Goal: Task Accomplishment & Management: Use online tool/utility

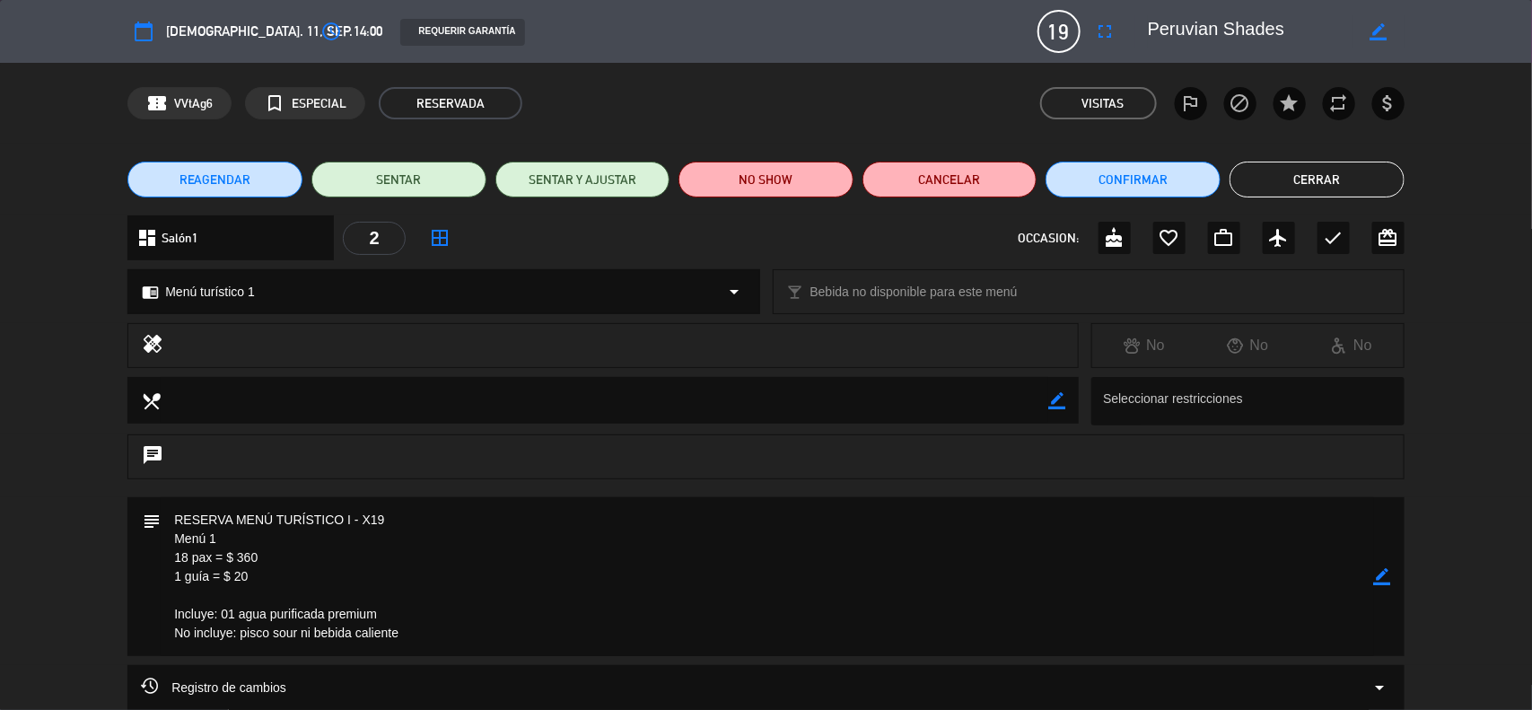
scroll to position [1234, 0]
click at [1377, 576] on icon "border_color" at bounding box center [1382, 576] width 17 height 17
click at [1377, 576] on icon at bounding box center [1382, 576] width 17 height 17
click at [0, 0] on div at bounding box center [0, 0] width 0 height 0
click at [1383, 575] on icon "border_color" at bounding box center [1382, 576] width 17 height 17
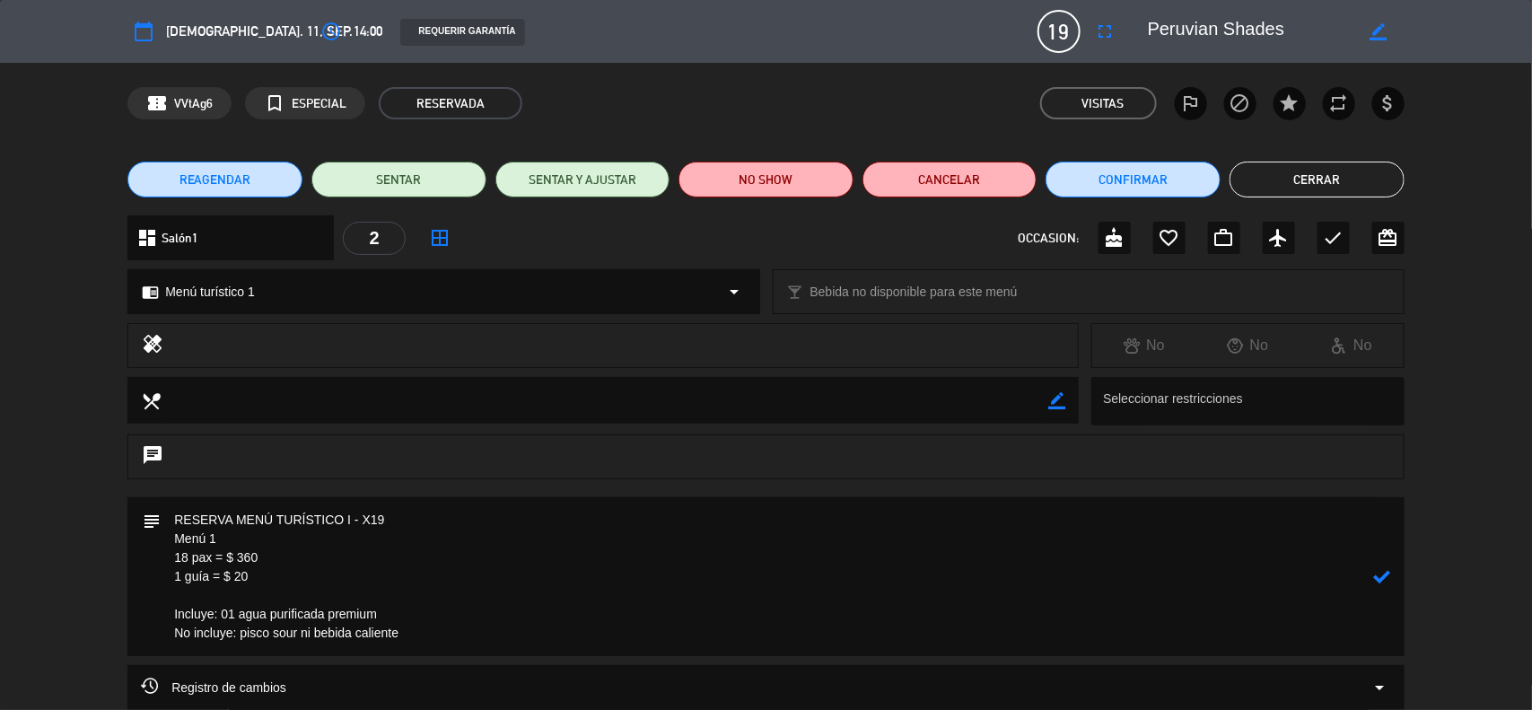
click at [1383, 575] on icon at bounding box center [1382, 576] width 17 height 17
click at [0, 0] on div at bounding box center [0, 0] width 0 height 0
click at [1277, 186] on button "Cerrar" at bounding box center [1316, 180] width 175 height 36
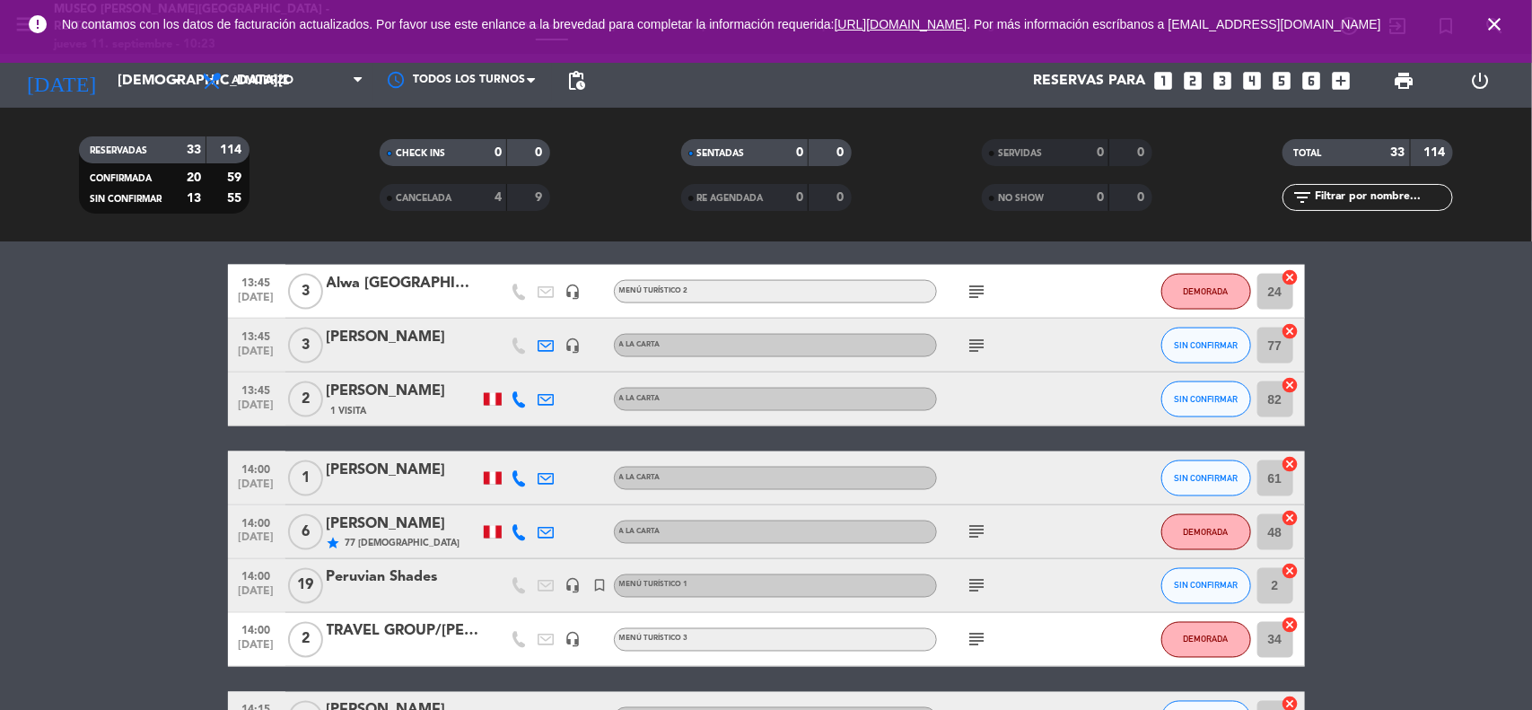
click at [1491, 24] on icon "close" at bounding box center [1494, 24] width 22 height 22
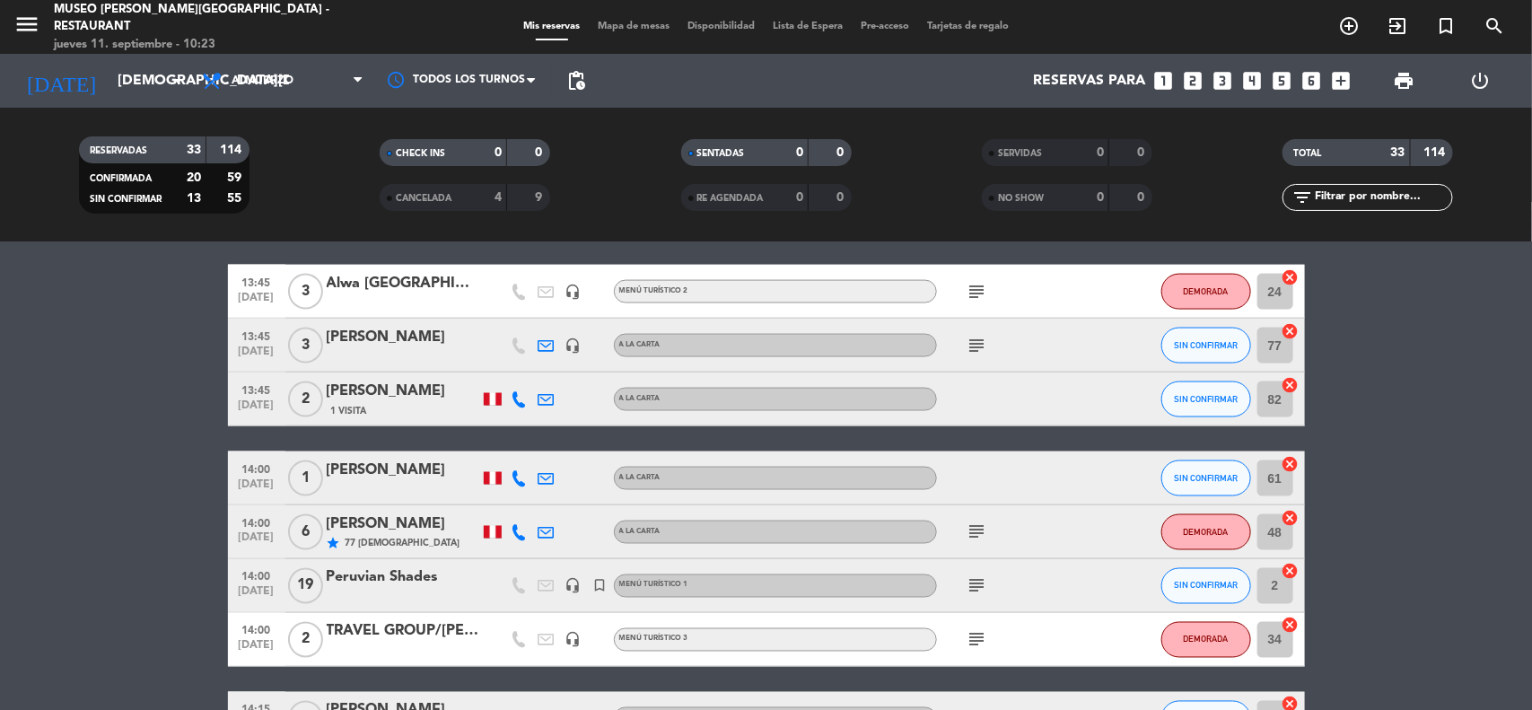
click at [1437, 372] on bookings-row "11:30 [DATE] 5 CONDOR TRAVEL headset_mic Especial subject DEMORADA 75 cancel 12…" at bounding box center [766, 142] width 1532 height 2103
click at [137, 73] on input "[DEMOGRAPHIC_DATA][DATE]" at bounding box center [203, 81] width 189 height 35
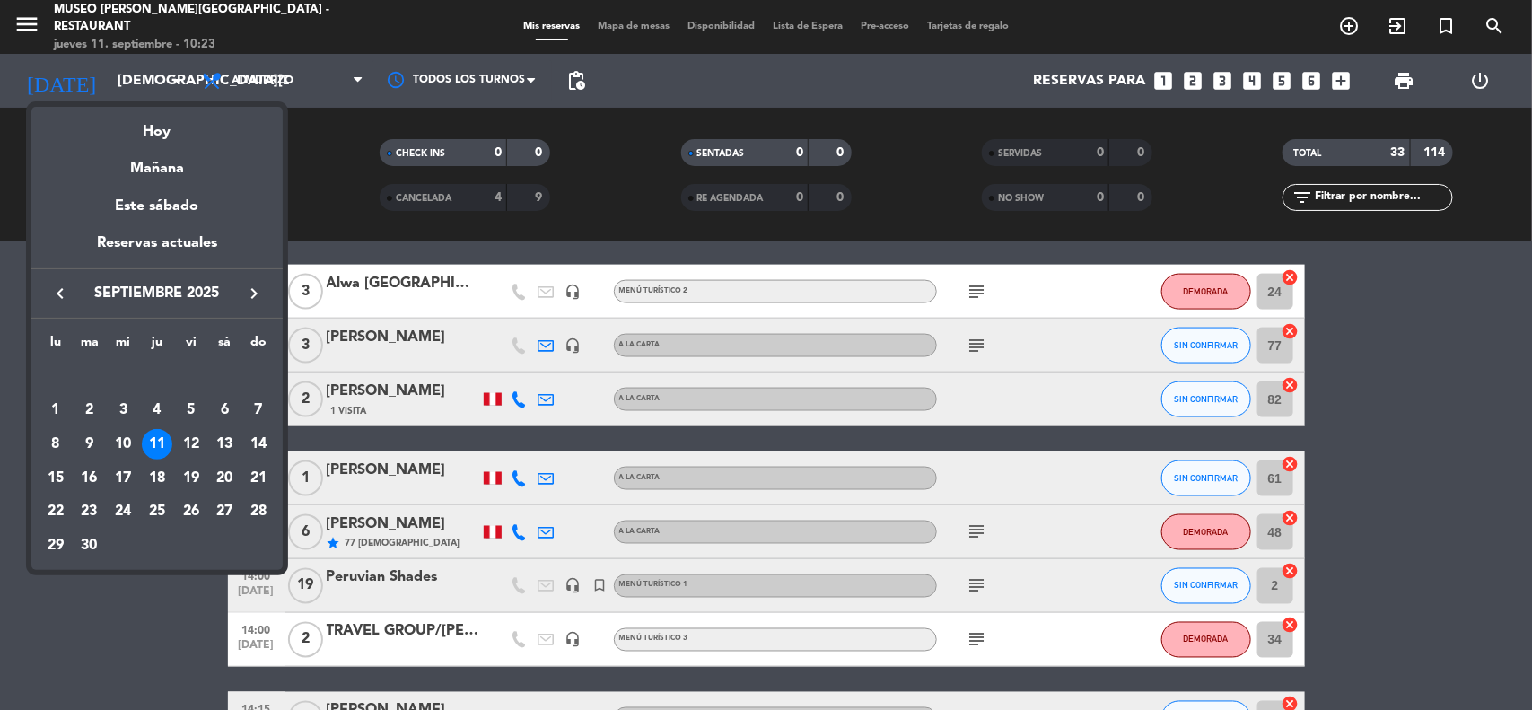
click at [258, 447] on div "14" at bounding box center [258, 444] width 31 height 31
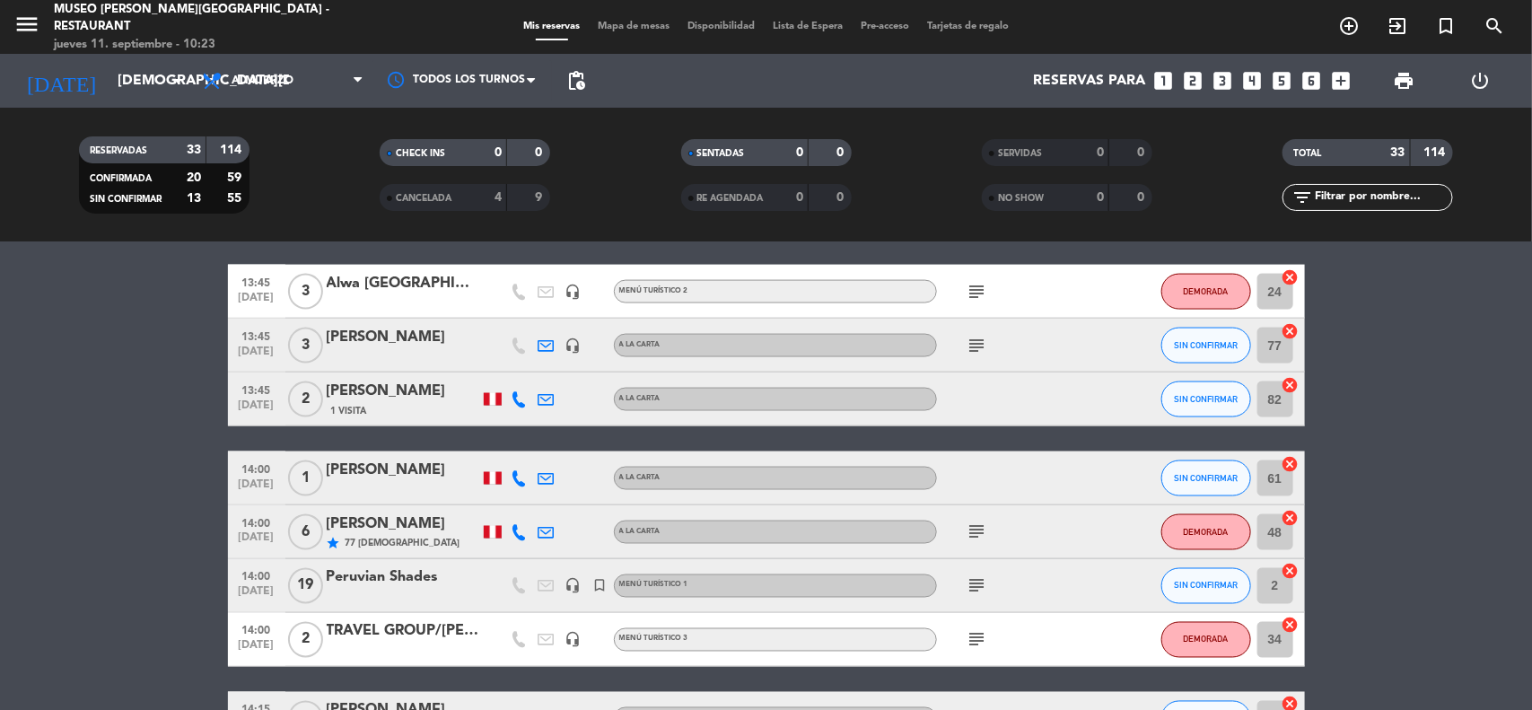
type input "[DATE]"
click at [258, 446] on div "11:30 [DATE] 5 CONDOR TRAVEL headset_mic Especial subject DEMORADA 75 cancel 12…" at bounding box center [766, 142] width 1077 height 2103
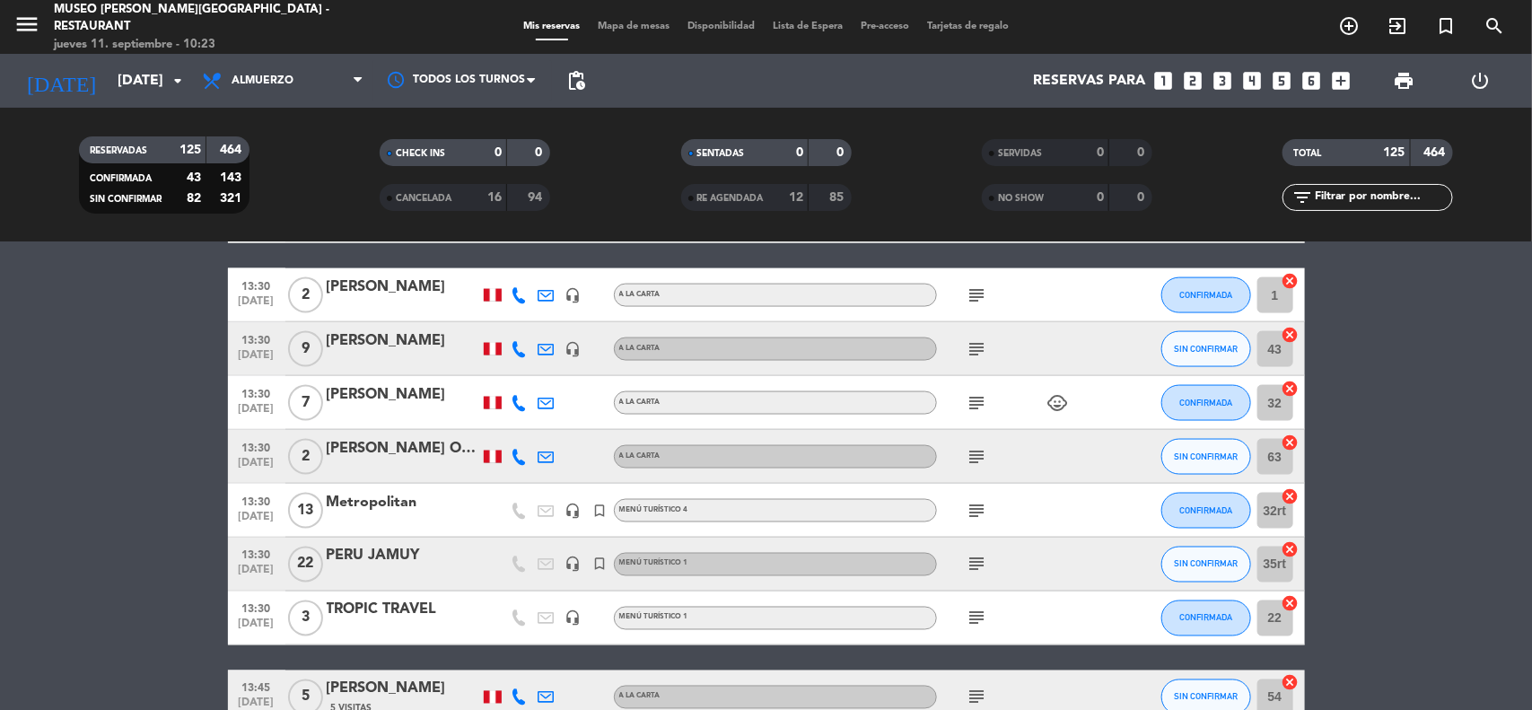
click at [1368, 191] on input "text" at bounding box center [1382, 198] width 139 height 20
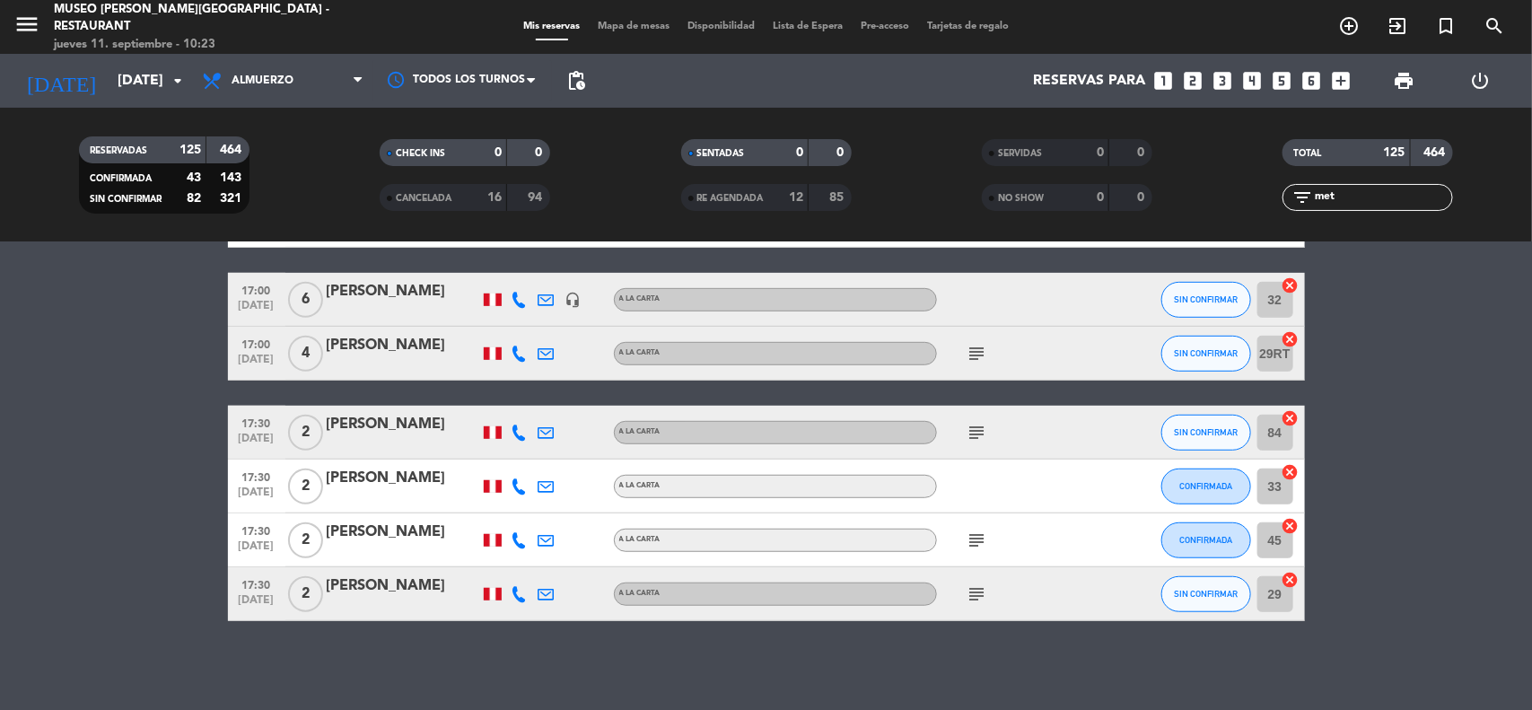
scroll to position [0, 0]
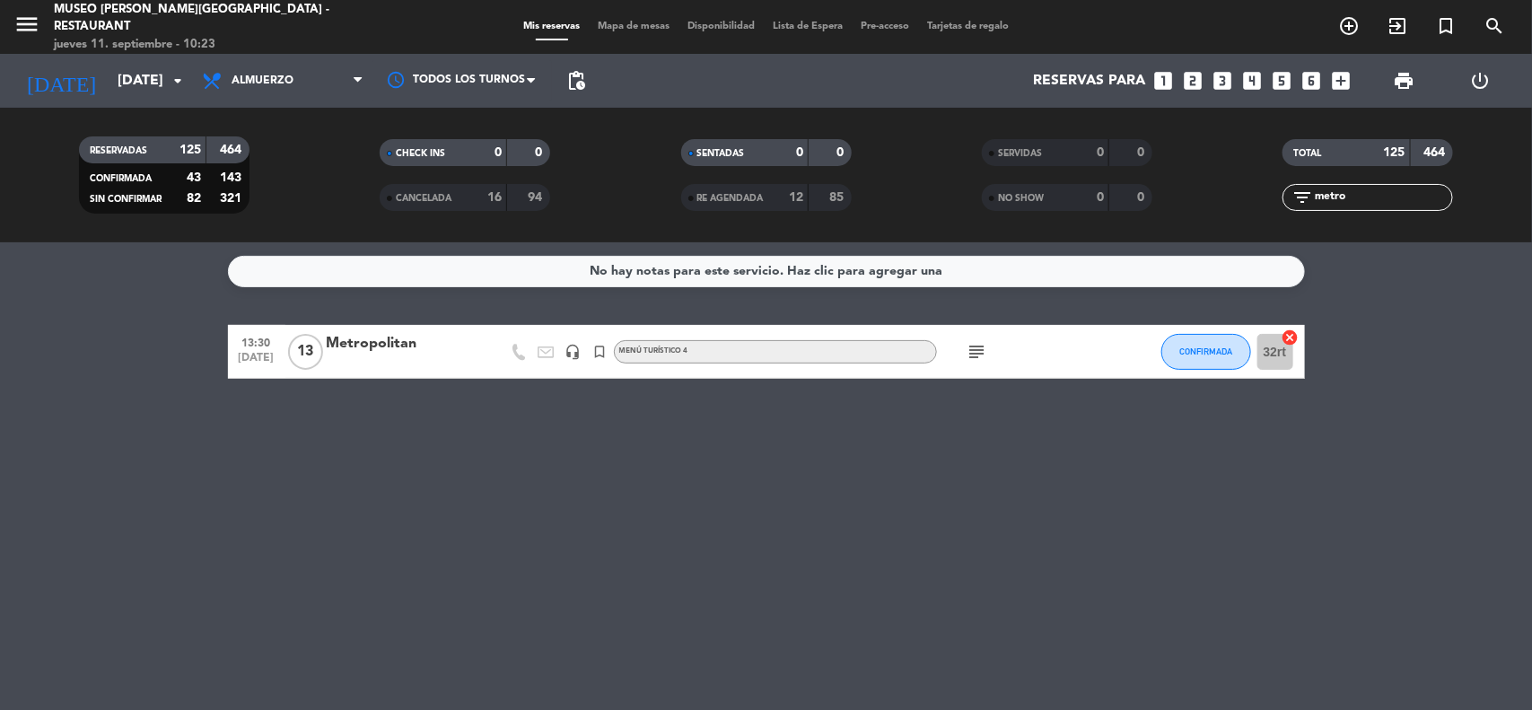
type input "metro"
click at [392, 350] on div "Metropolitan" at bounding box center [403, 343] width 153 height 23
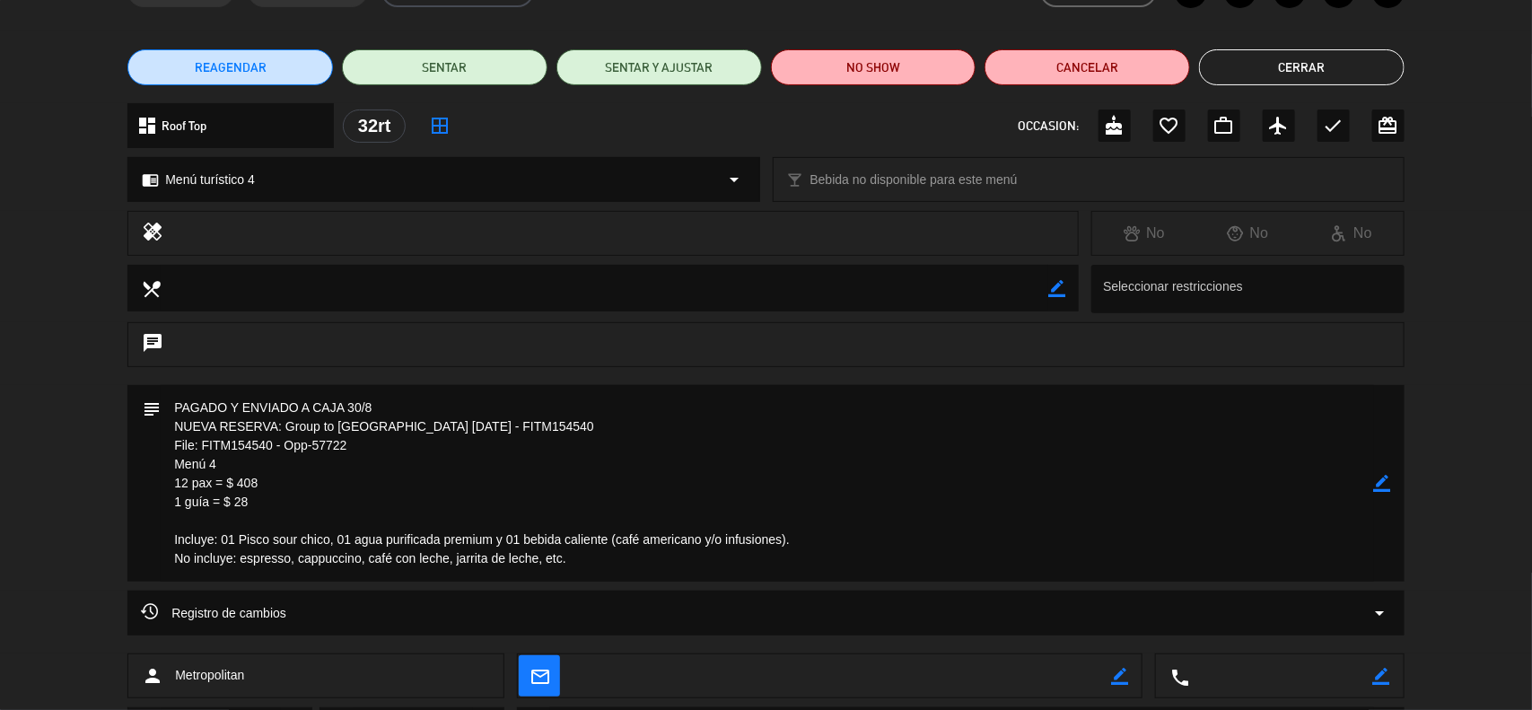
scroll to position [262, 0]
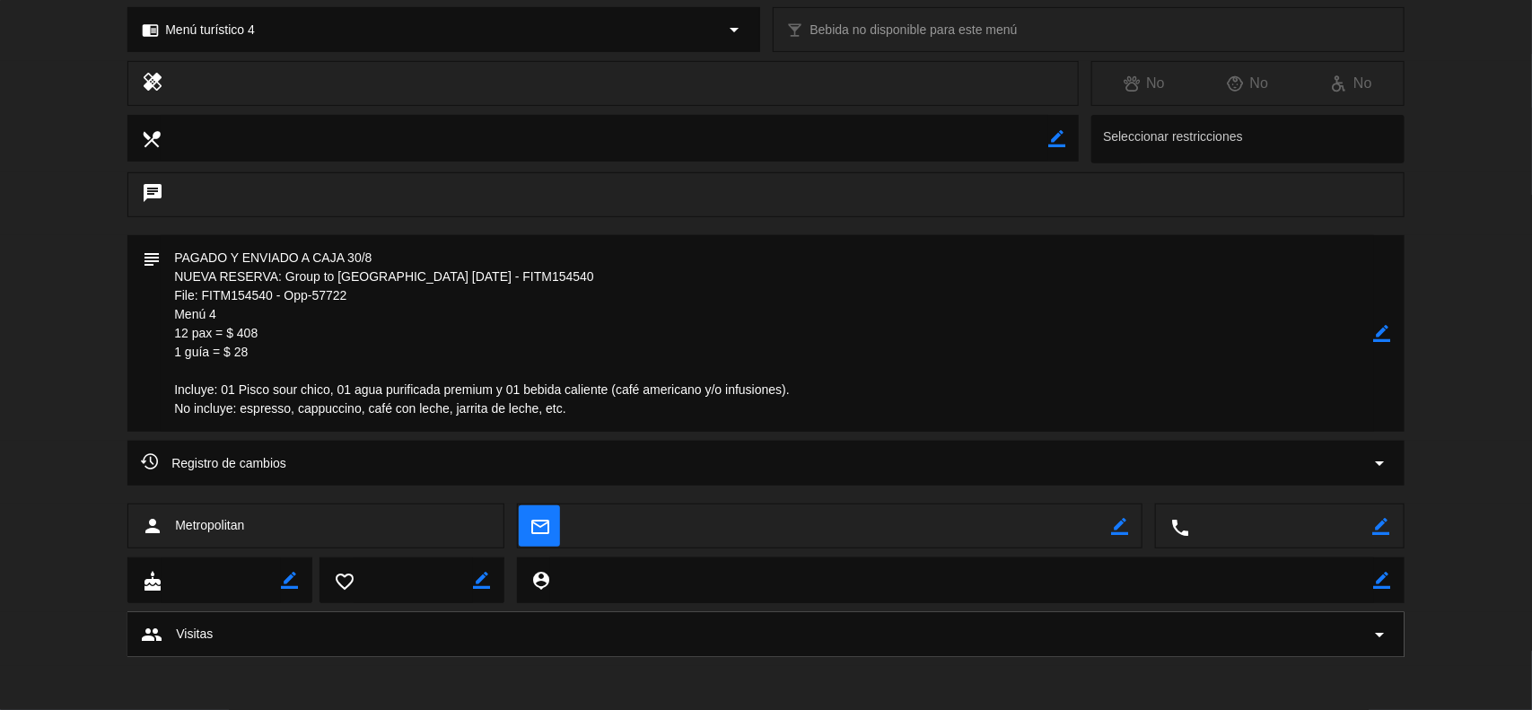
click at [1380, 333] on icon "border_color" at bounding box center [1382, 333] width 17 height 17
click at [616, 424] on textarea at bounding box center [767, 333] width 1213 height 197
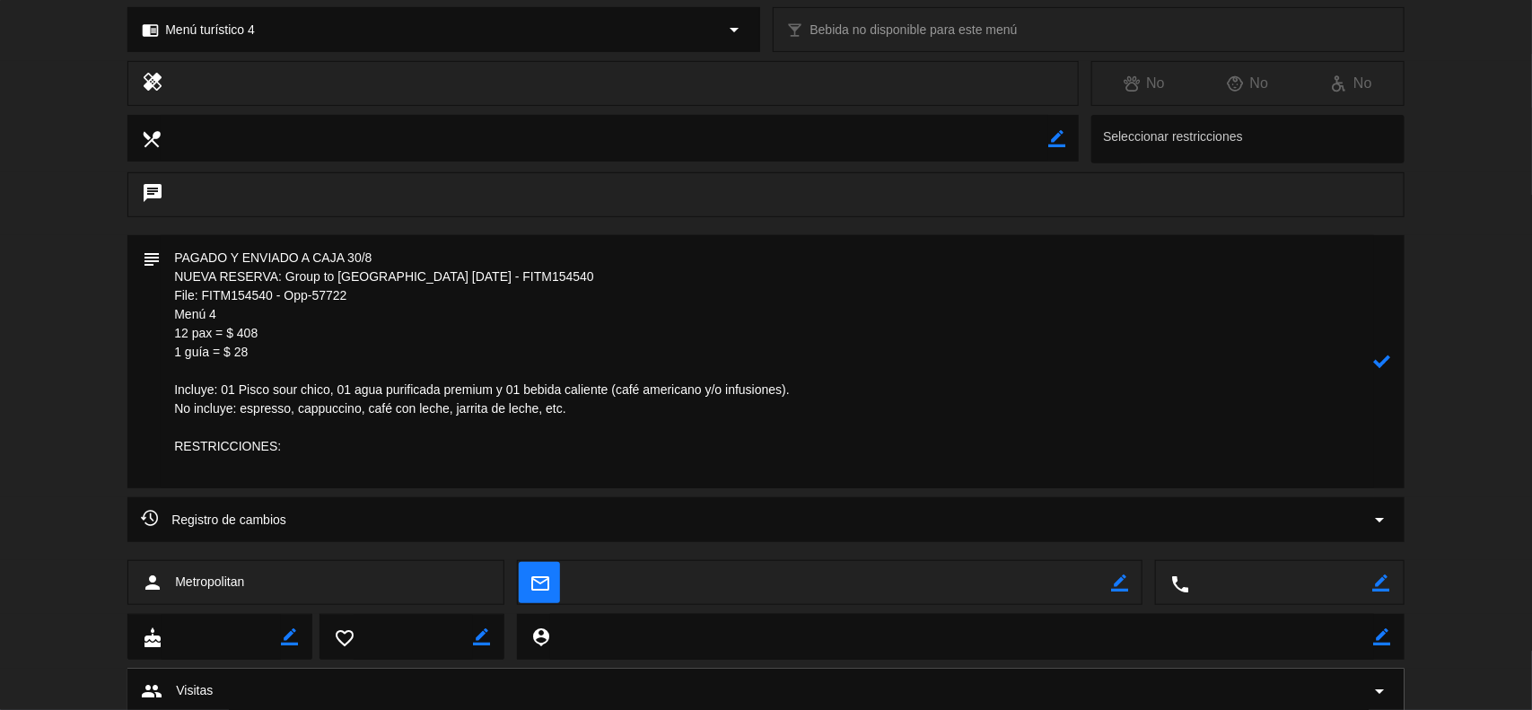
paste textarea "[PERSON_NAME], que no come gluten, lácteos ni soja (pero no tiene [MEDICAL_DATA…"
drag, startPoint x: 283, startPoint y: 462, endPoint x: 266, endPoint y: 468, distance: 18.2
click at [257, 468] on textarea at bounding box center [767, 361] width 1213 height 253
drag, startPoint x: 678, startPoint y: 471, endPoint x: 157, endPoint y: 445, distance: 521.1
click at [157, 445] on div "subject" at bounding box center [765, 361] width 1277 height 253
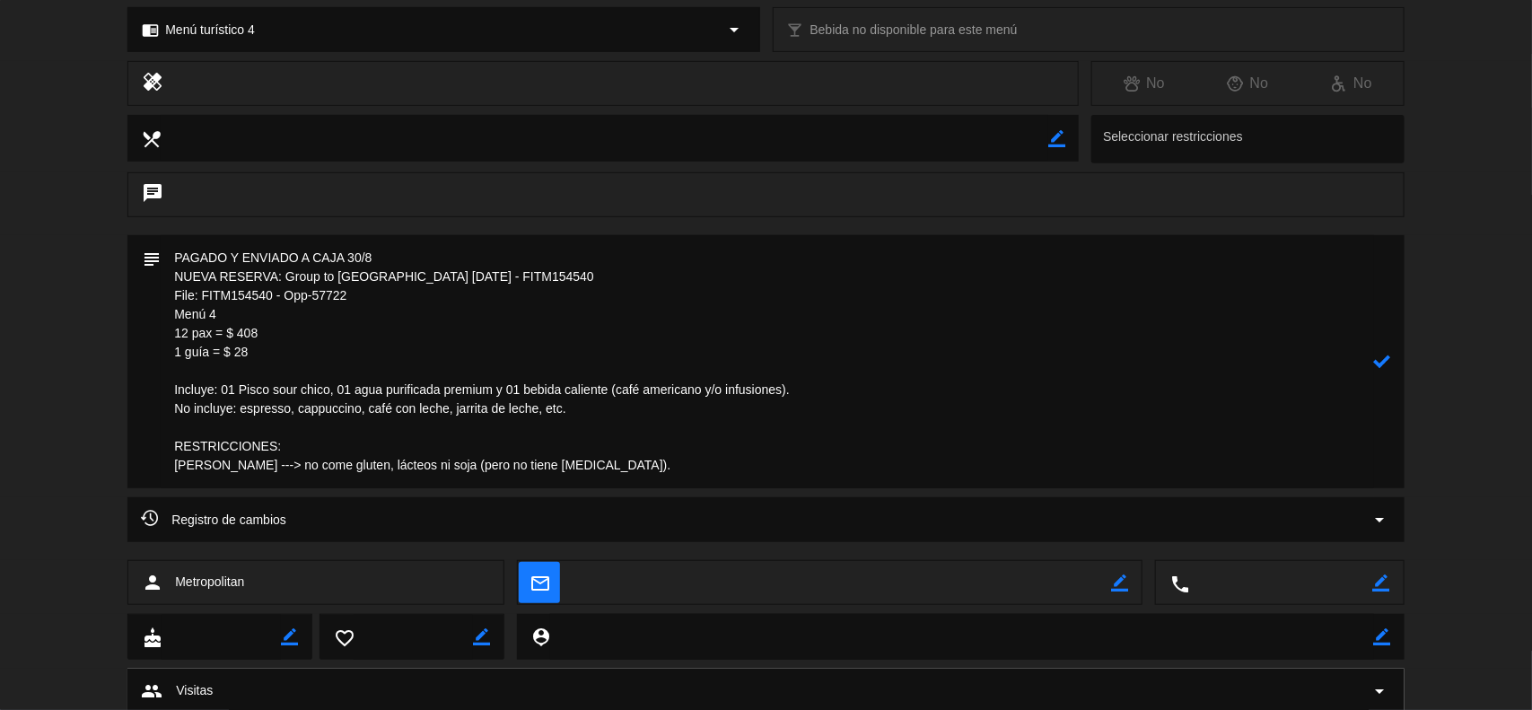
type textarea "PAGADO Y ENVIADO A CAJA 30/8 NUEVA RESERVA: Group to [GEOGRAPHIC_DATA] [DATE] -…"
click at [1382, 355] on icon at bounding box center [1382, 361] width 17 height 17
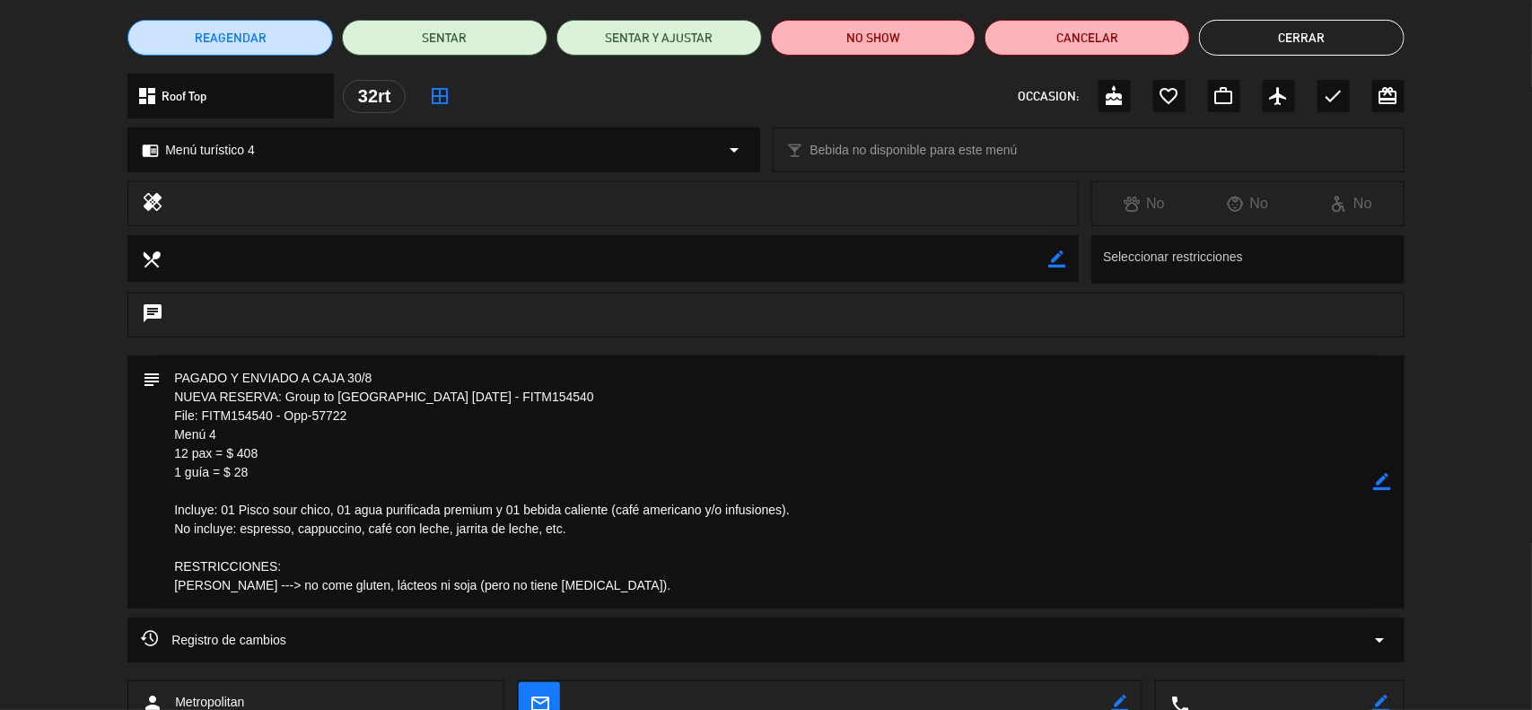
scroll to position [0, 0]
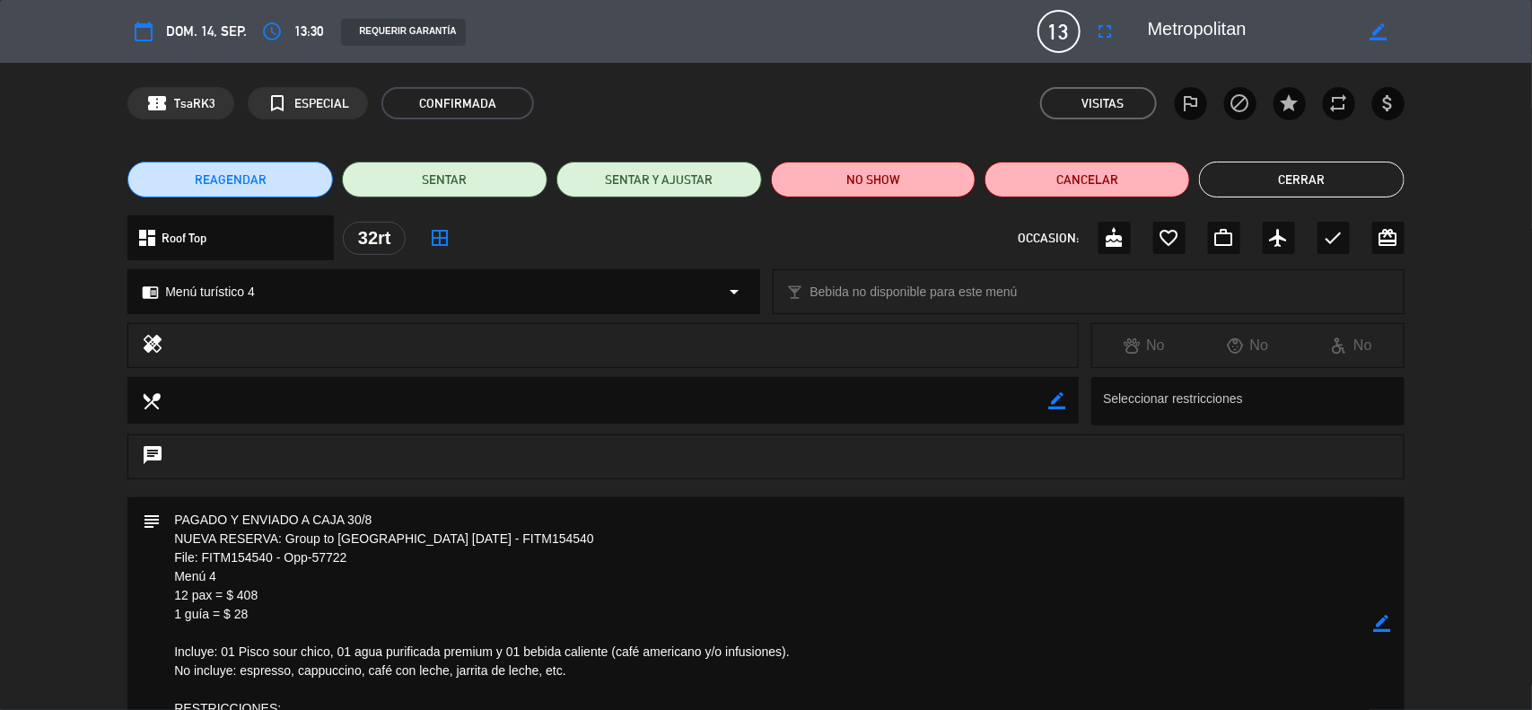
click at [1055, 407] on icon "border_color" at bounding box center [1056, 400] width 17 height 17
click at [993, 410] on textarea at bounding box center [605, 400] width 888 height 46
paste textarea "RESTRICCIONES: [PERSON_NAME] ---> no come gluten, lácteos ni soja (pero no tien…"
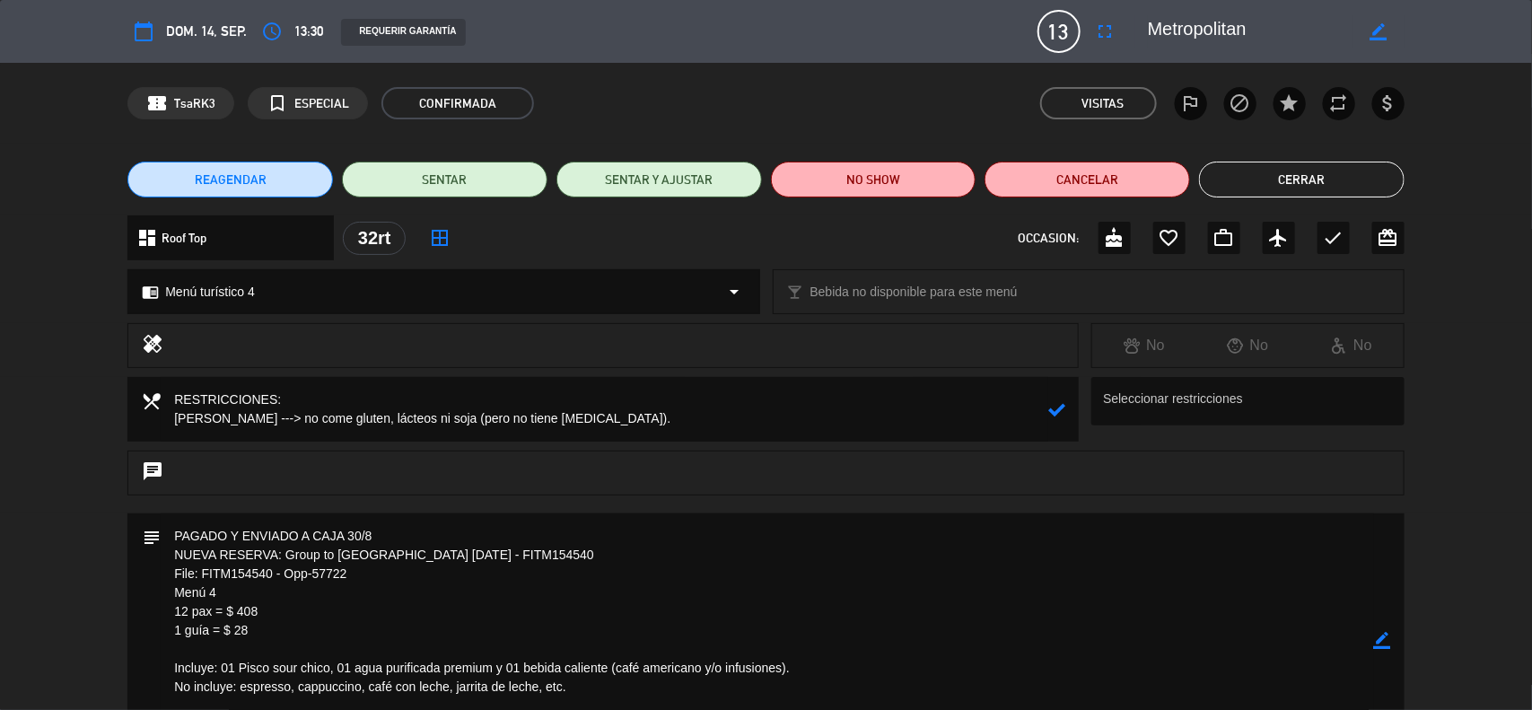
type textarea "RESTRICCIONES: [PERSON_NAME] ---> no come gluten, lácteos ni soja (pero no tien…"
click at [1056, 409] on icon at bounding box center [1056, 409] width 17 height 17
click at [1384, 642] on icon "border_color" at bounding box center [1382, 640] width 17 height 17
click at [1383, 643] on icon at bounding box center [1382, 640] width 17 height 17
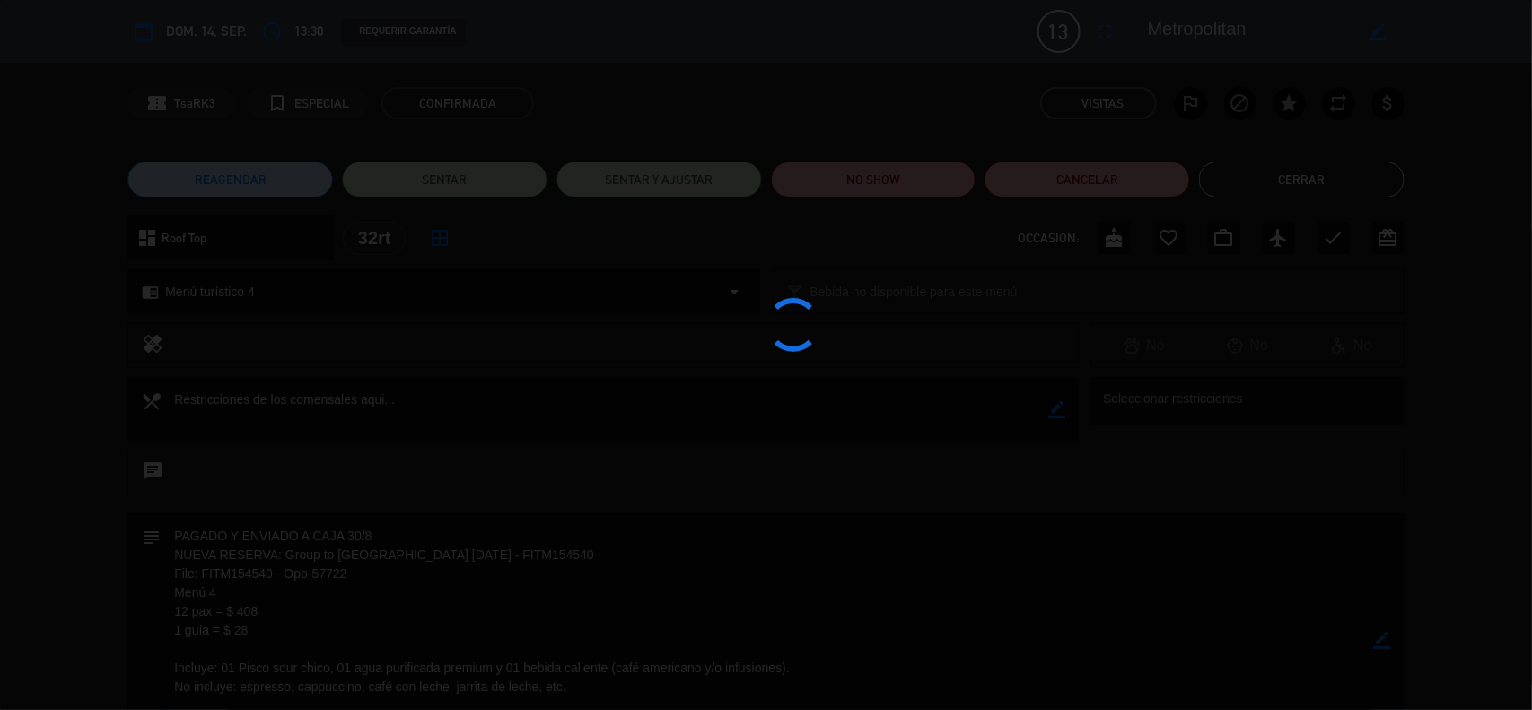
click at [1383, 643] on div at bounding box center [766, 355] width 1532 height 710
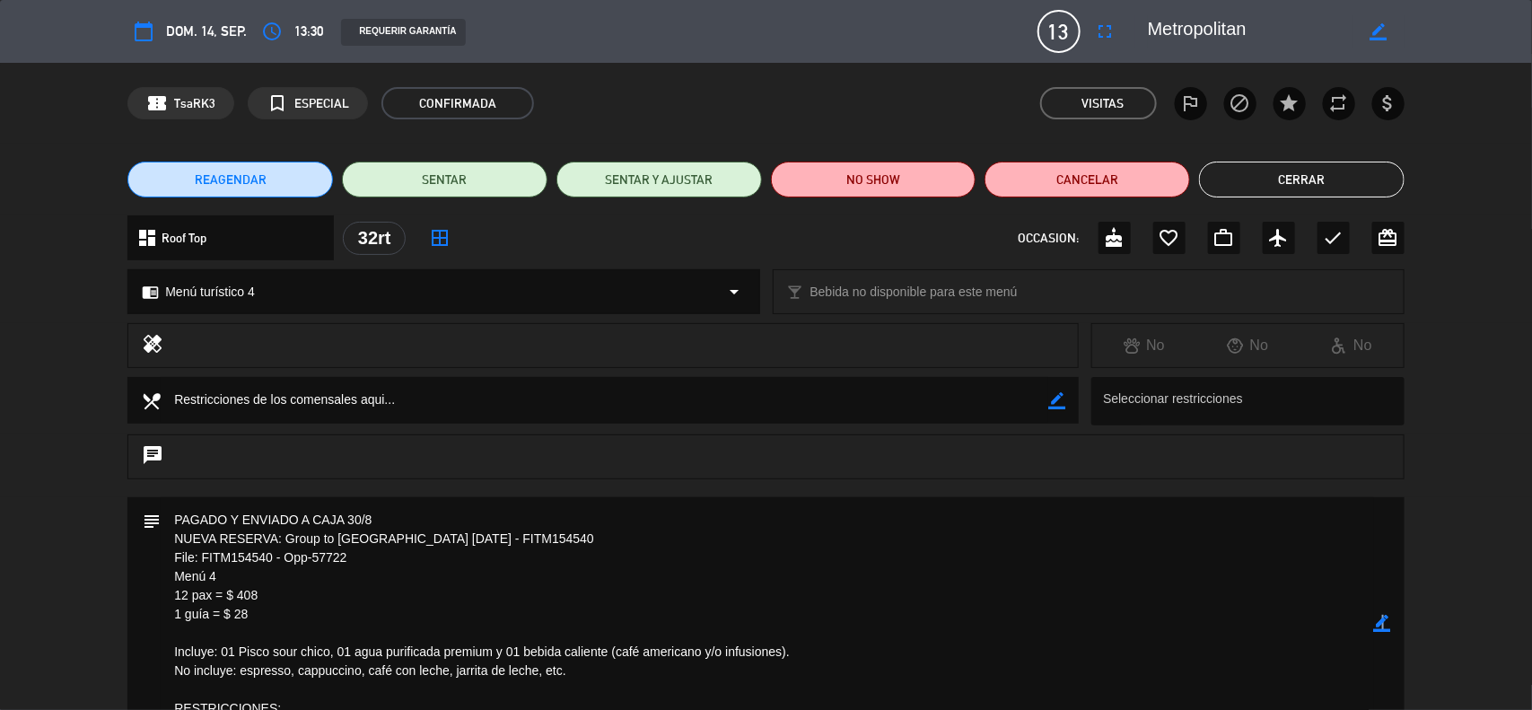
click at [1382, 621] on icon "border_color" at bounding box center [1382, 623] width 17 height 17
click at [1382, 621] on icon at bounding box center [1382, 623] width 17 height 17
click at [0, 0] on div at bounding box center [0, 0] width 0 height 0
click at [1252, 182] on button "Cerrar" at bounding box center [1301, 180] width 205 height 36
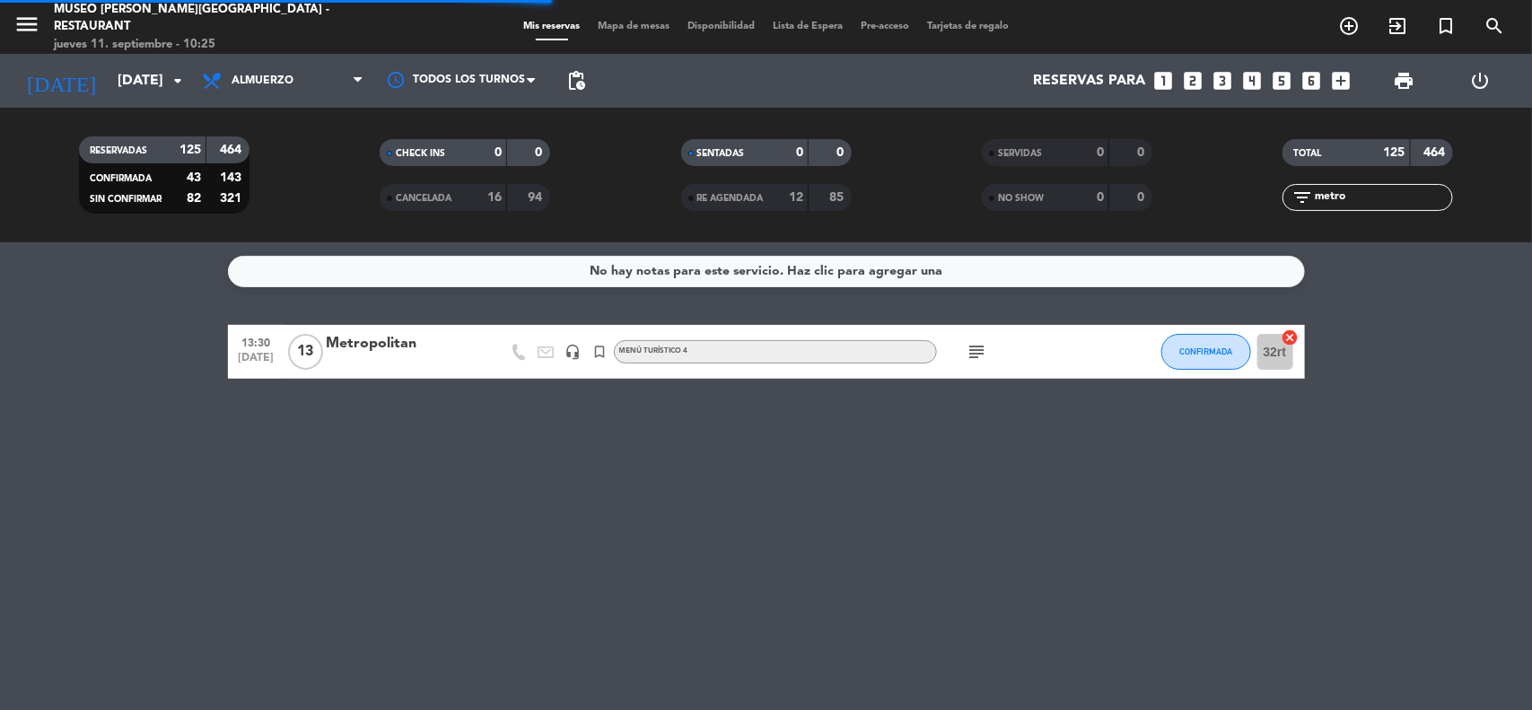
drag, startPoint x: 1360, startPoint y: 198, endPoint x: 1281, endPoint y: 211, distance: 80.0
click at [1281, 211] on div "TOTAL 125 464 filter_list metro" at bounding box center [1368, 175] width 301 height 99
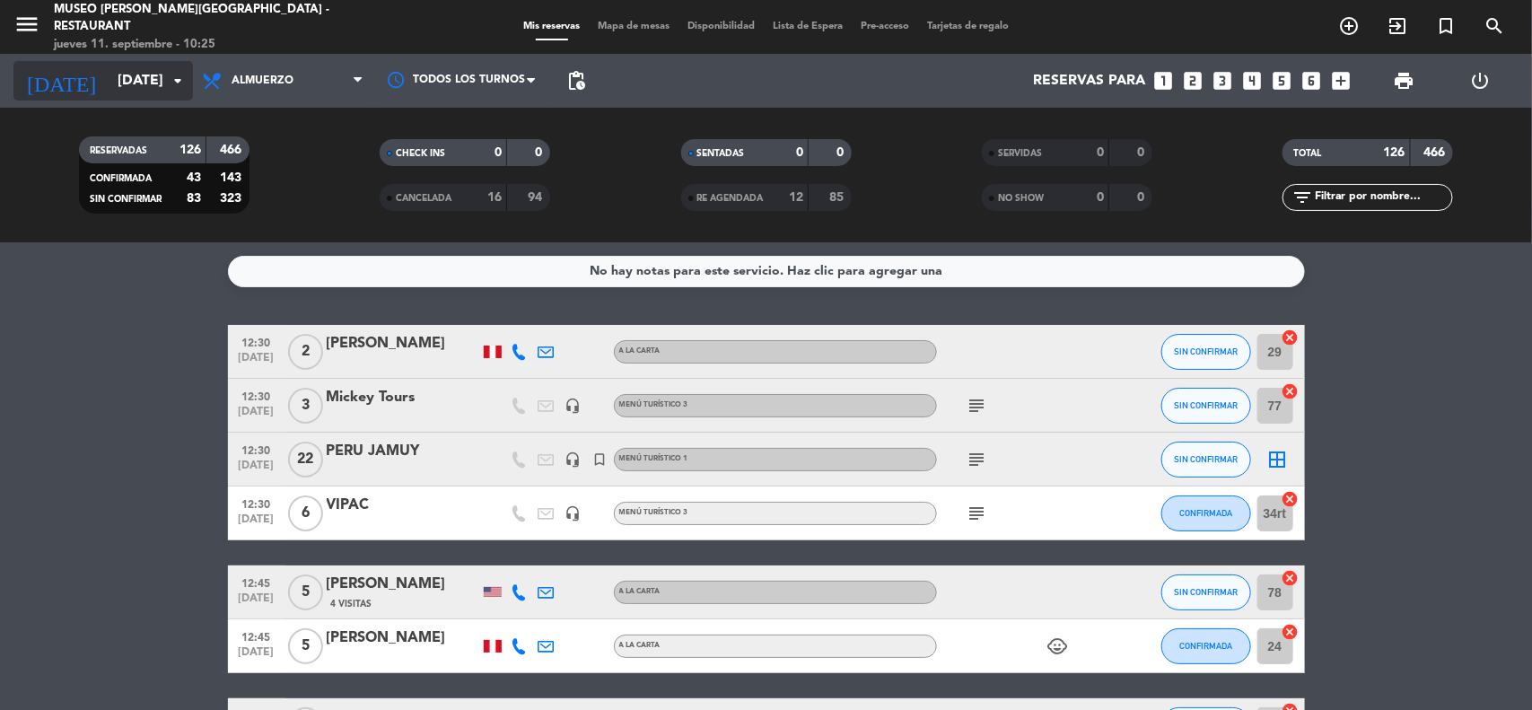
click at [182, 79] on icon "arrow_drop_down" at bounding box center [178, 81] width 22 height 22
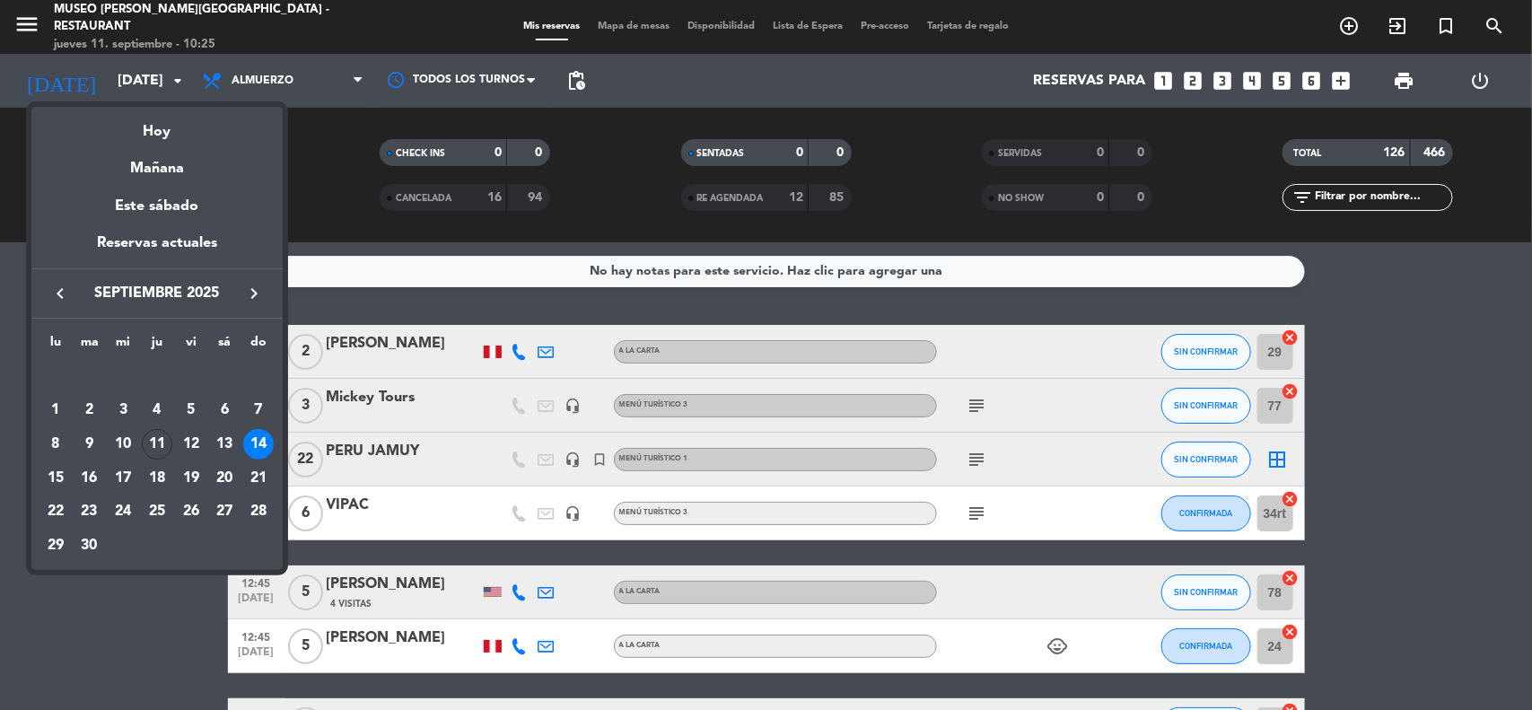
click at [55, 293] on icon "keyboard_arrow_left" at bounding box center [60, 294] width 22 height 22
click at [54, 293] on icon "keyboard_arrow_left" at bounding box center [60, 294] width 22 height 22
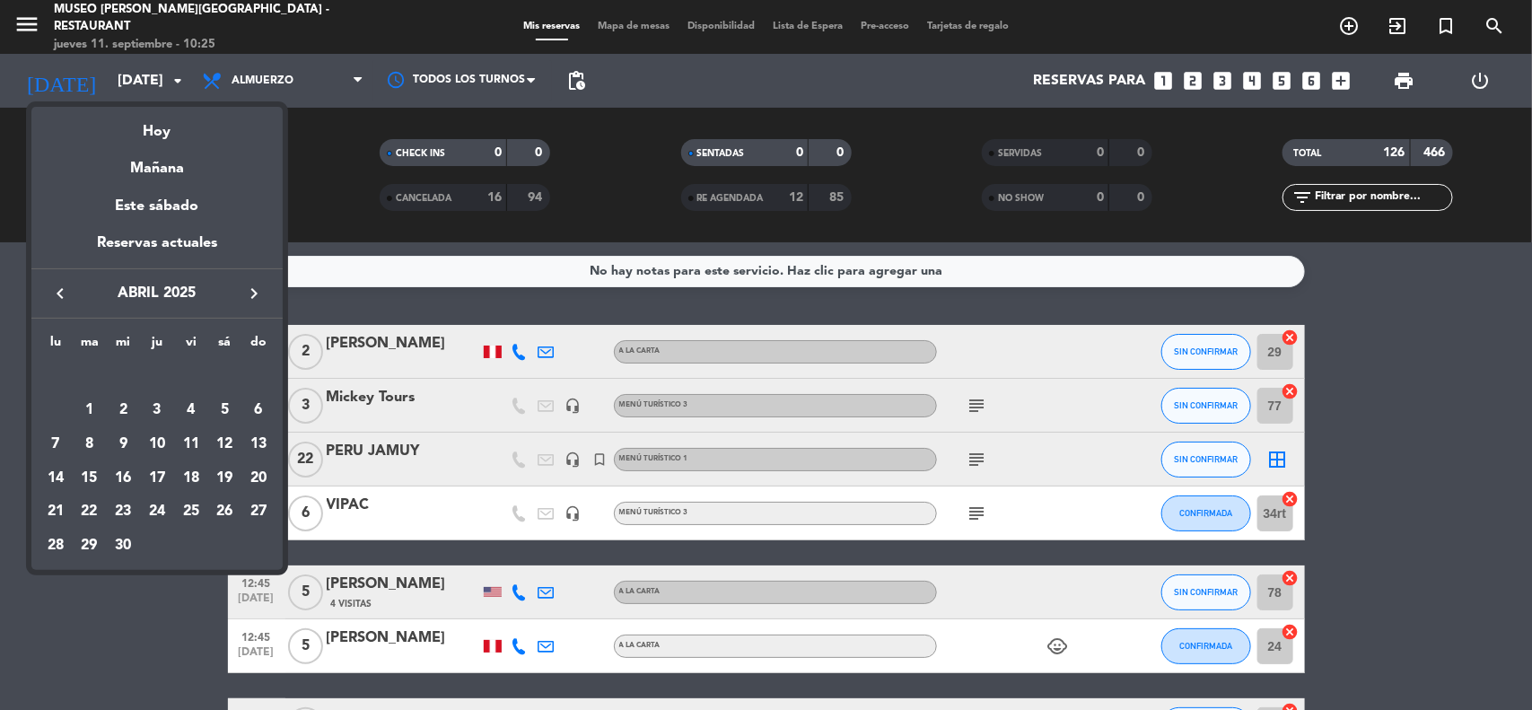
click at [258, 294] on icon "keyboard_arrow_right" at bounding box center [254, 294] width 22 height 22
click at [254, 296] on icon "keyboard_arrow_right" at bounding box center [254, 294] width 22 height 22
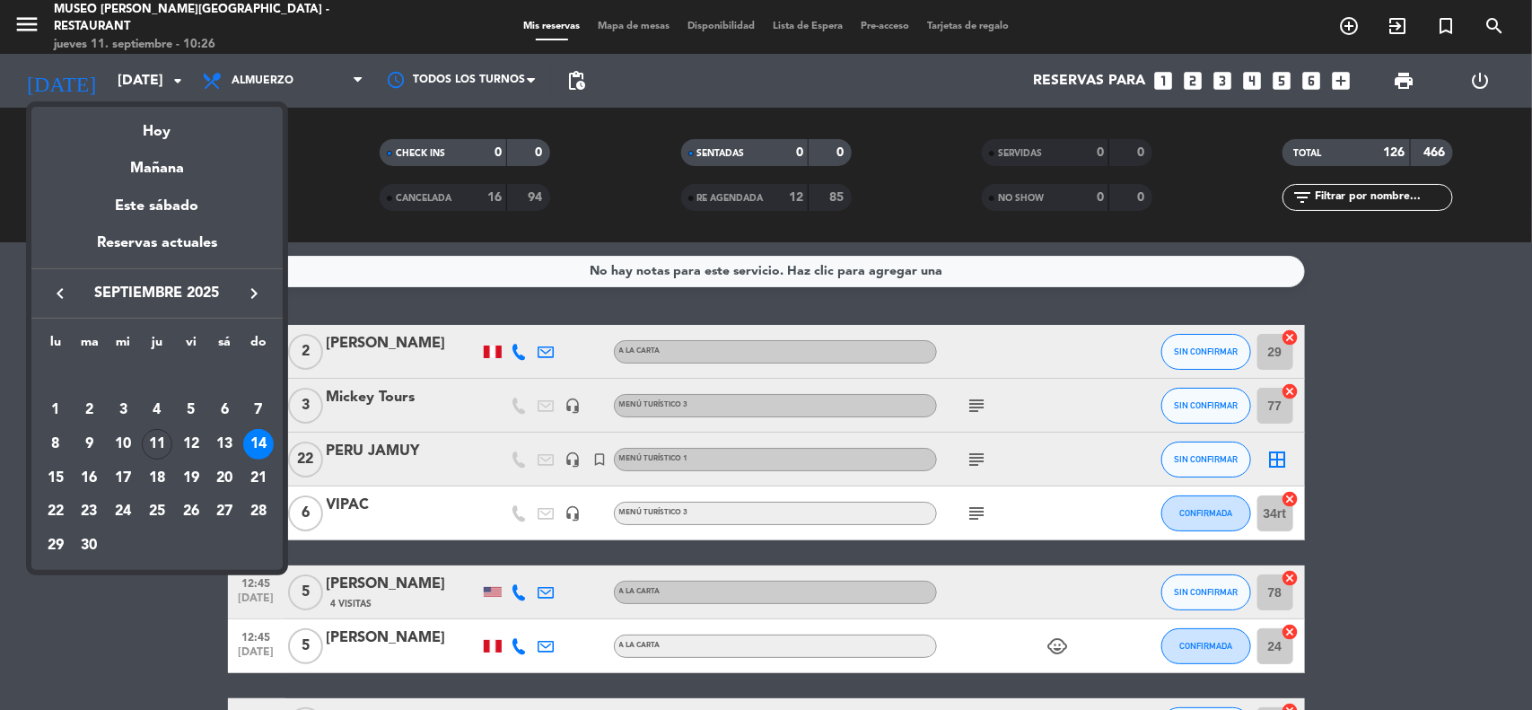
click at [254, 296] on icon "keyboard_arrow_right" at bounding box center [254, 294] width 22 height 22
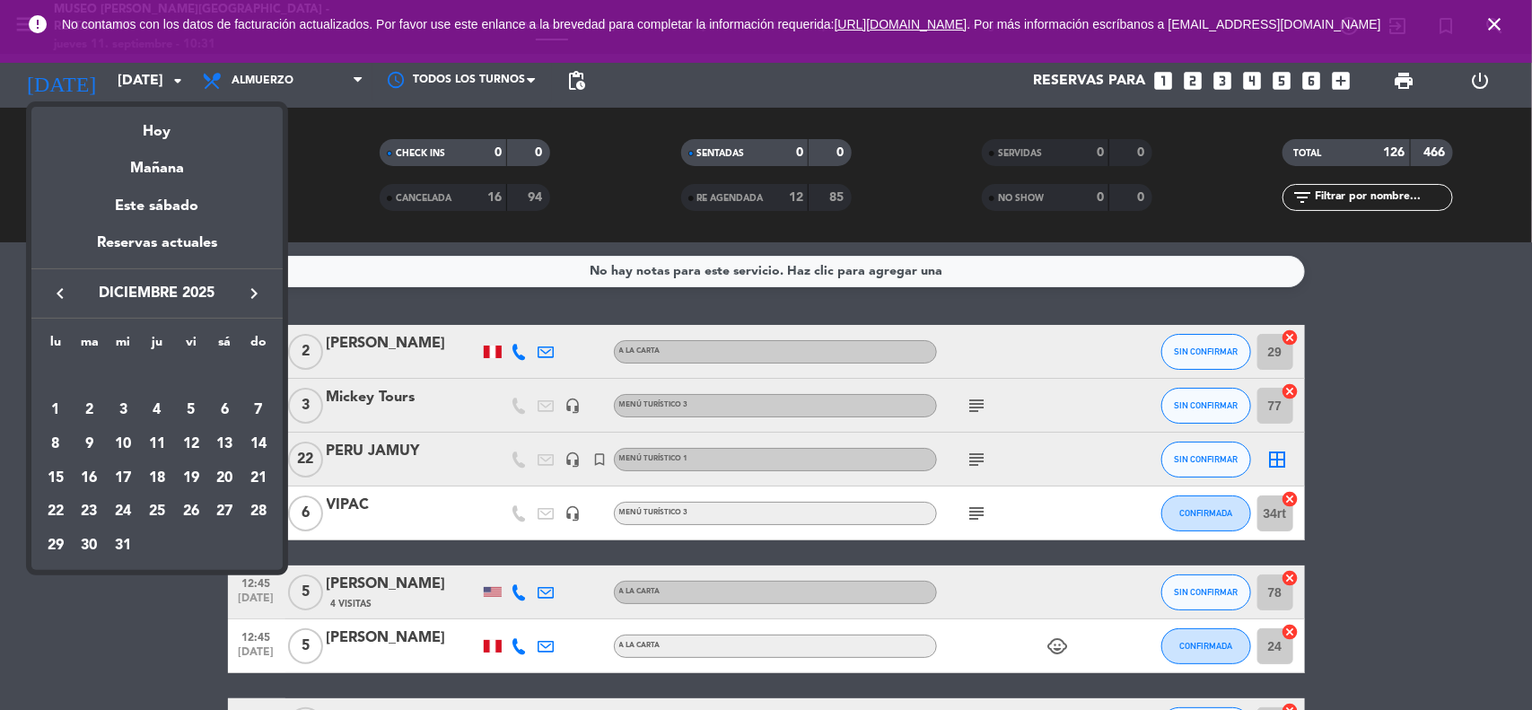
drag, startPoint x: 1411, startPoint y: 390, endPoint x: 1436, endPoint y: 297, distance: 96.7
click at [1413, 392] on div at bounding box center [766, 355] width 1532 height 710
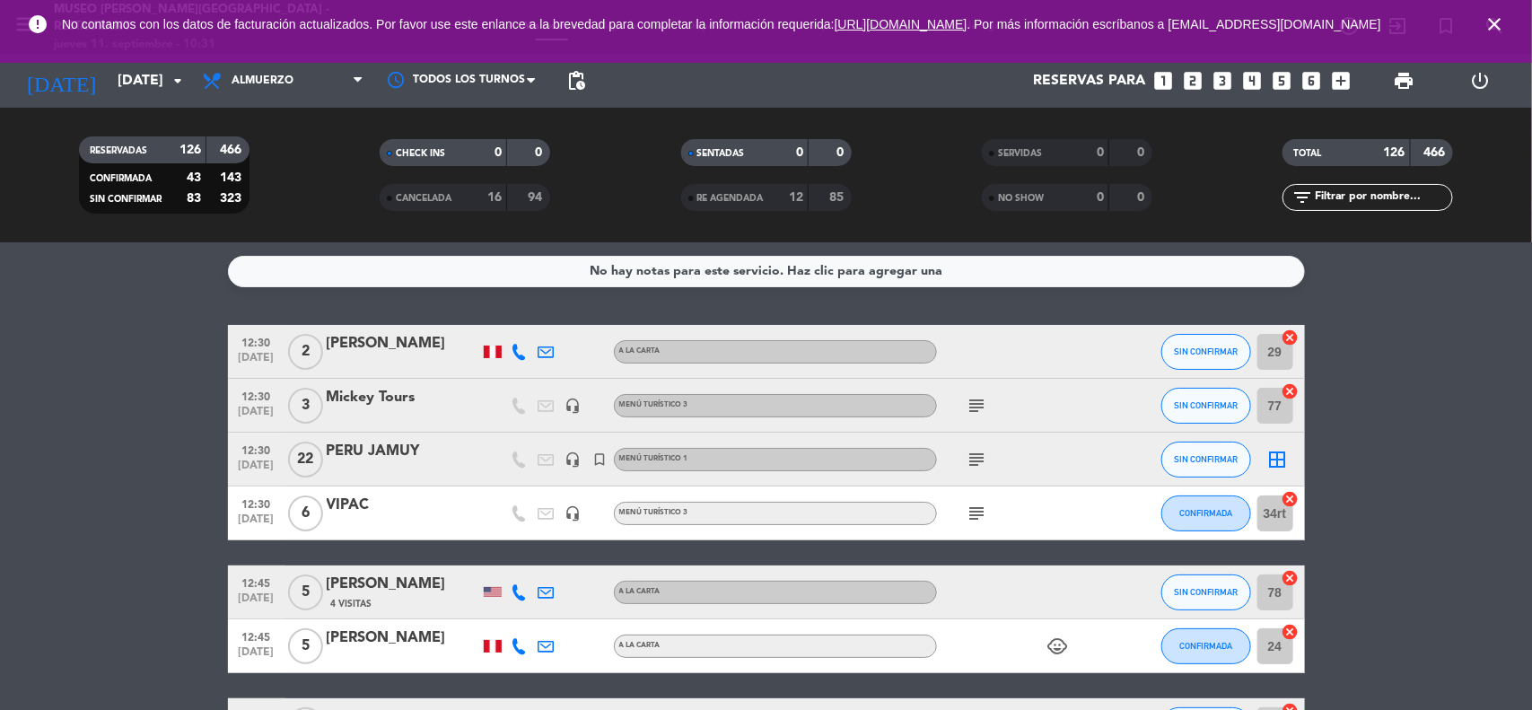
click at [1499, 28] on icon "close" at bounding box center [1494, 24] width 22 height 22
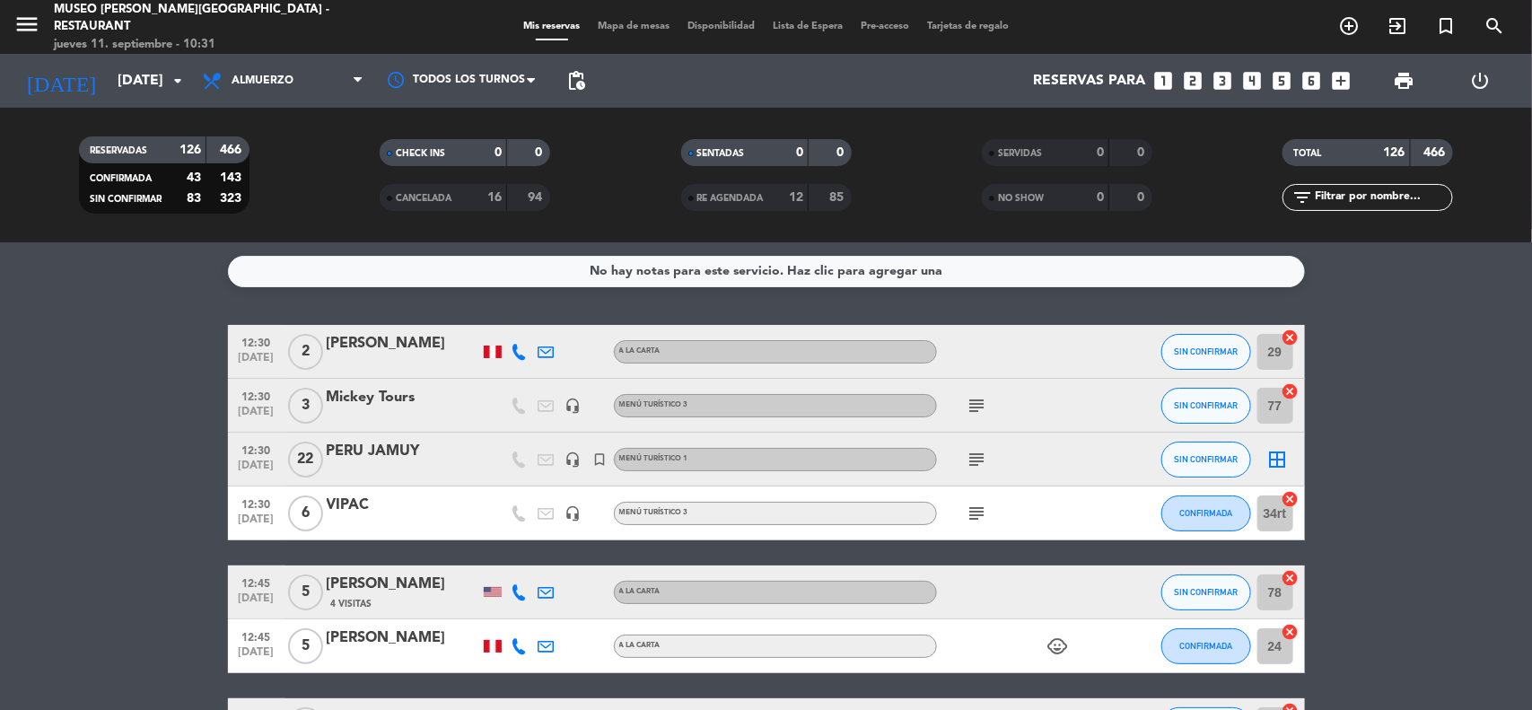
click at [126, 74] on input "[DATE]" at bounding box center [203, 81] width 189 height 35
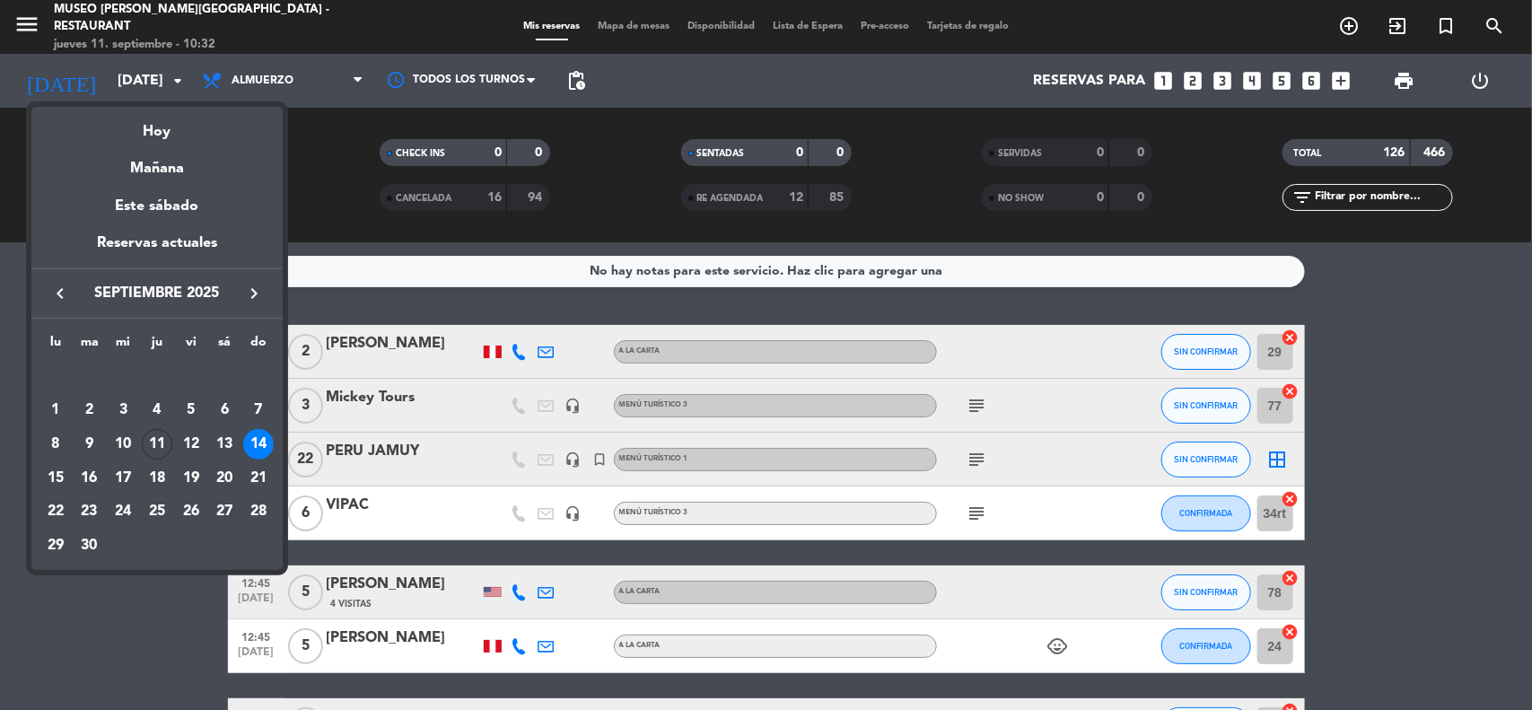
click at [118, 477] on div "17" at bounding box center [123, 478] width 31 height 31
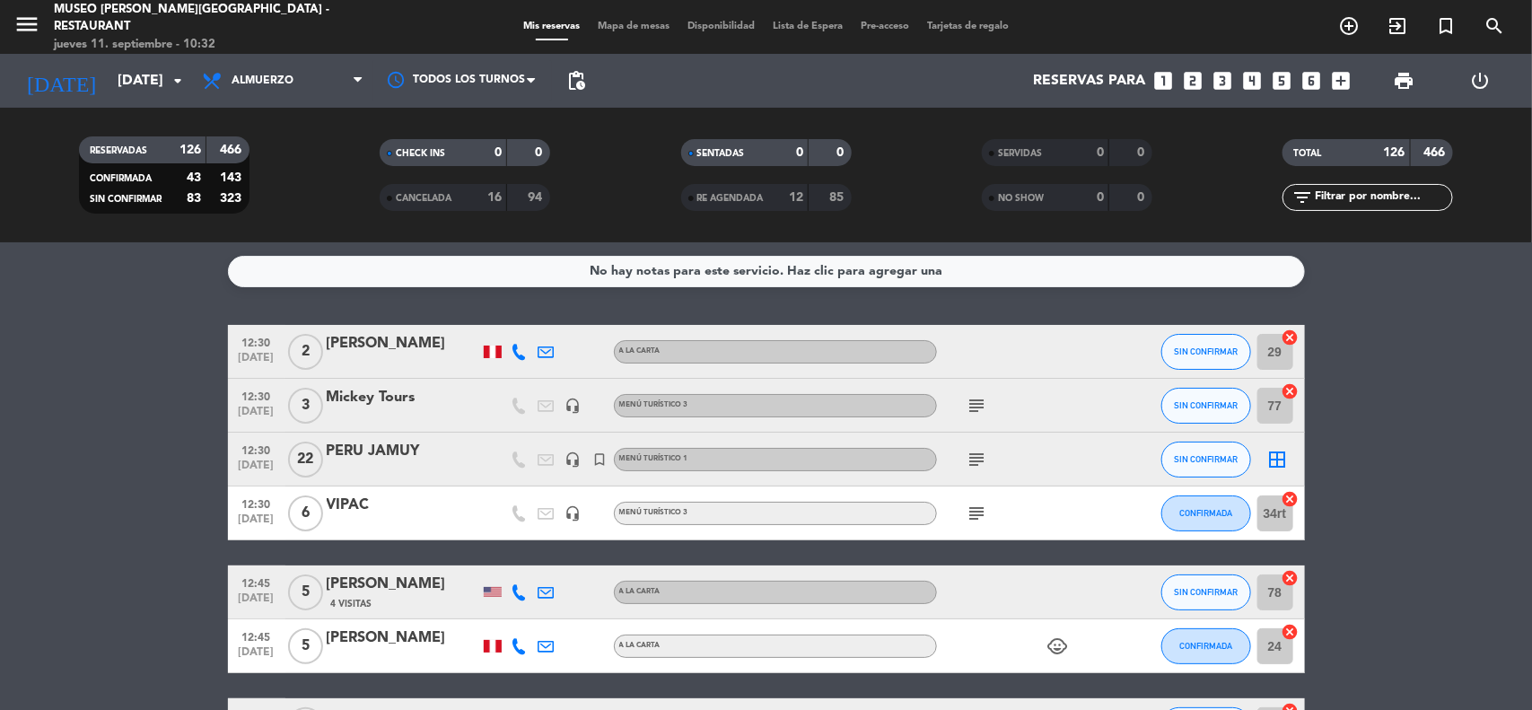
type input "[DATE]"
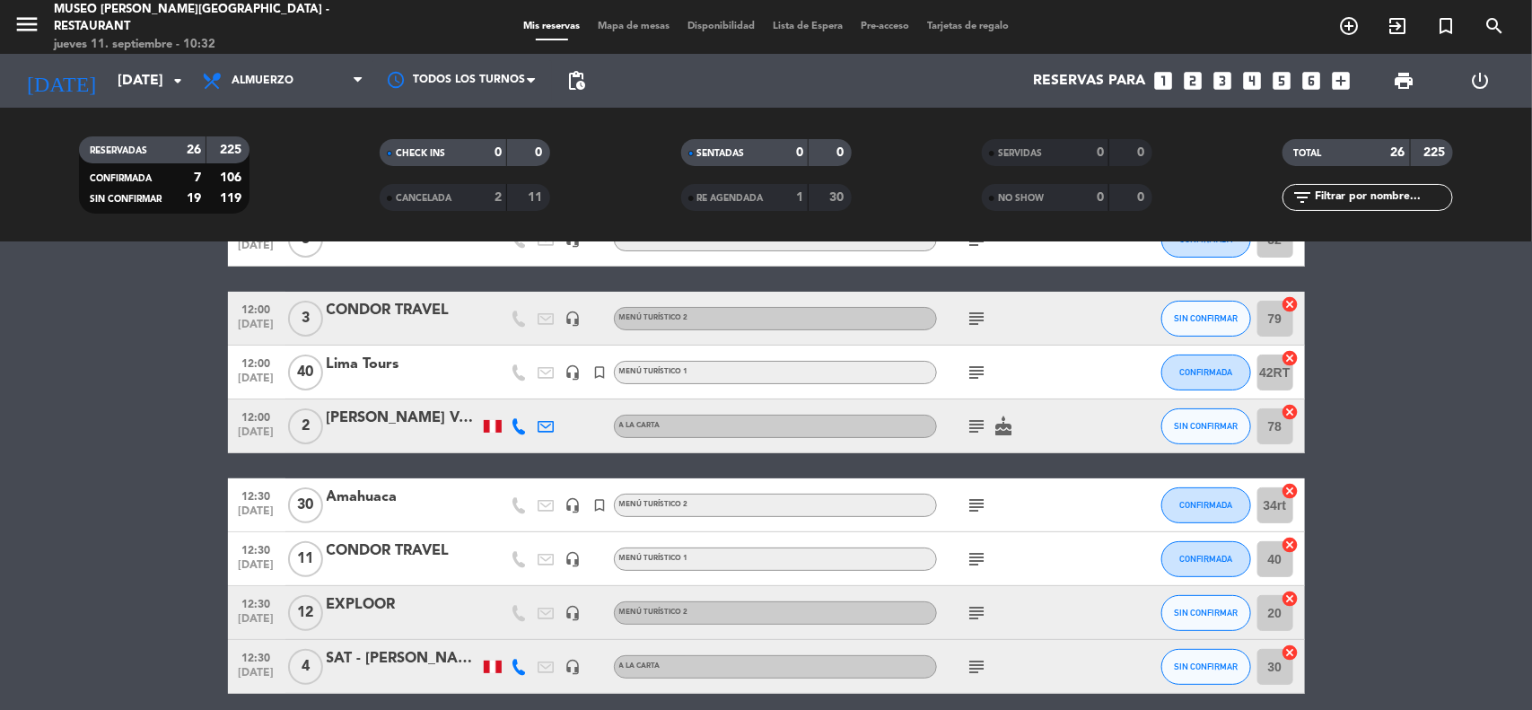
scroll to position [224, 0]
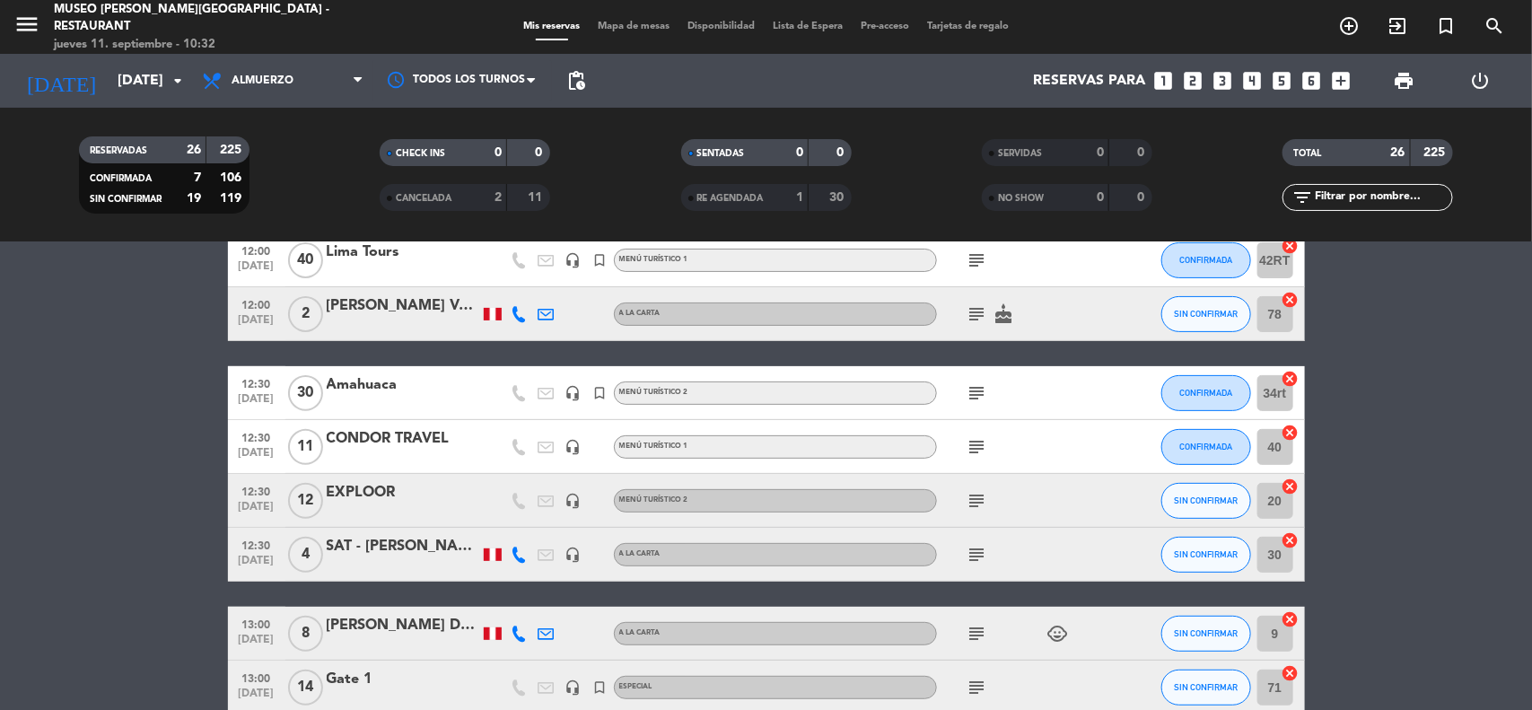
click at [568, 447] on icon "headset_mic" at bounding box center [573, 447] width 16 height 16
click at [573, 499] on icon "headset_mic" at bounding box center [573, 501] width 16 height 16
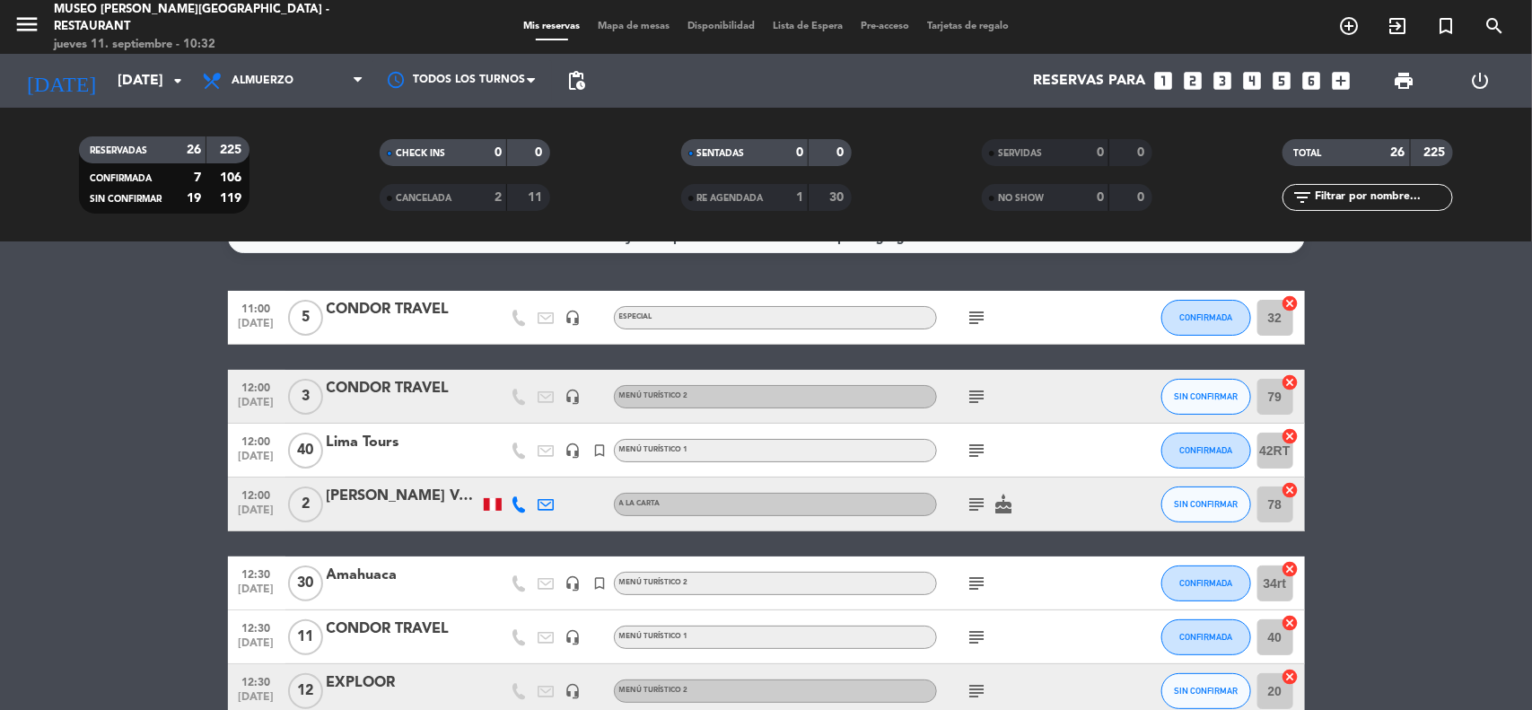
scroll to position [0, 0]
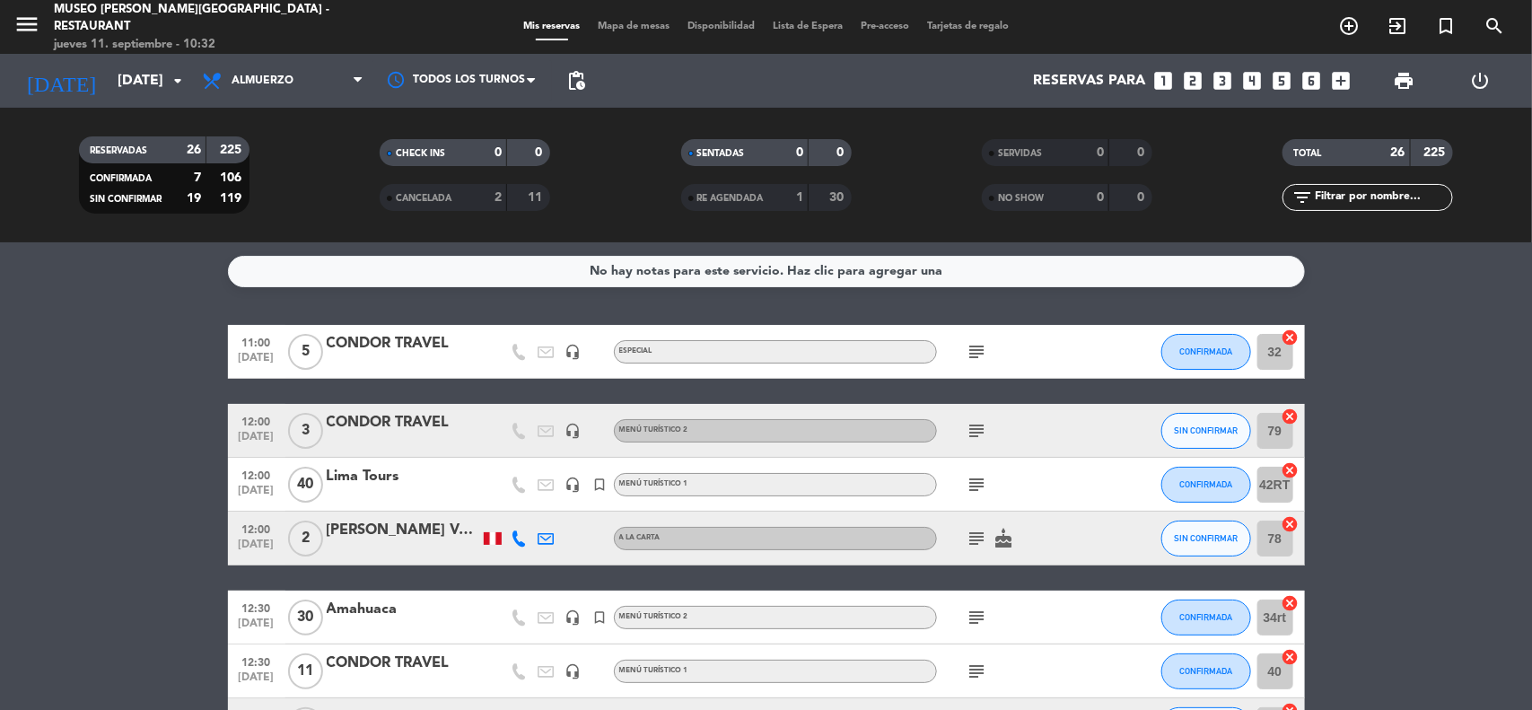
drag, startPoint x: 298, startPoint y: 88, endPoint x: 284, endPoint y: 109, distance: 24.6
click at [299, 88] on span "Almuerzo" at bounding box center [282, 80] width 179 height 39
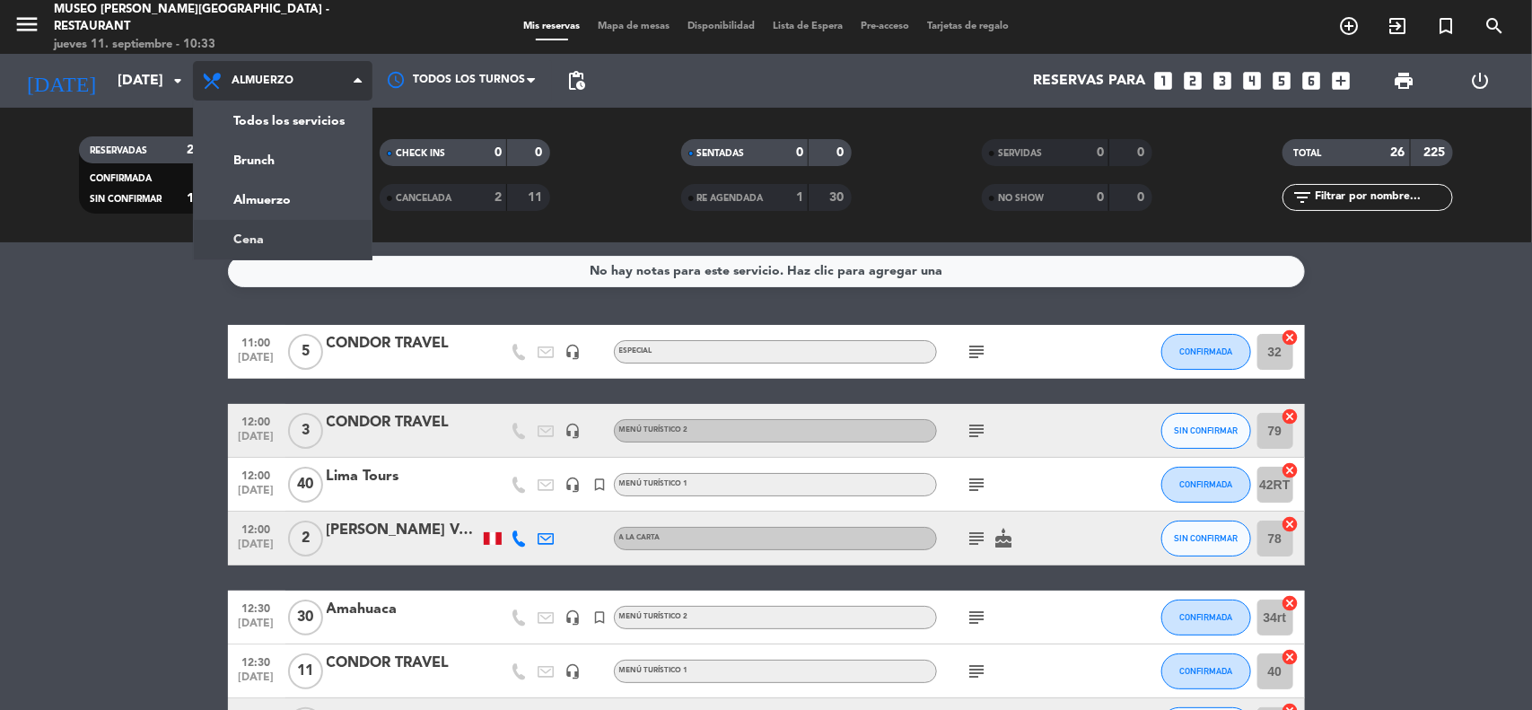
click at [271, 247] on ng-component "menu [GEOGRAPHIC_DATA][PERSON_NAME] - Restaurant [DATE] 11. septiembre - 10:33 …" at bounding box center [766, 355] width 1532 height 710
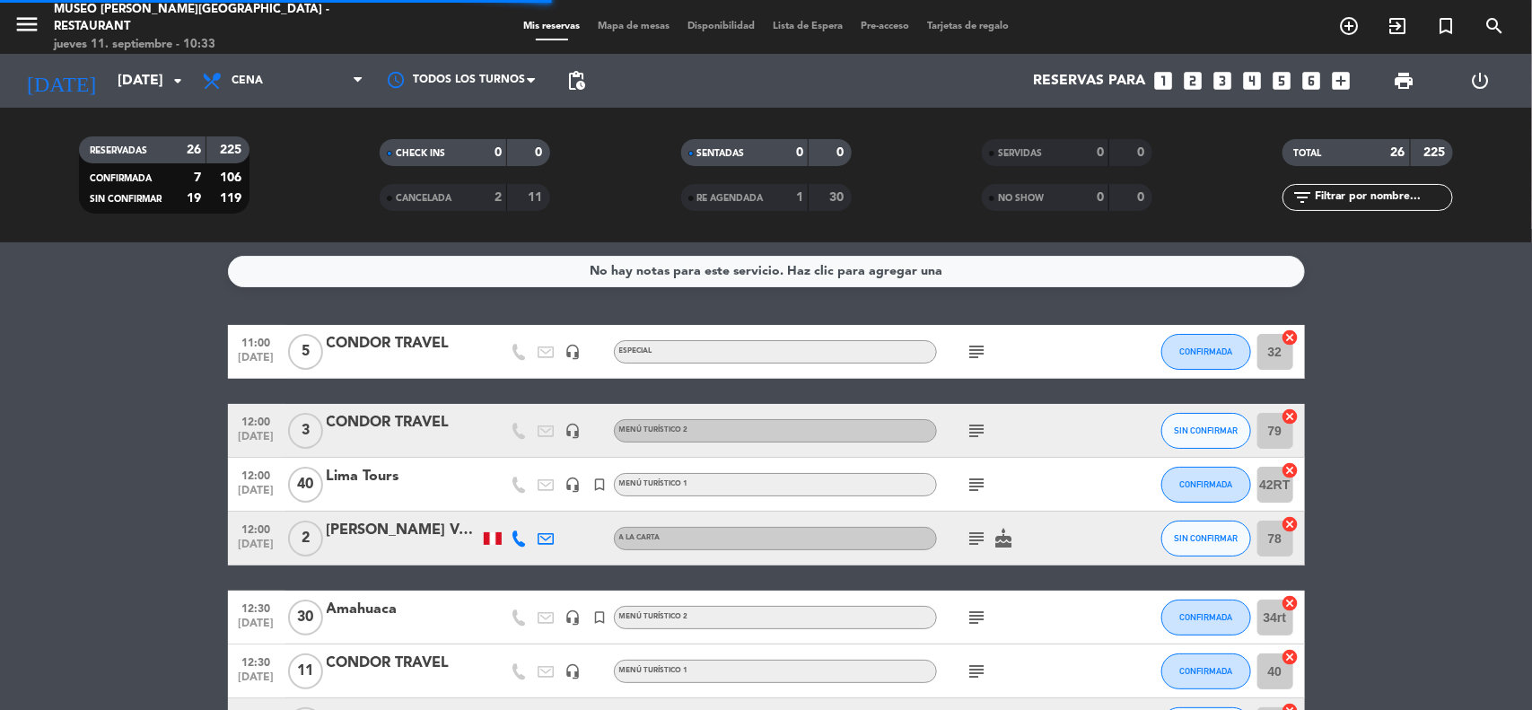
click at [658, 28] on span "Mapa de mesas" at bounding box center [634, 27] width 90 height 10
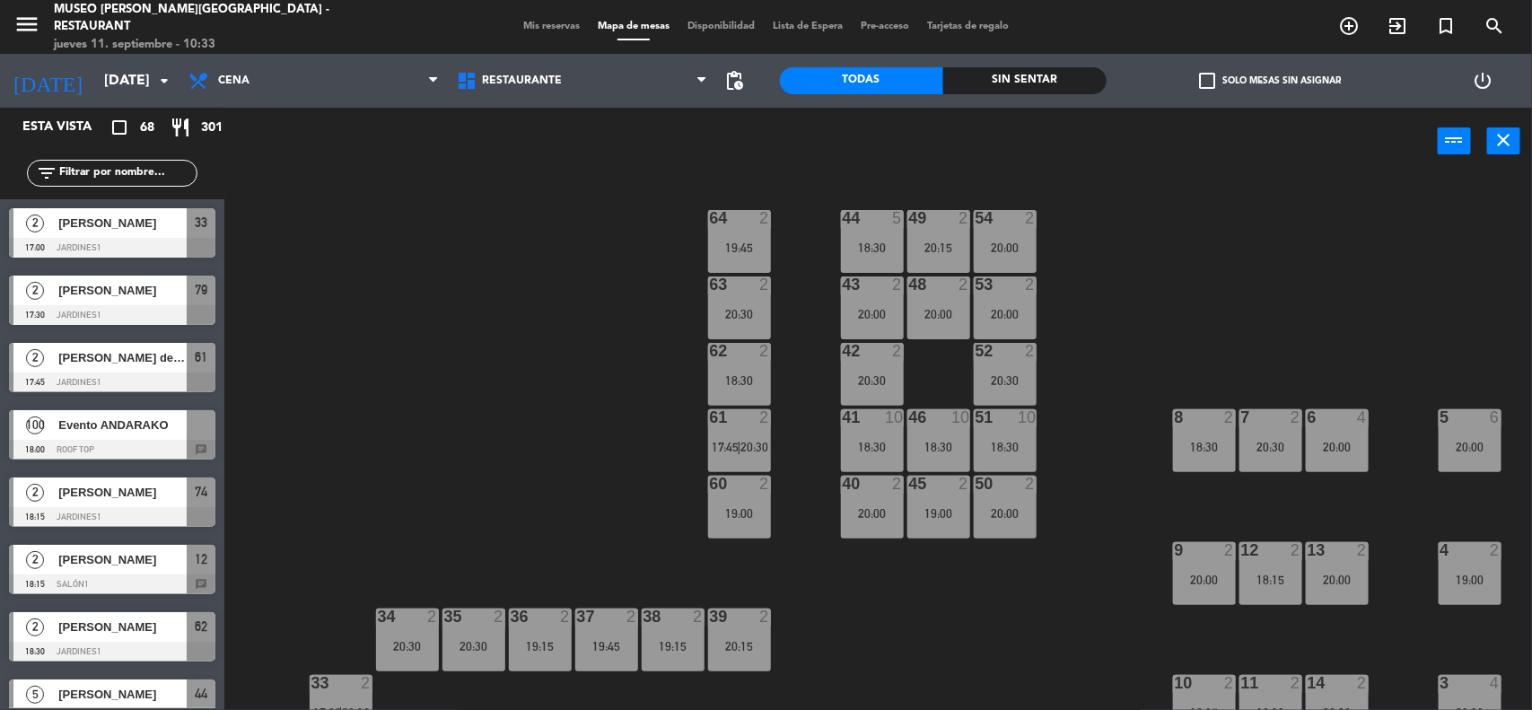
click at [1302, 267] on div "44 5 18:30 49 2 20:15 54 2 20:00 64 2 19:45 48 2 20:00 53 2 20:00 63 2 20:30 43…" at bounding box center [886, 445] width 1292 height 535
click at [1342, 435] on div "6 4 20:00" at bounding box center [1337, 440] width 63 height 63
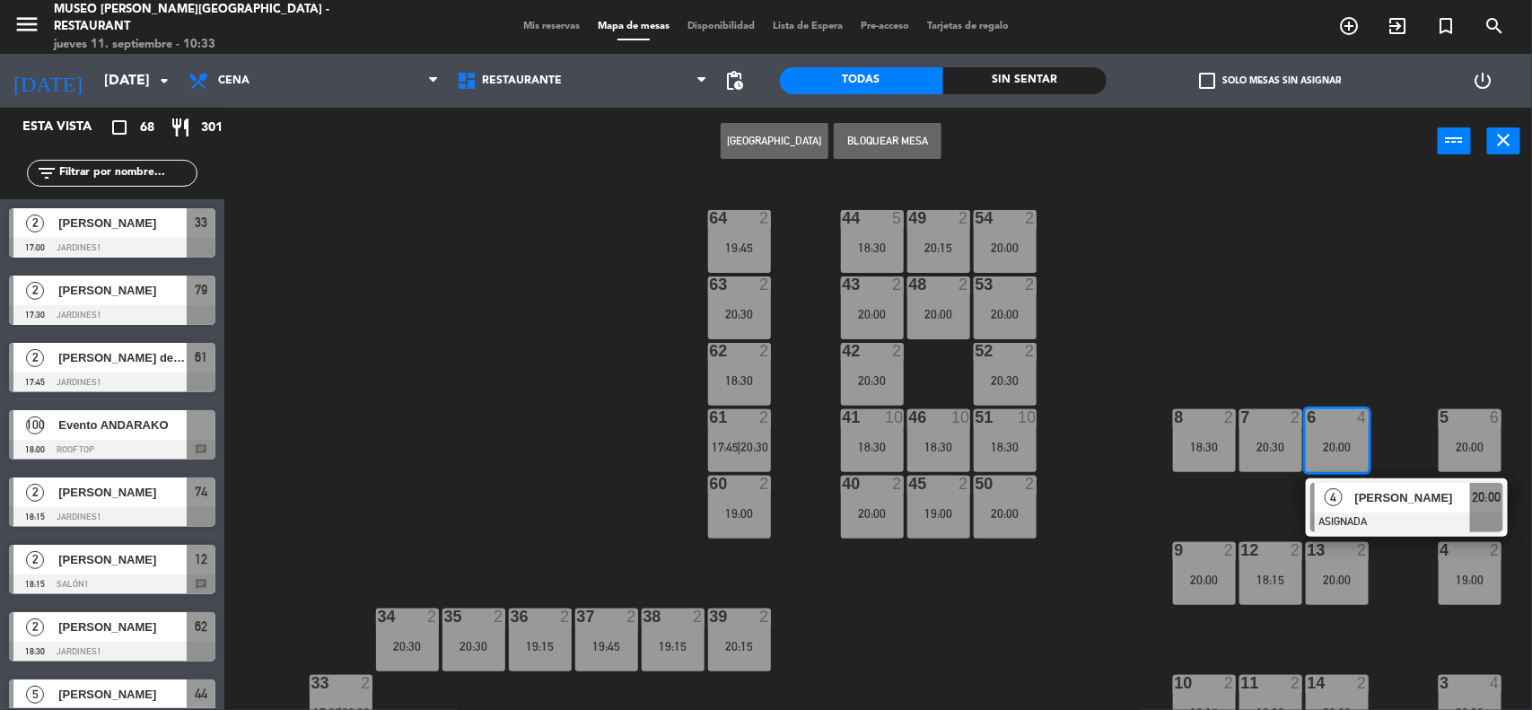
click at [1001, 235] on div "54 2 20:00" at bounding box center [1005, 241] width 63 height 63
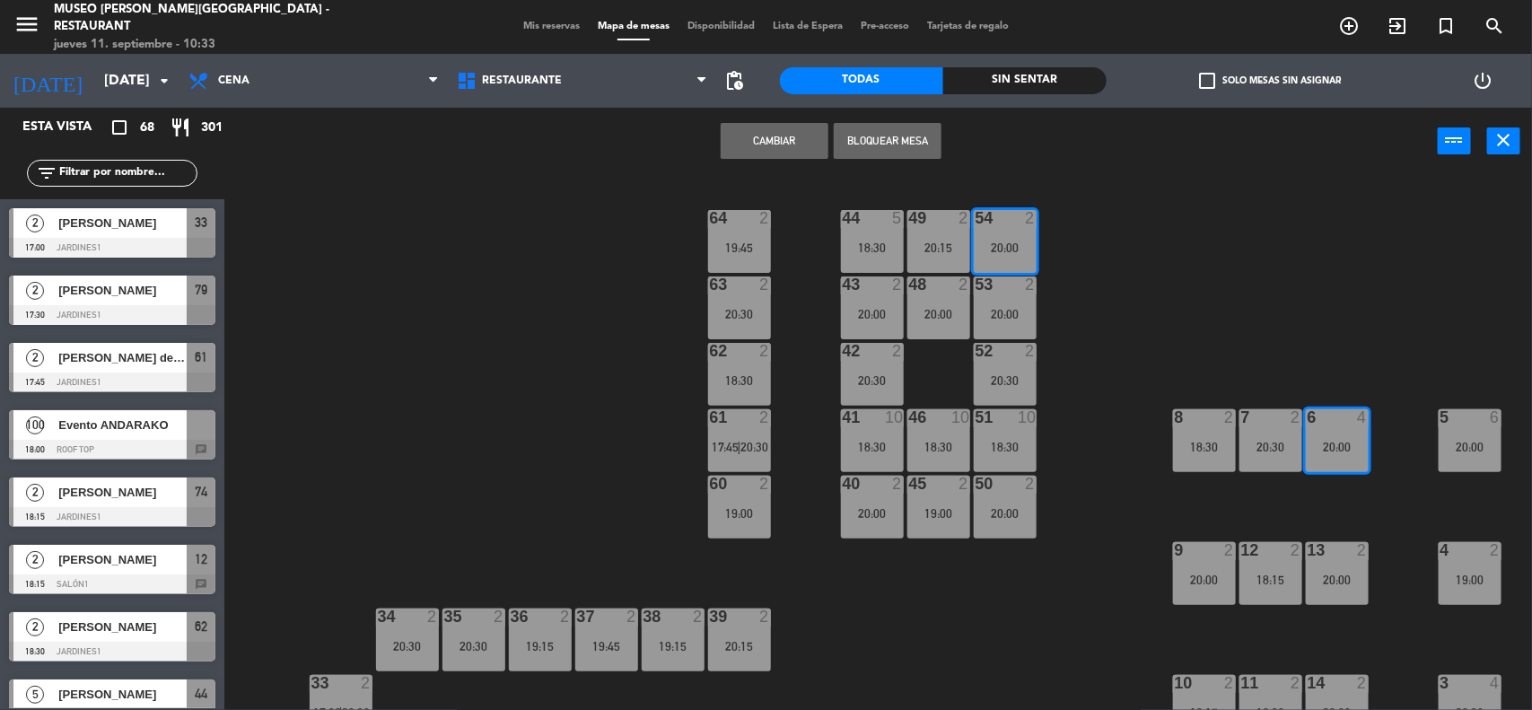
click at [777, 137] on button "Cambiar" at bounding box center [775, 141] width 108 height 36
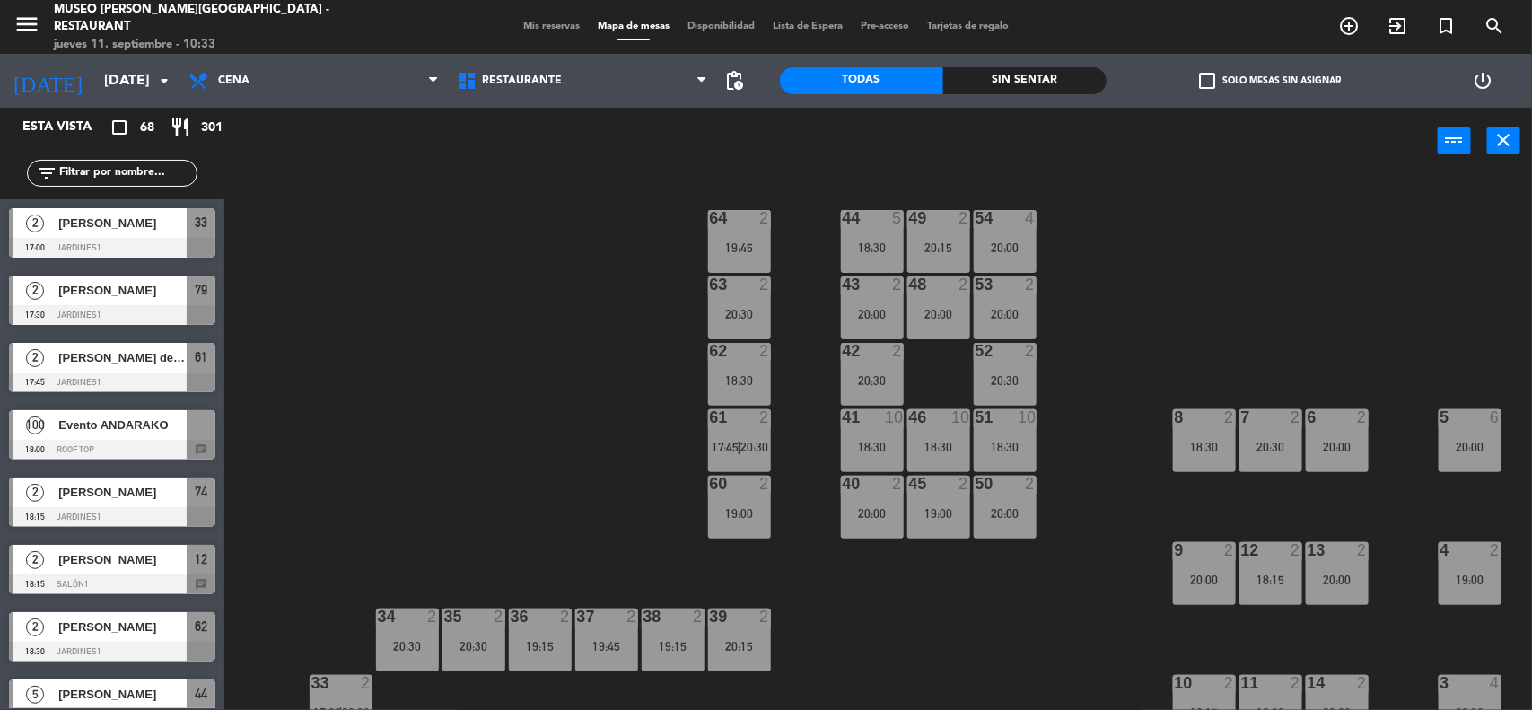
scroll to position [337, 0]
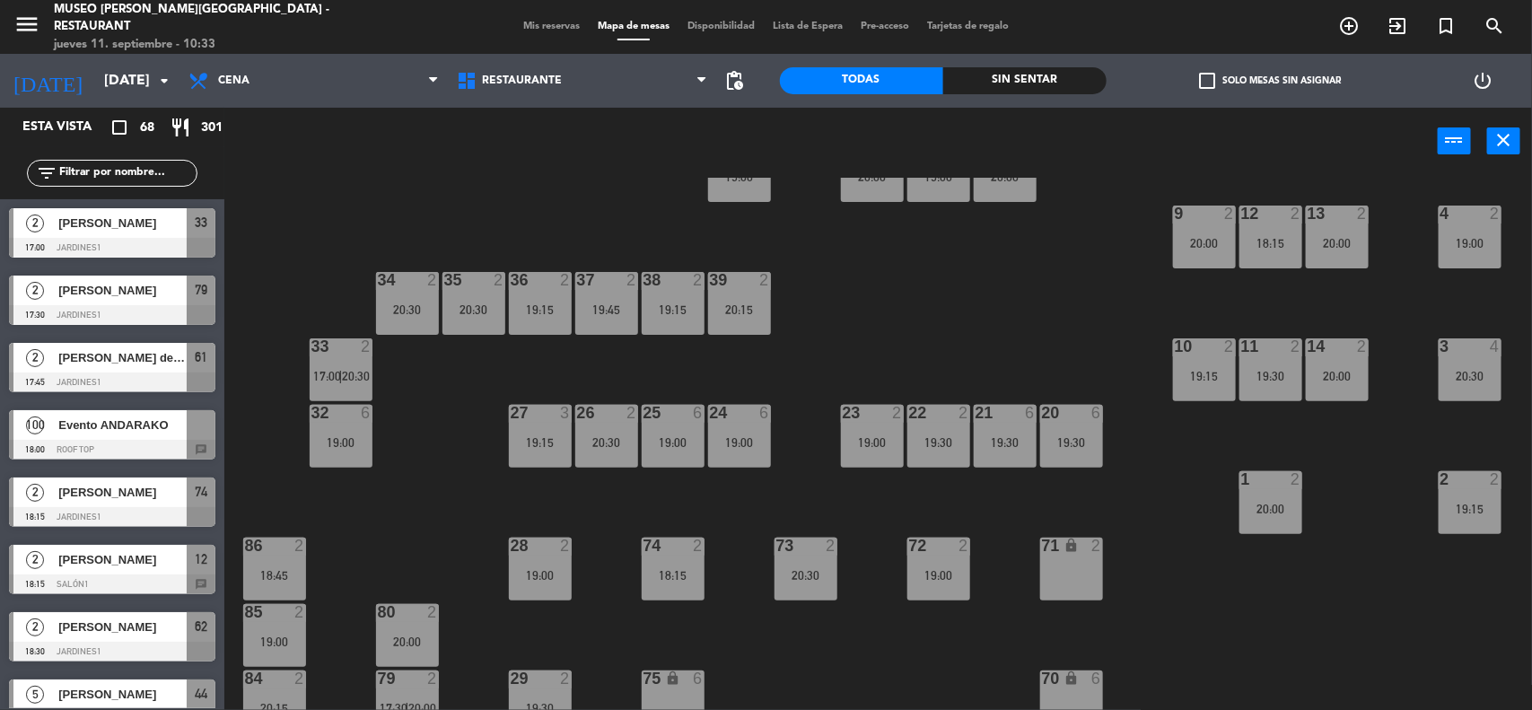
click at [963, 315] on div "44 5 18:30 49 2 20:15 54 4 20:00 64 2 19:45 48 2 20:00 53 2 20:00 63 2 20:30 43…" at bounding box center [886, 445] width 1292 height 535
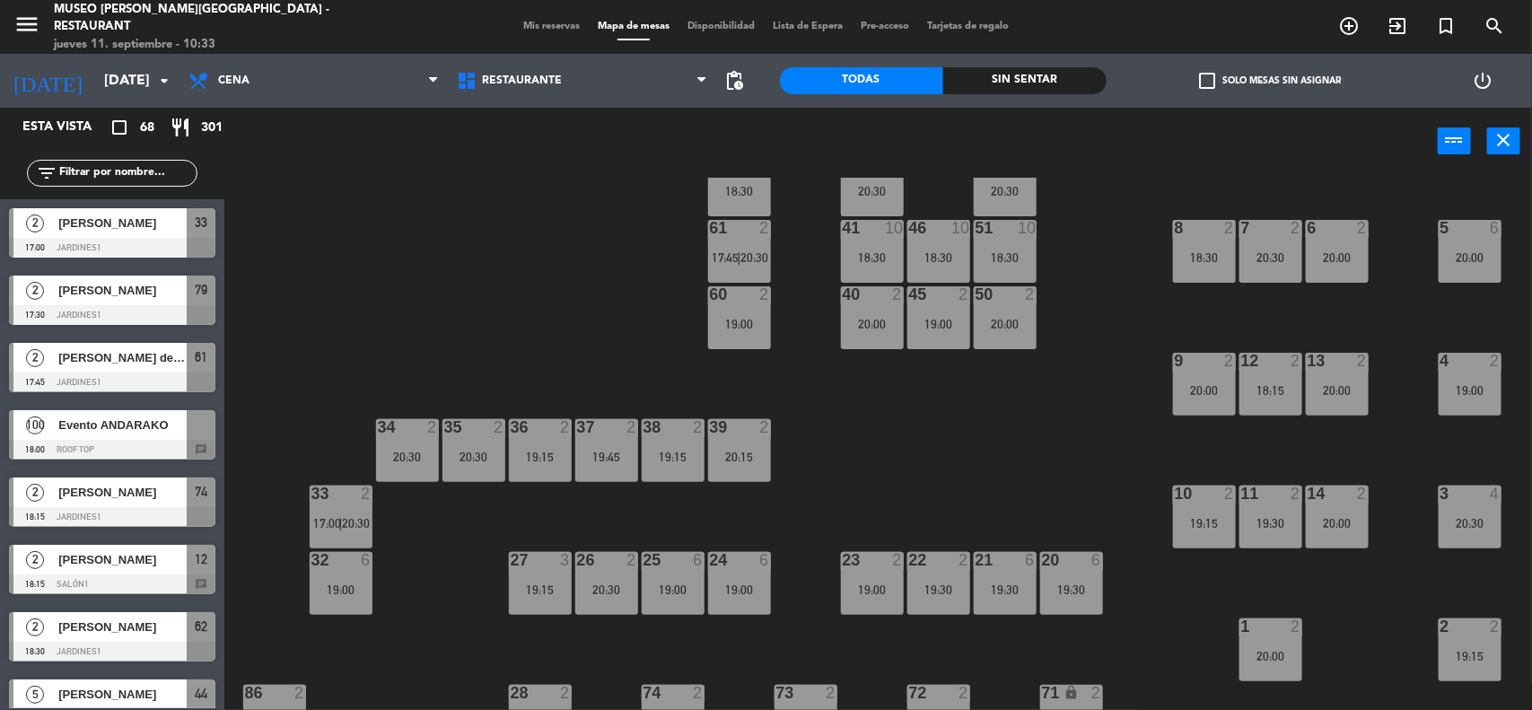
scroll to position [0, 0]
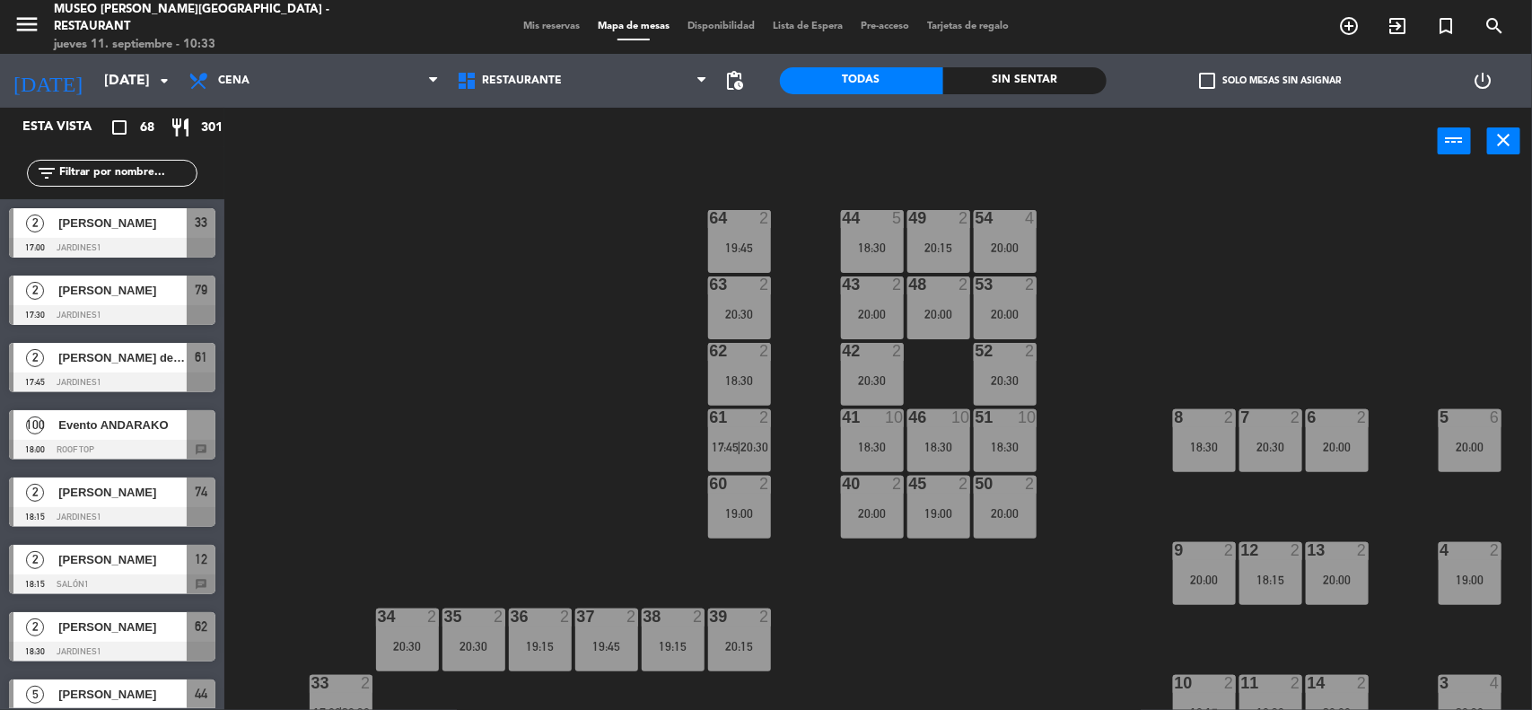
click at [554, 22] on span "Mis reservas" at bounding box center [551, 27] width 74 height 10
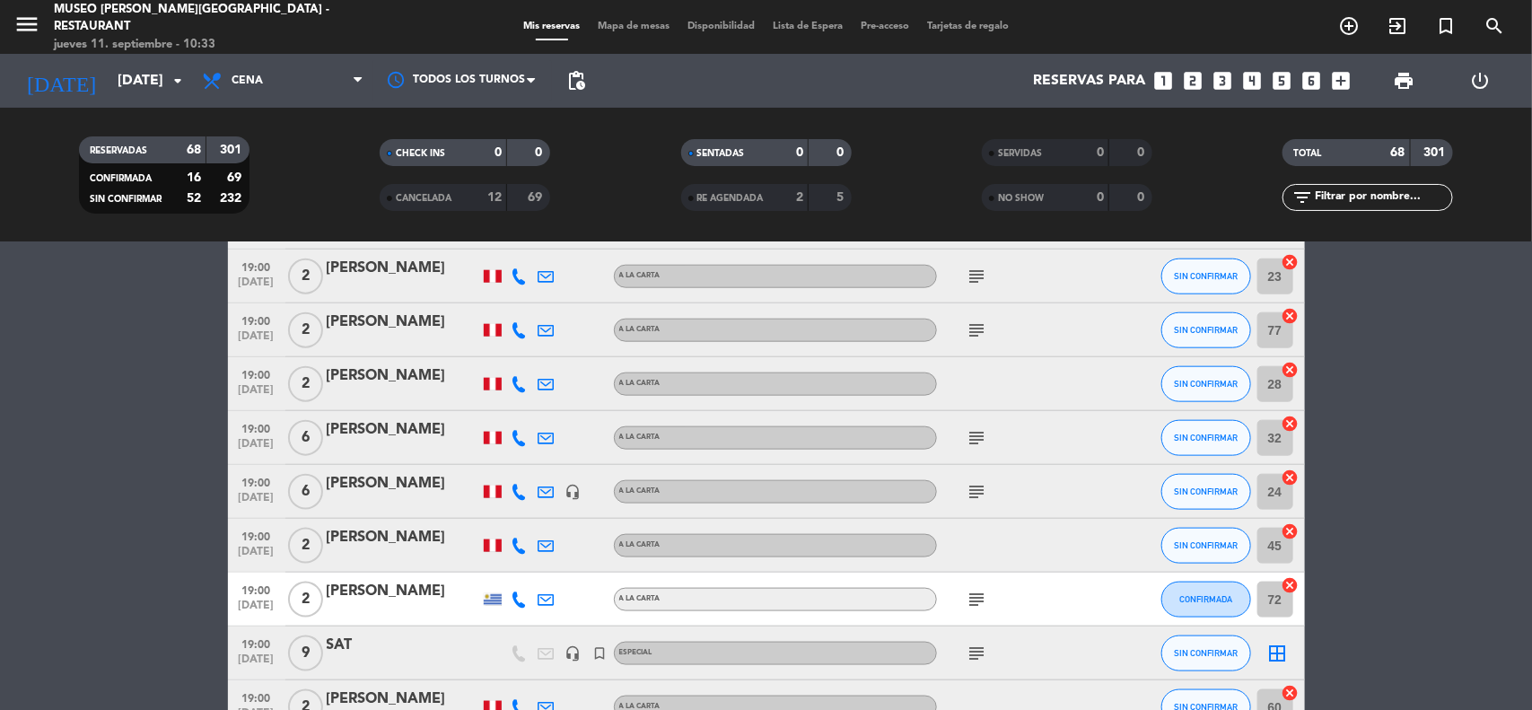
scroll to position [1010, 0]
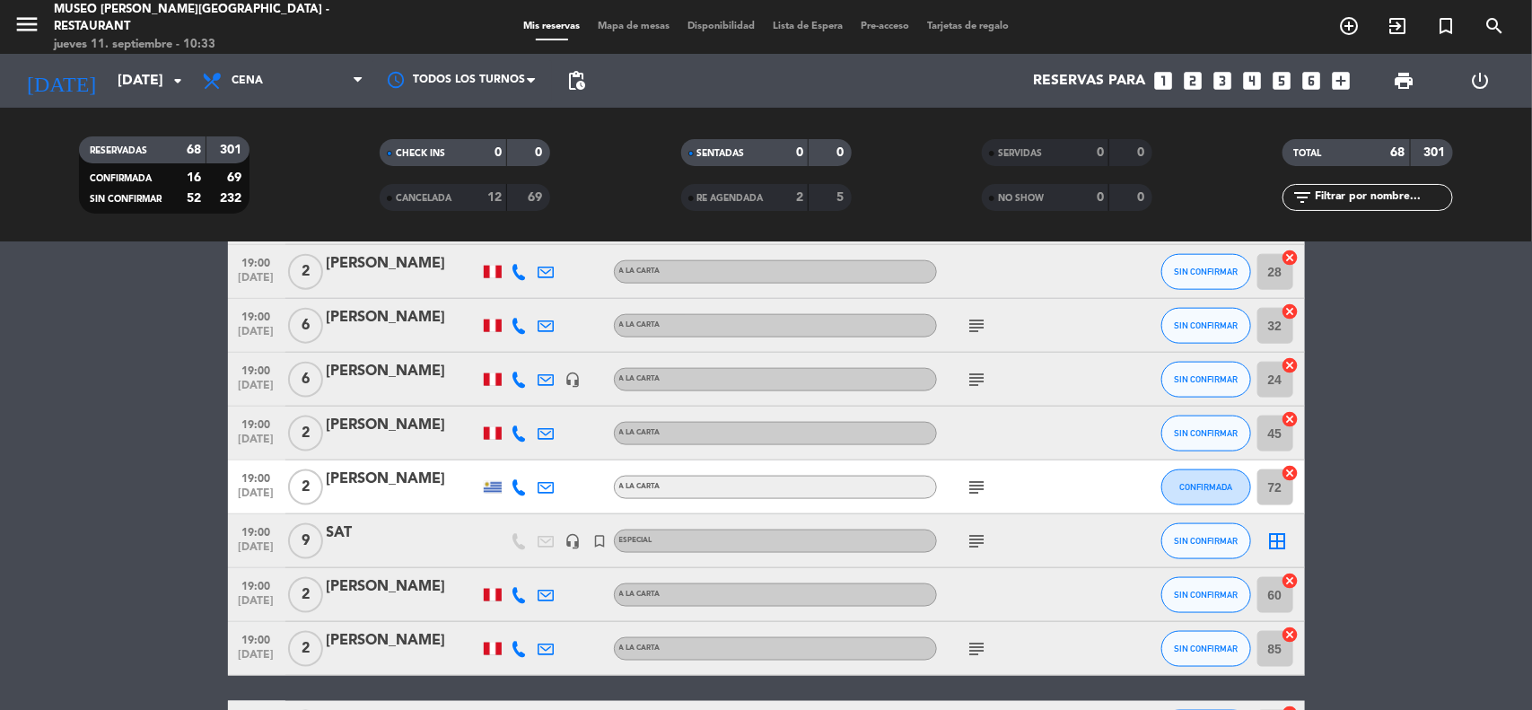
click at [624, 25] on span "Mapa de mesas" at bounding box center [634, 27] width 90 height 10
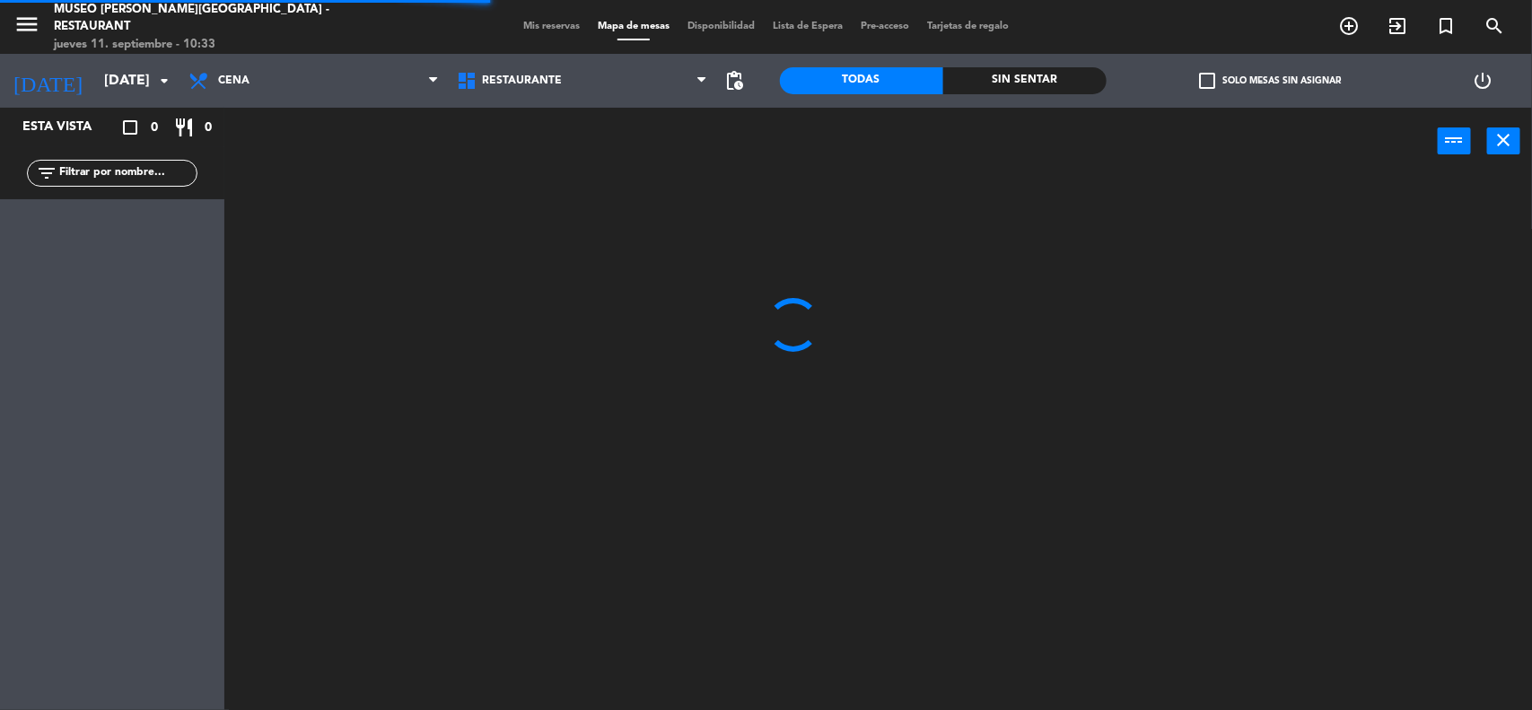
click at [109, 163] on input "text" at bounding box center [126, 173] width 139 height 20
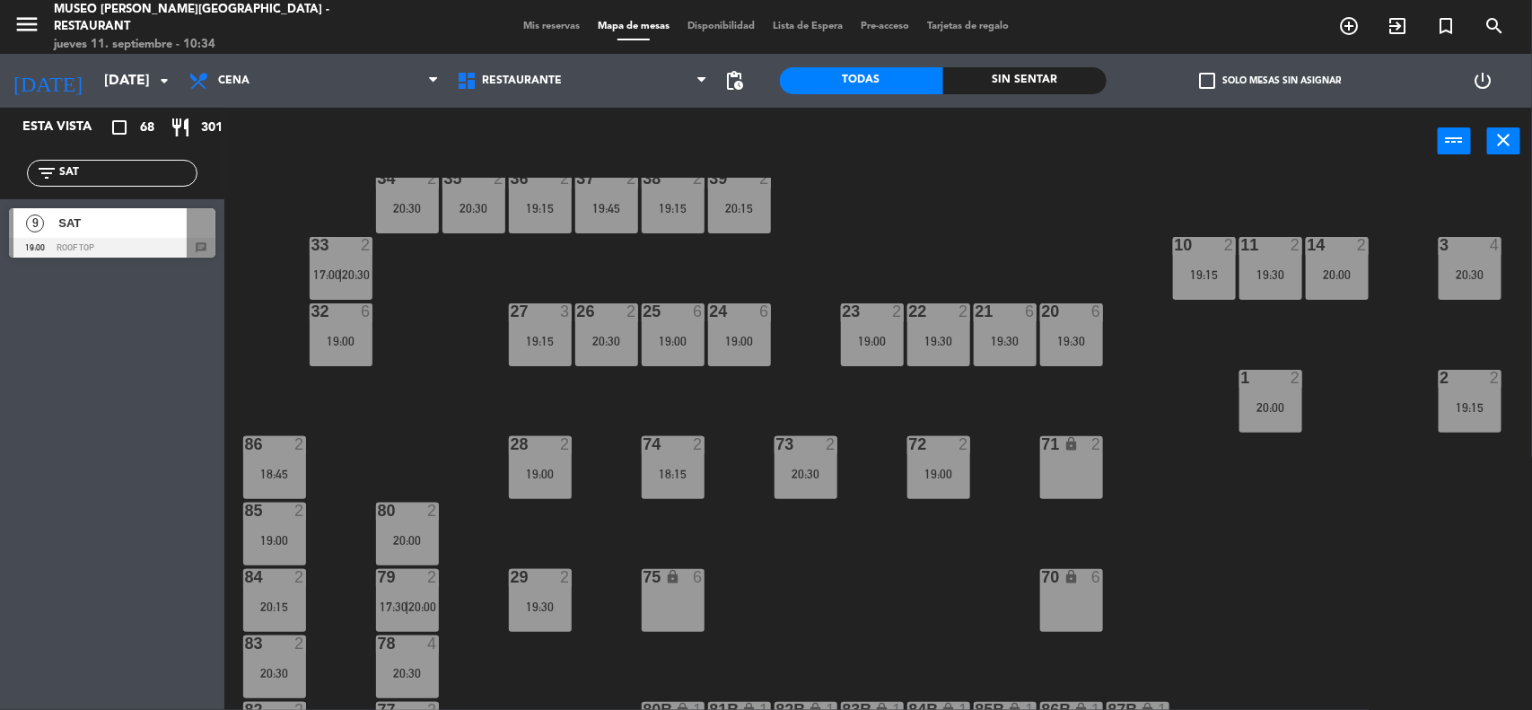
scroll to position [449, 0]
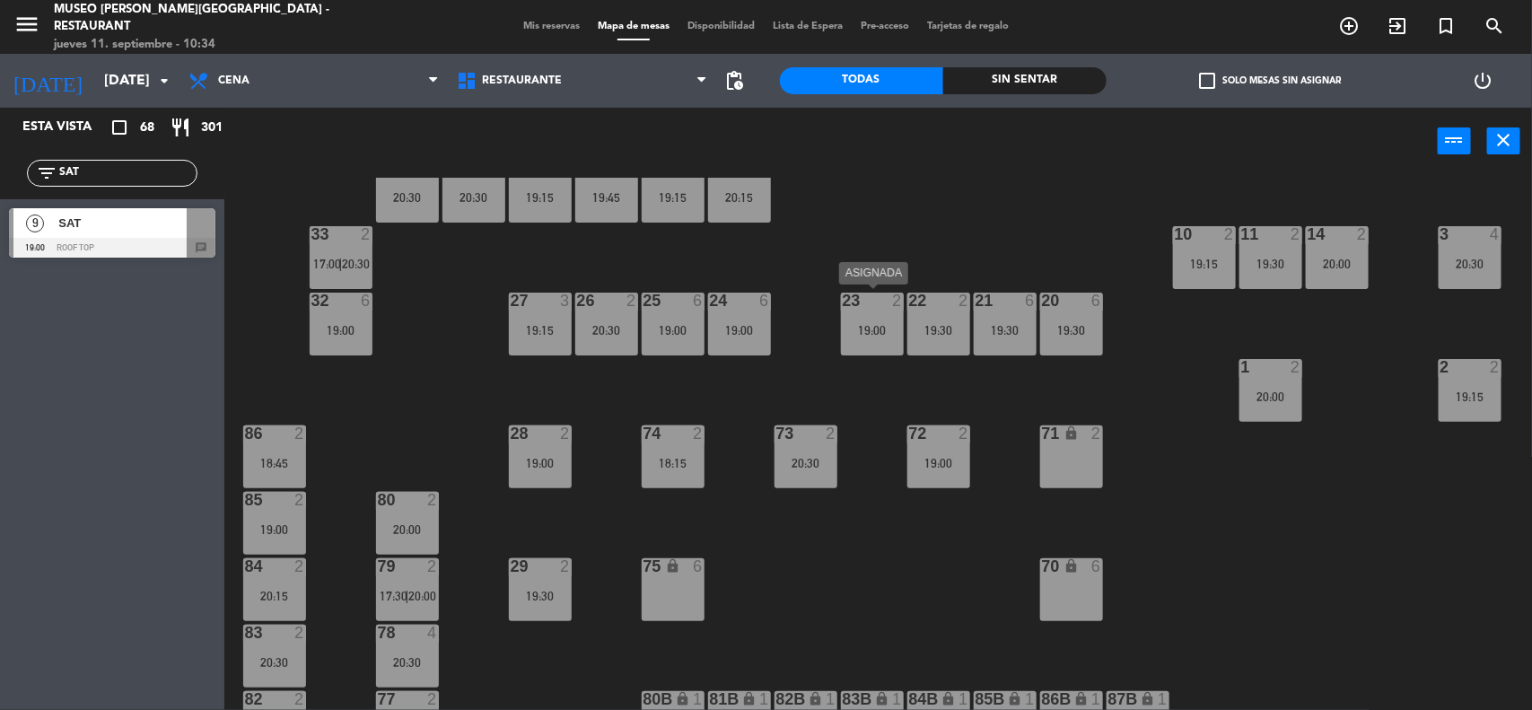
type input "SAT"
click at [869, 324] on div "19:00" at bounding box center [872, 330] width 63 height 13
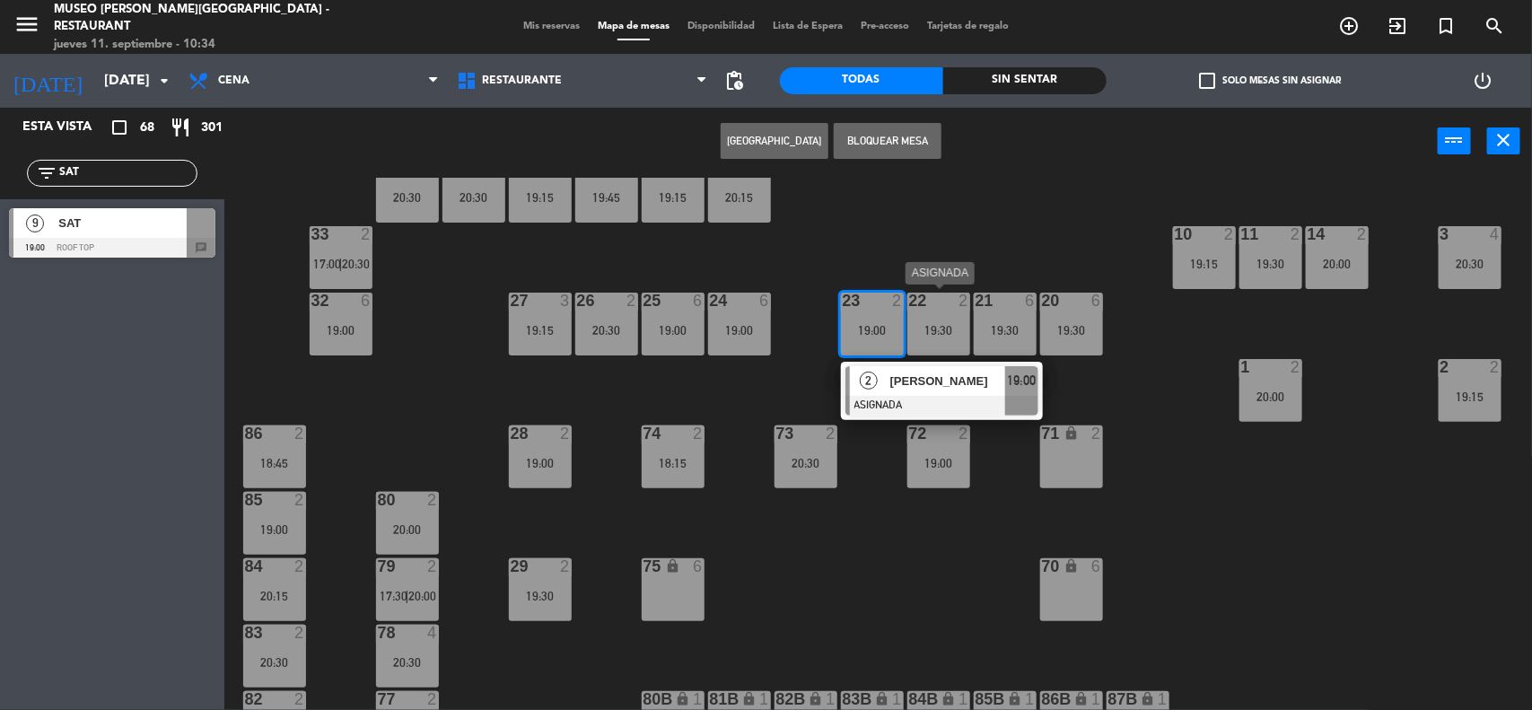
click at [921, 317] on div "22 2 19:30" at bounding box center [938, 324] width 63 height 63
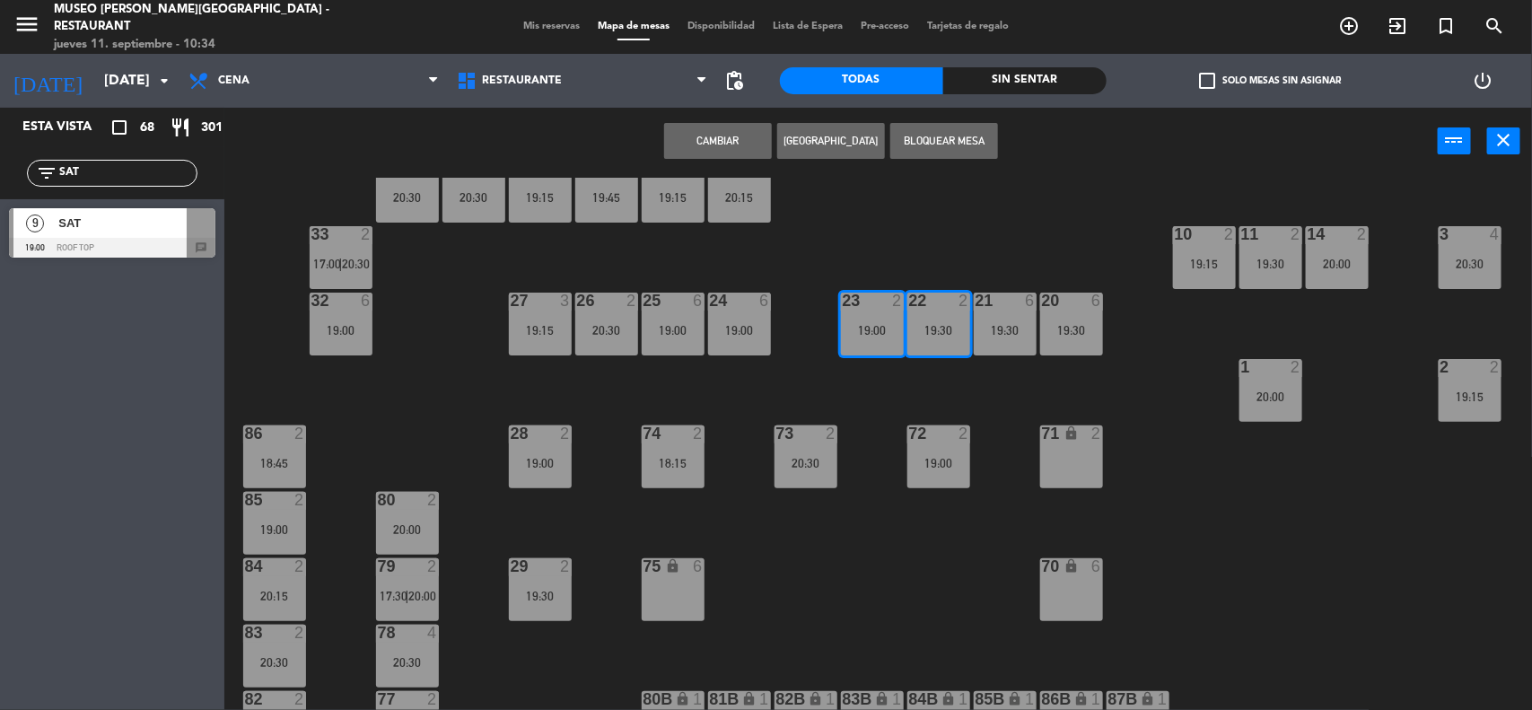
click at [938, 139] on button "Bloquear Mesa" at bounding box center [944, 141] width 108 height 36
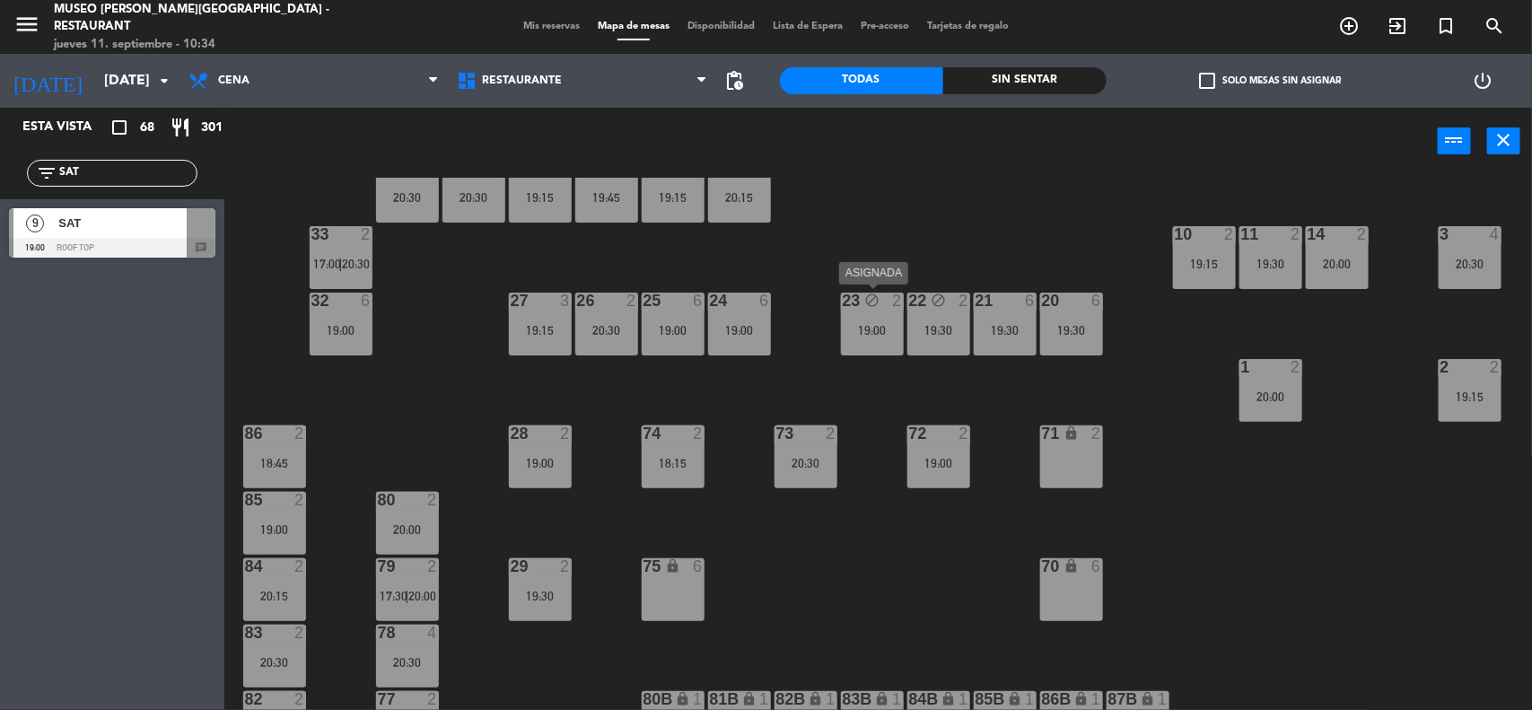
click at [867, 328] on div "19:00" at bounding box center [872, 330] width 63 height 13
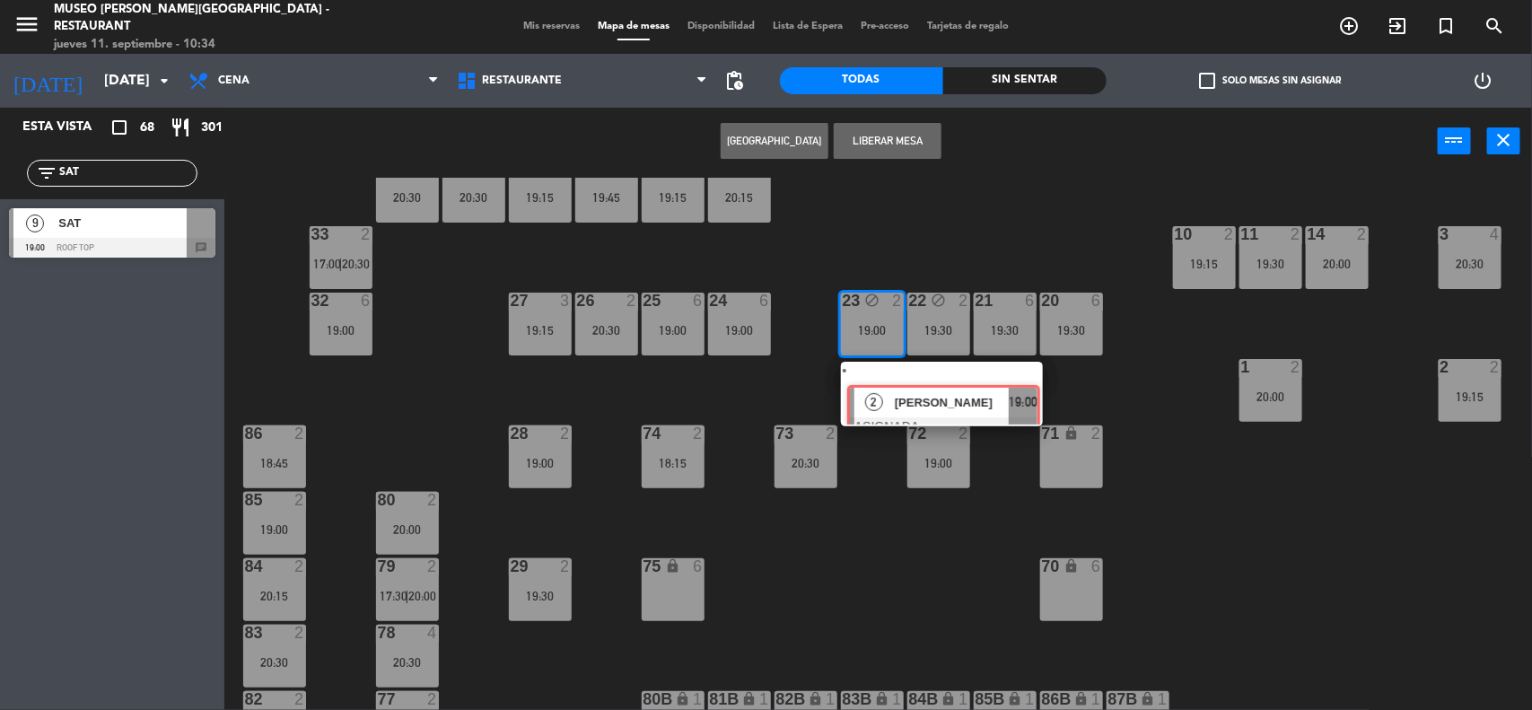
click at [884, 382] on div "2 [PERSON_NAME] ASIGNADA 19:00" at bounding box center [941, 394] width 229 height 65
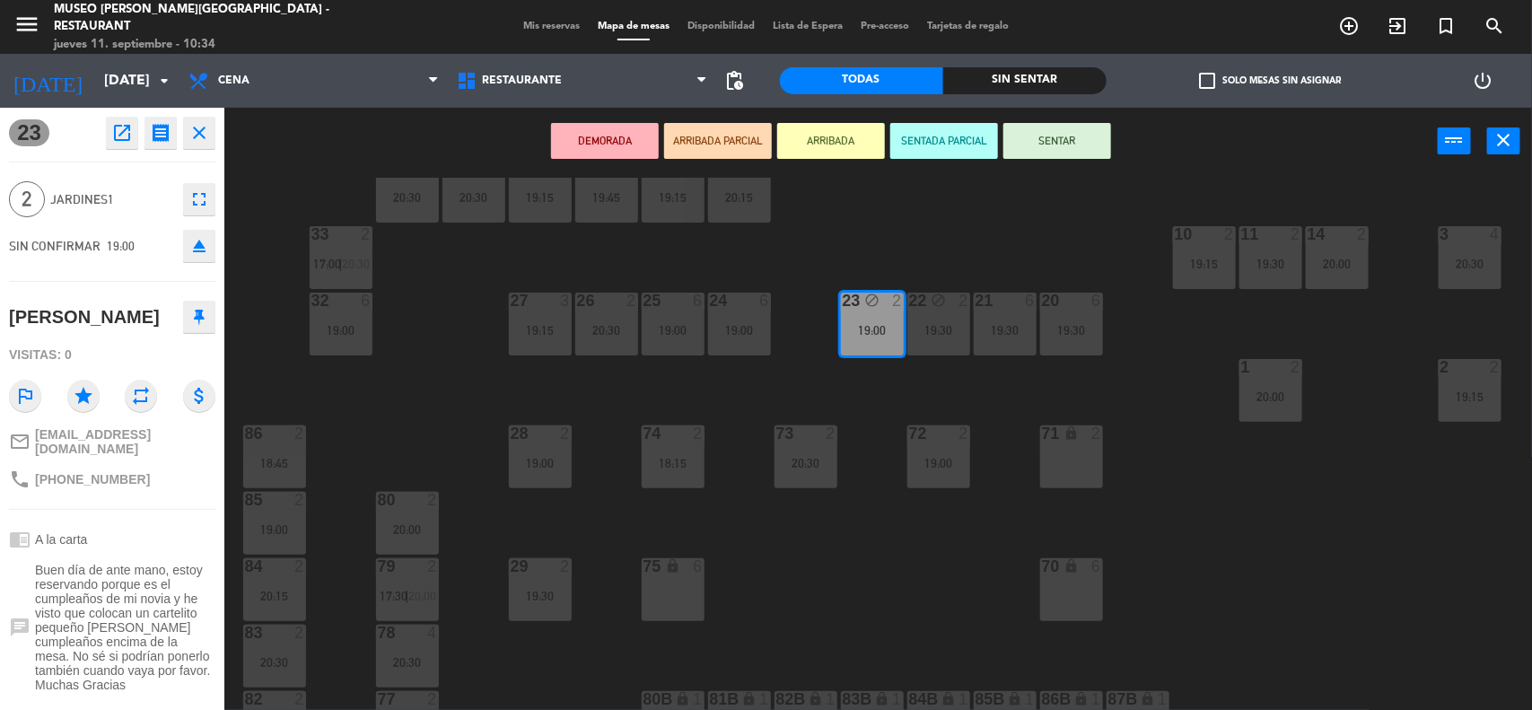
click at [1044, 445] on div "71 lock 2" at bounding box center [1071, 456] width 63 height 63
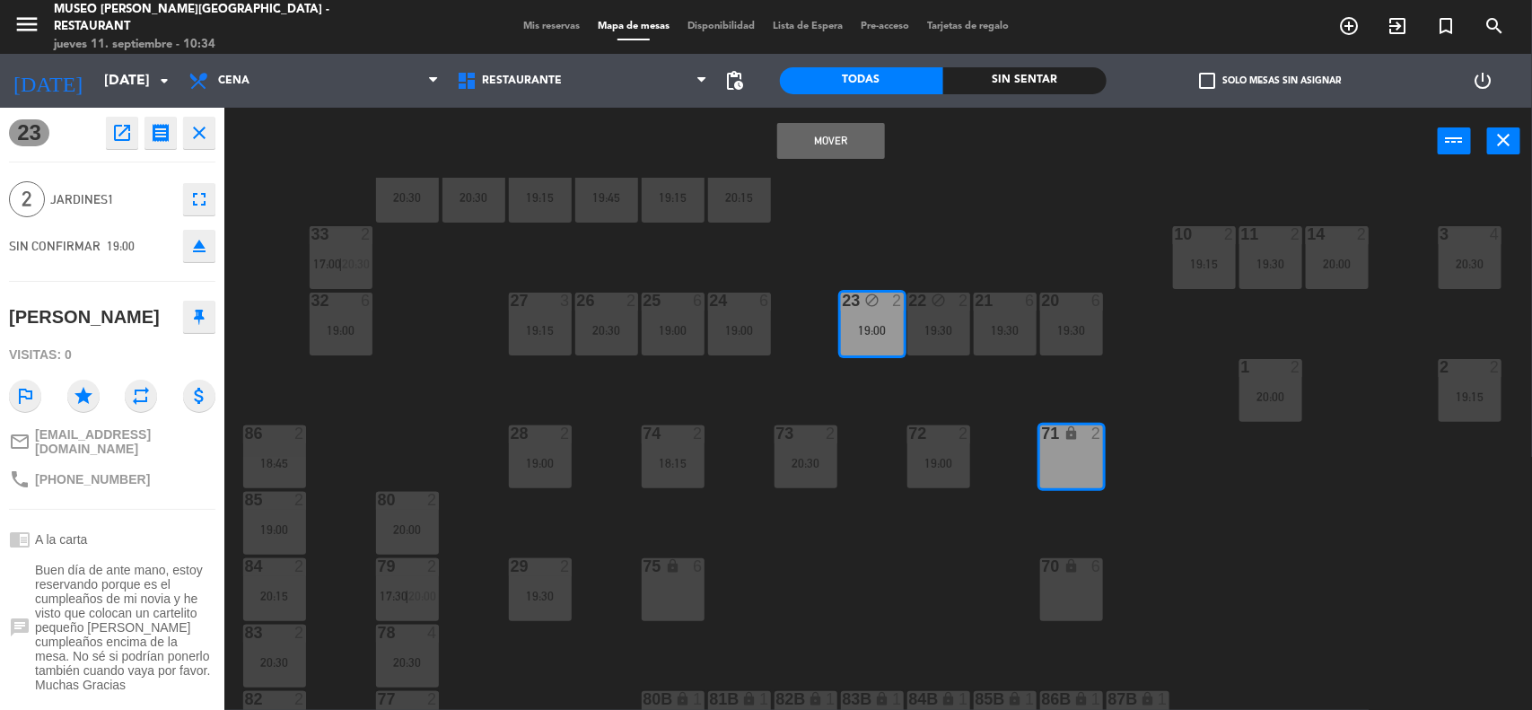
click at [845, 145] on button "Mover" at bounding box center [831, 141] width 108 height 36
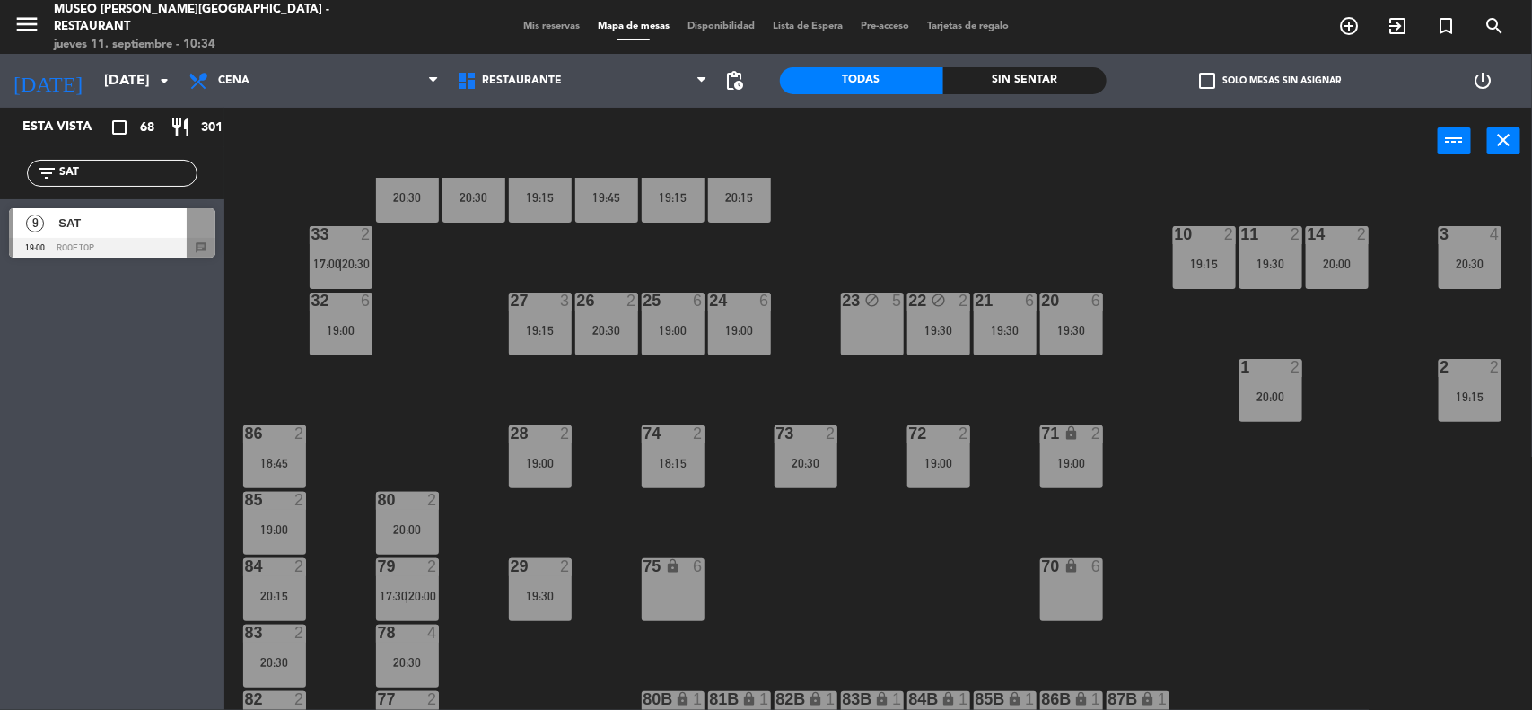
click at [940, 334] on div "19:30" at bounding box center [938, 330] width 63 height 13
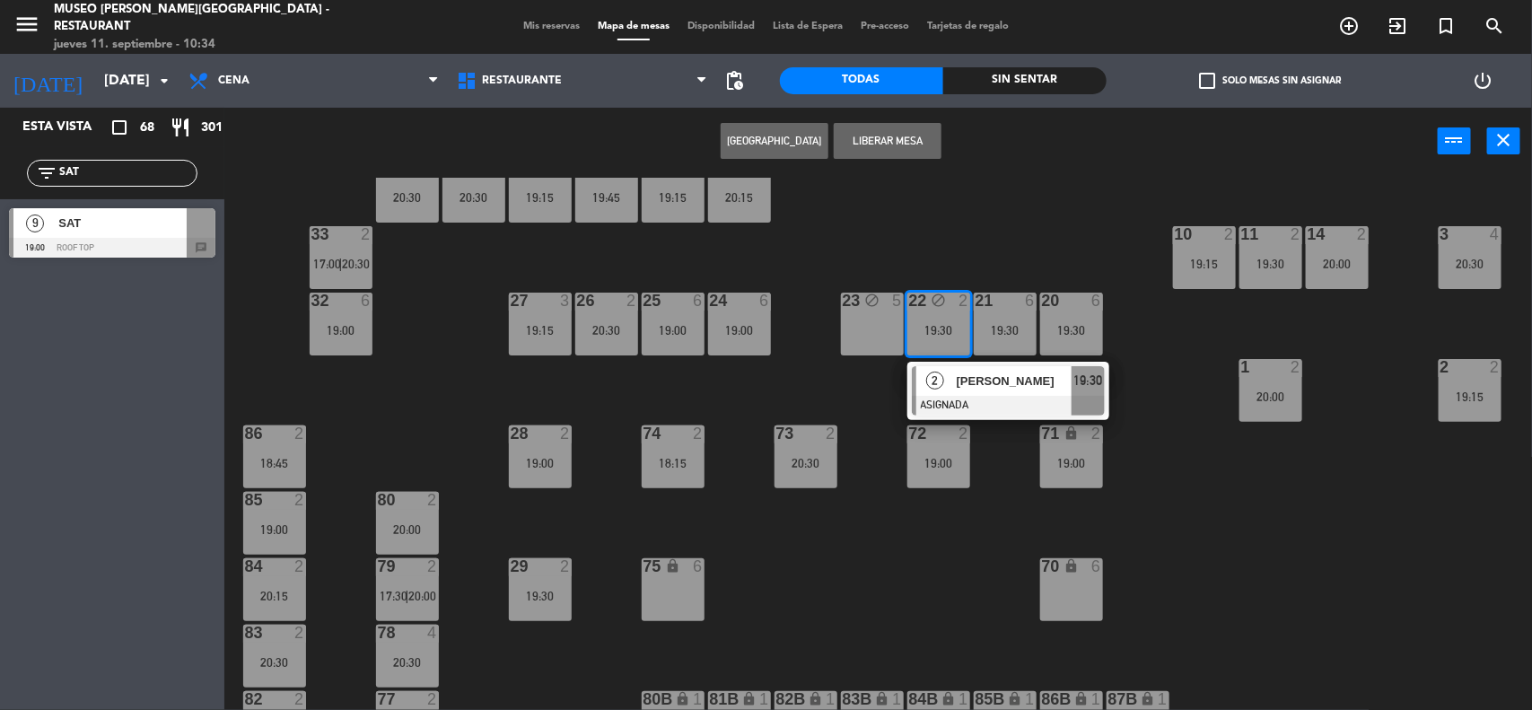
click at [980, 397] on div at bounding box center [1008, 406] width 193 height 20
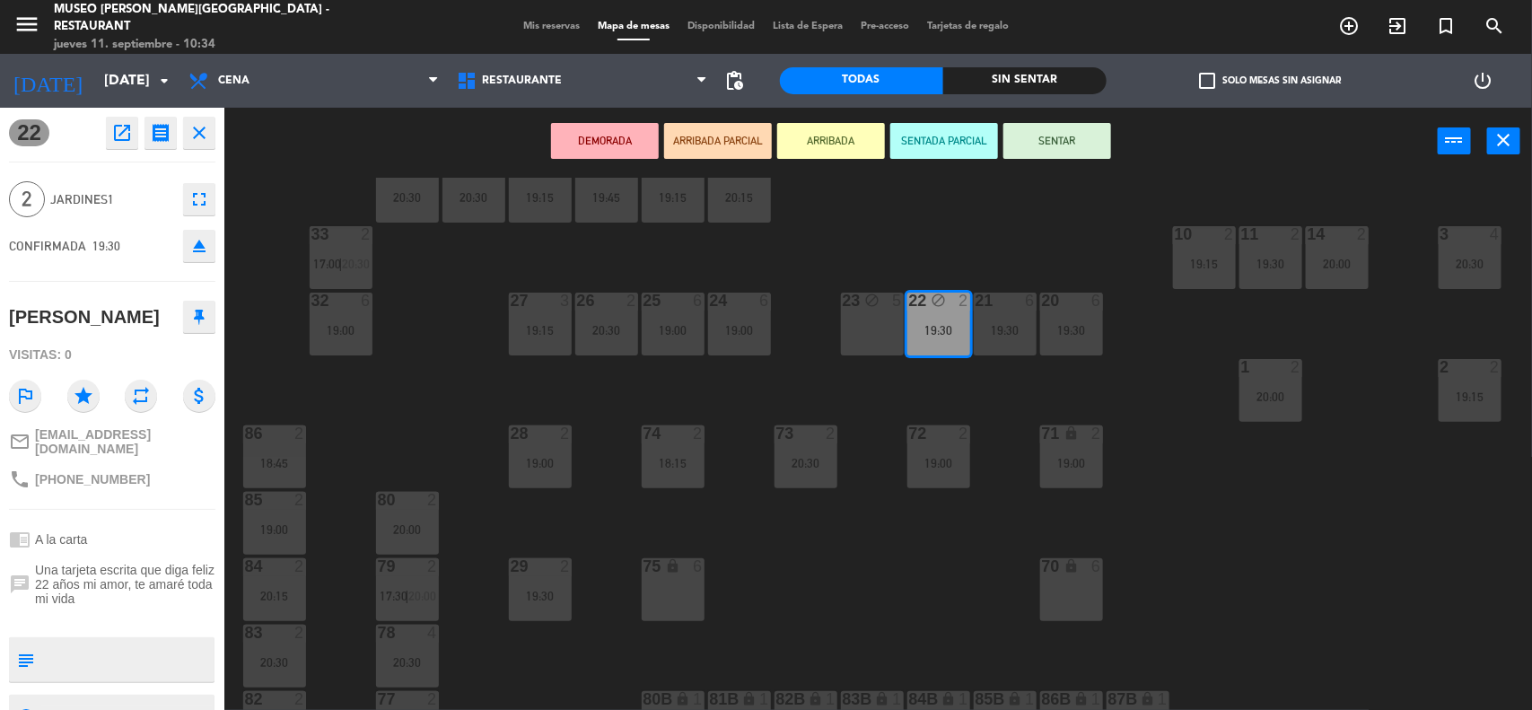
click at [660, 588] on div "75 lock 6" at bounding box center [673, 589] width 63 height 63
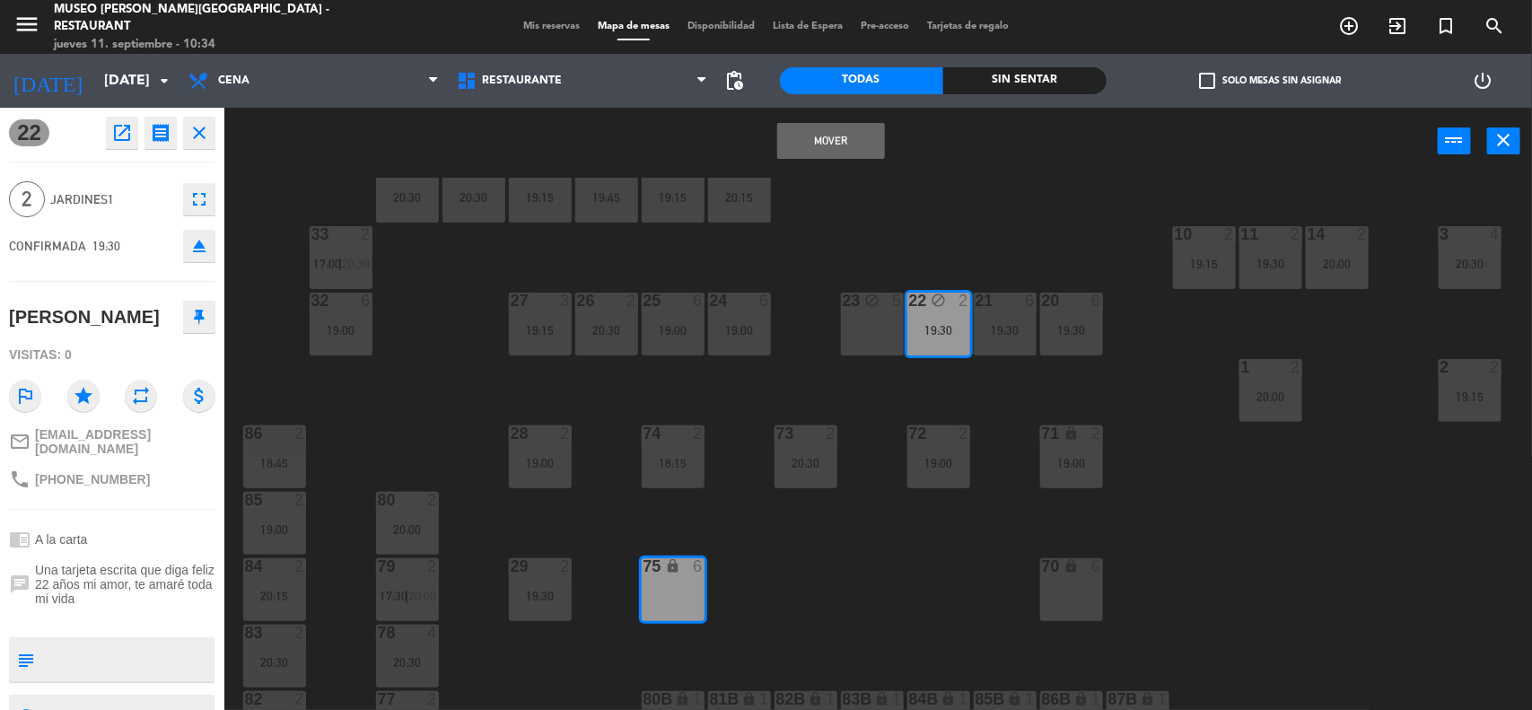
click at [818, 136] on button "Mover" at bounding box center [831, 141] width 108 height 36
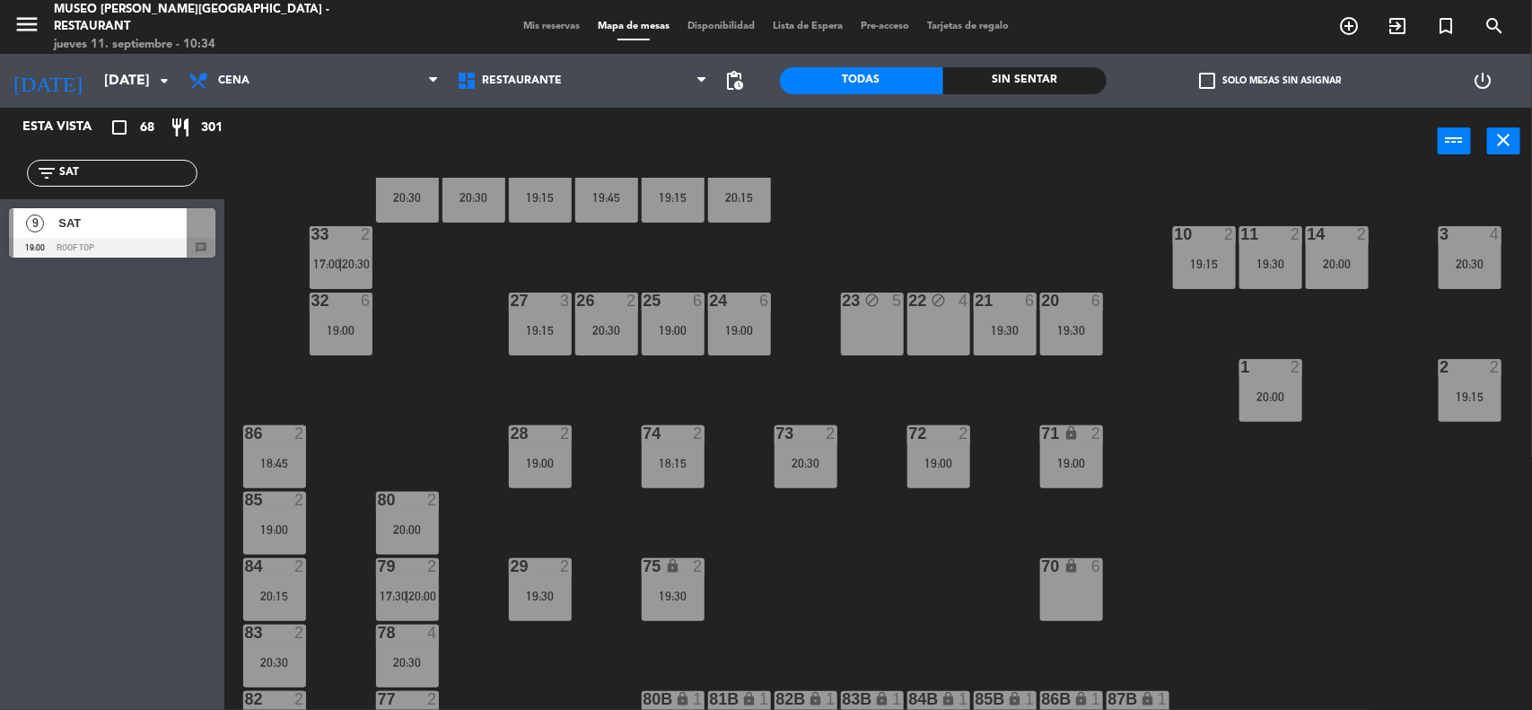
click at [86, 232] on div "SAT" at bounding box center [122, 223] width 130 height 30
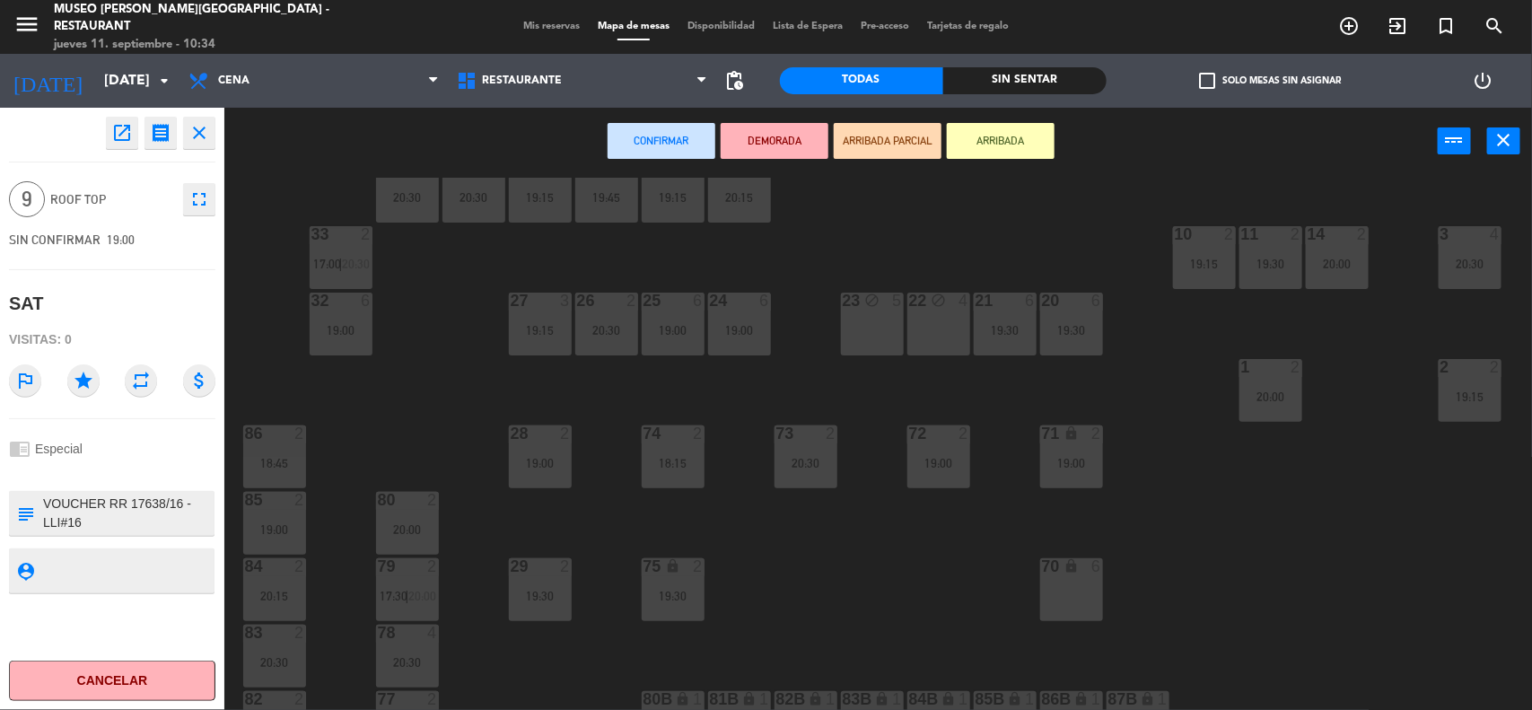
click at [887, 321] on div "23 block 5" at bounding box center [872, 324] width 63 height 63
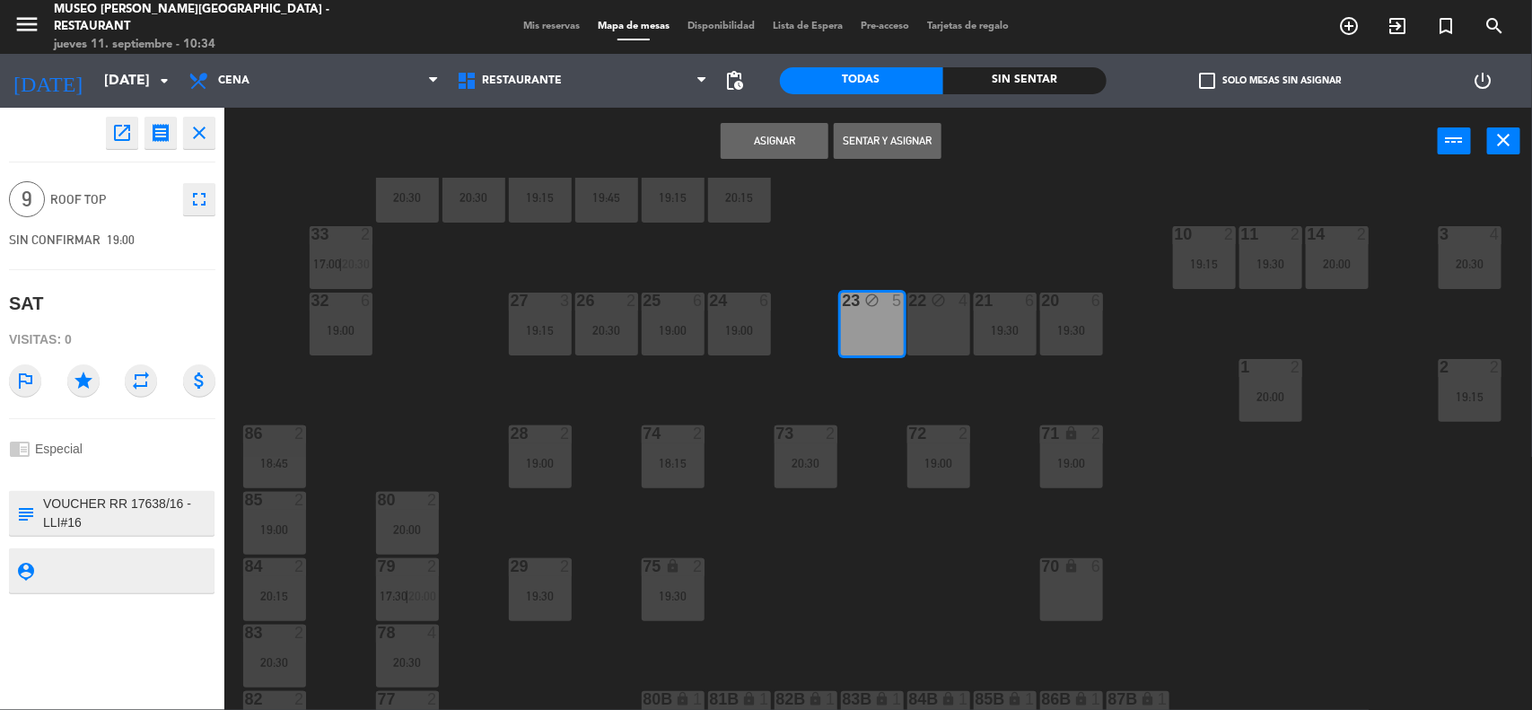
click at [917, 323] on div "22 block 4" at bounding box center [938, 324] width 63 height 63
click at [790, 136] on button "Asignar" at bounding box center [775, 141] width 108 height 36
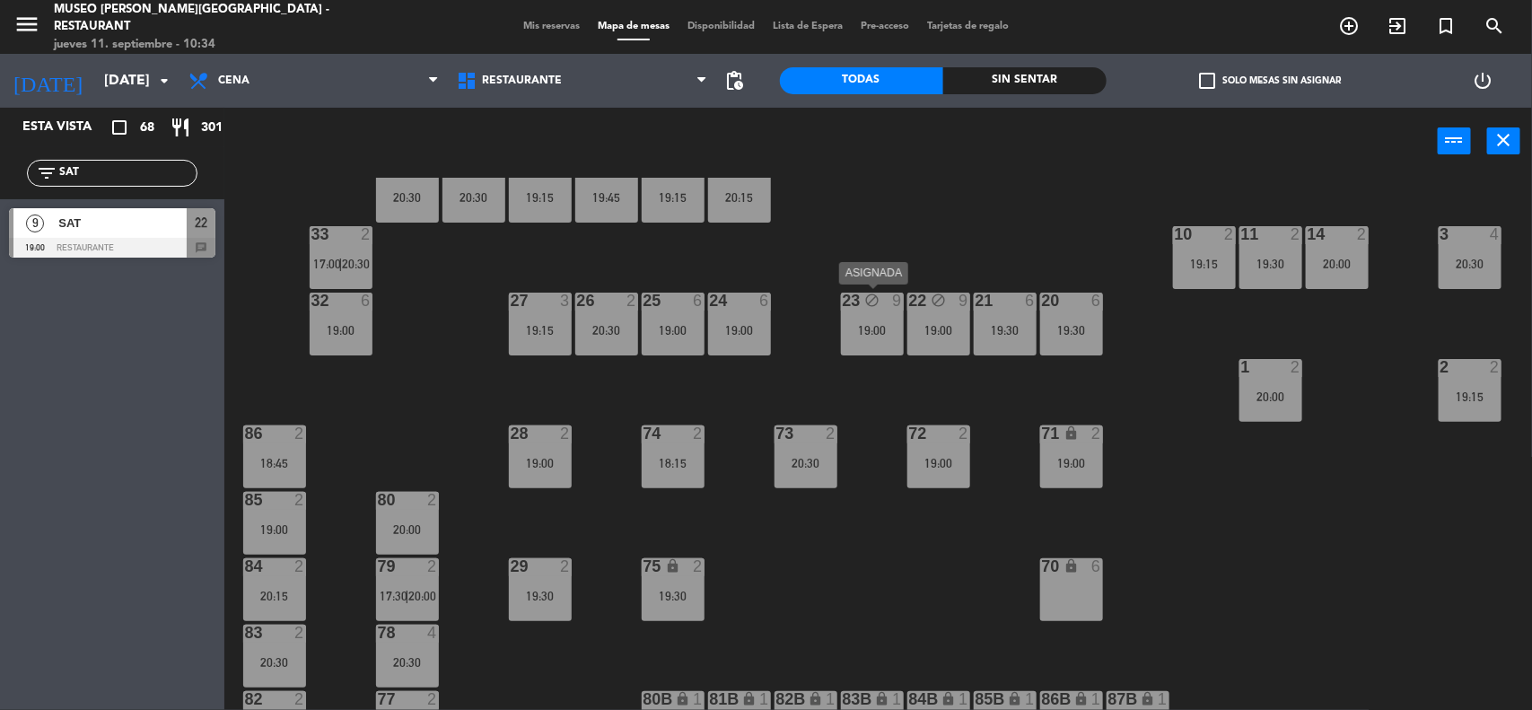
click at [896, 332] on div "19:00" at bounding box center [872, 330] width 63 height 13
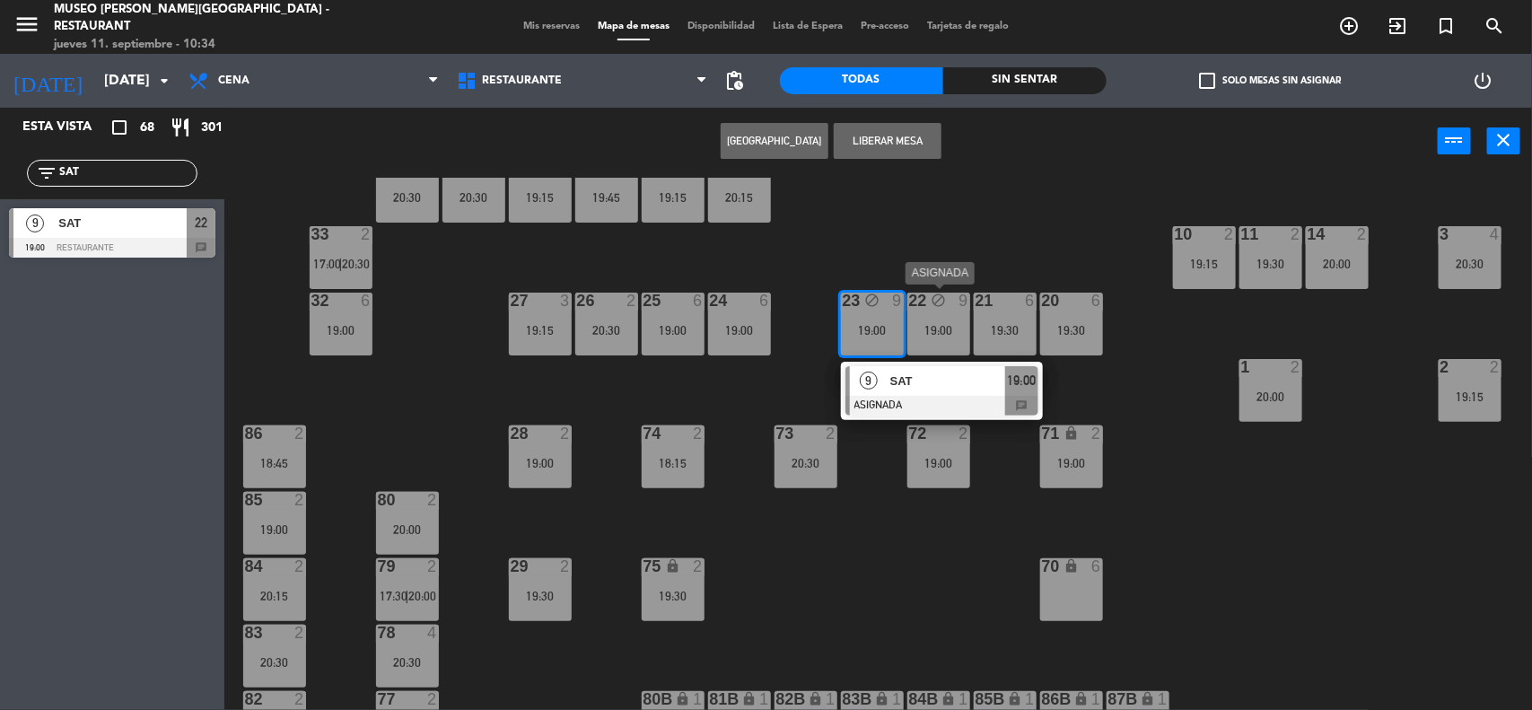
click at [915, 332] on div "19:00" at bounding box center [938, 330] width 63 height 13
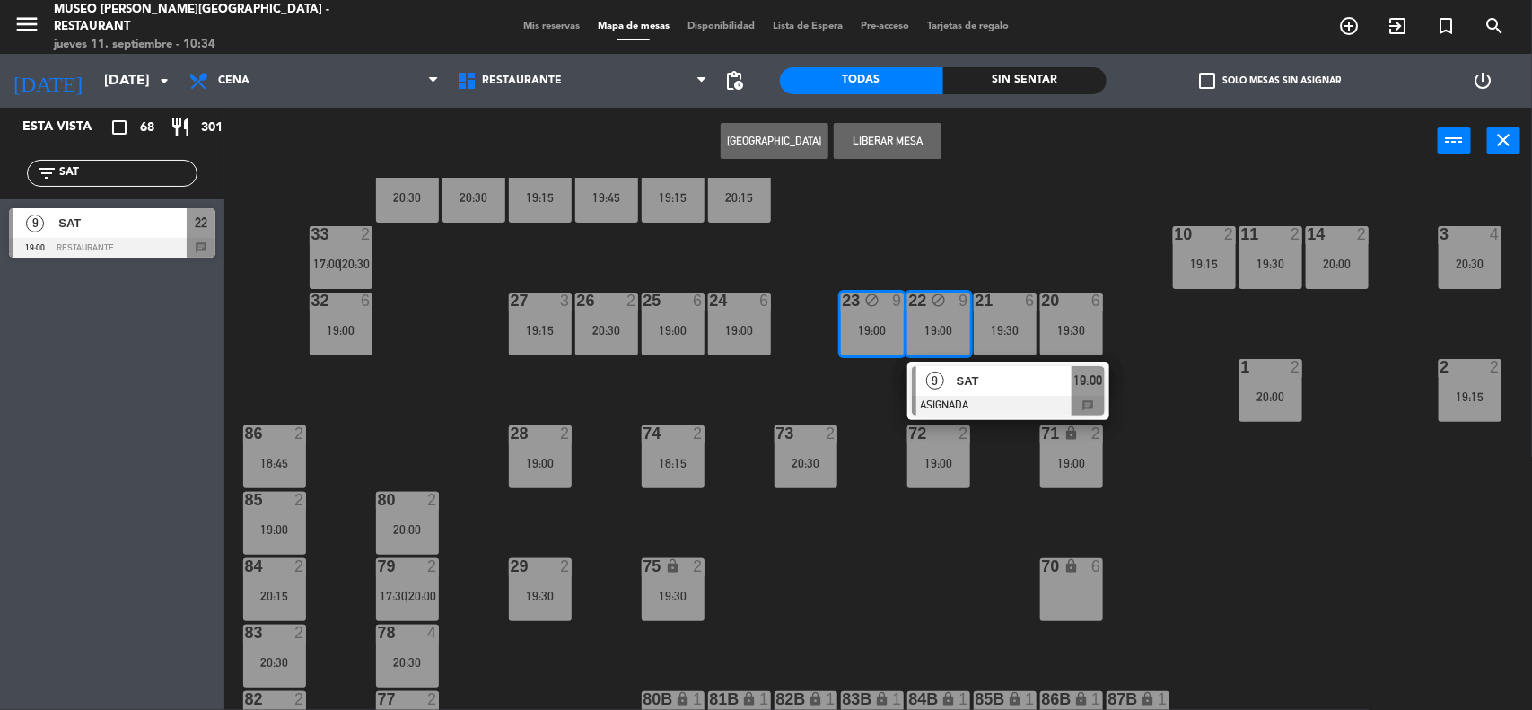
click at [869, 144] on button "Liberar Mesa" at bounding box center [888, 141] width 108 height 36
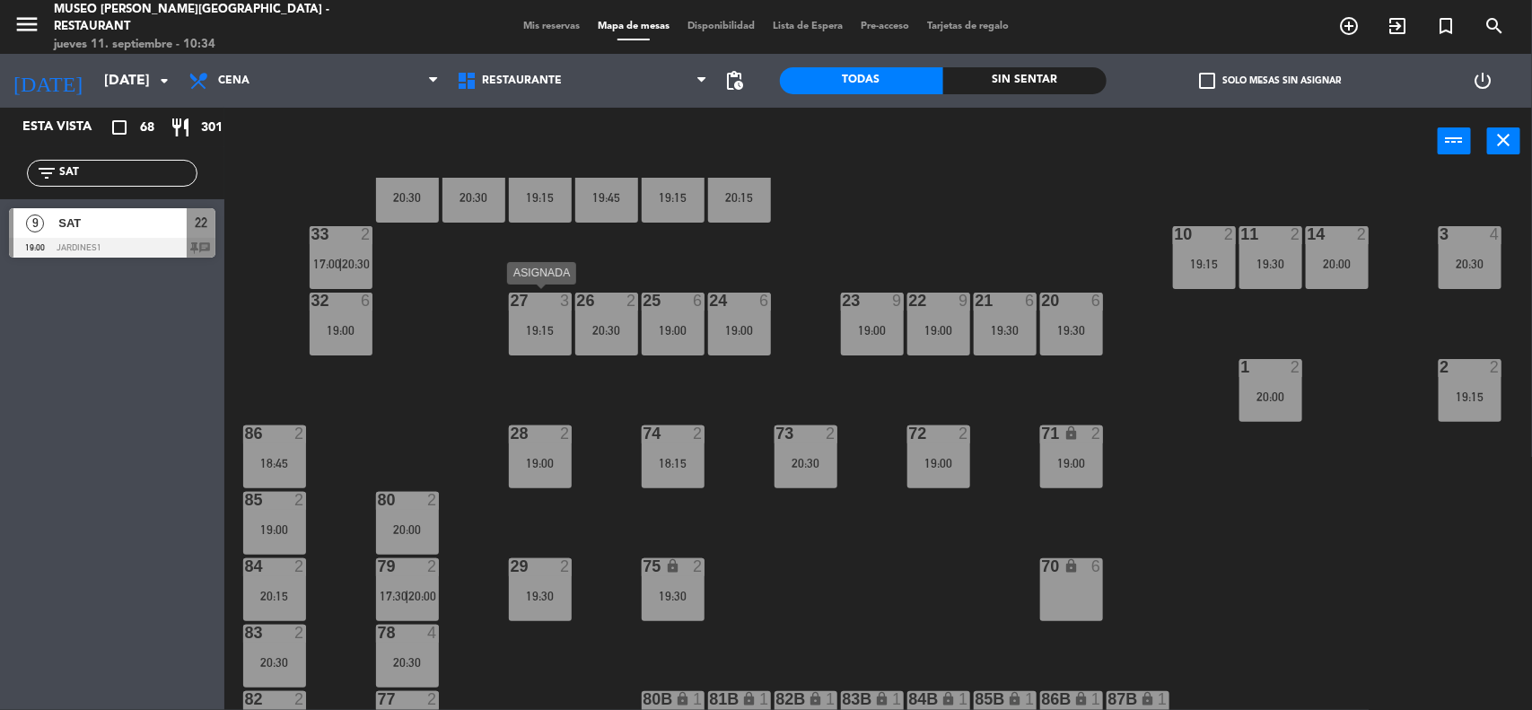
click at [539, 324] on div "19:15" at bounding box center [540, 330] width 63 height 13
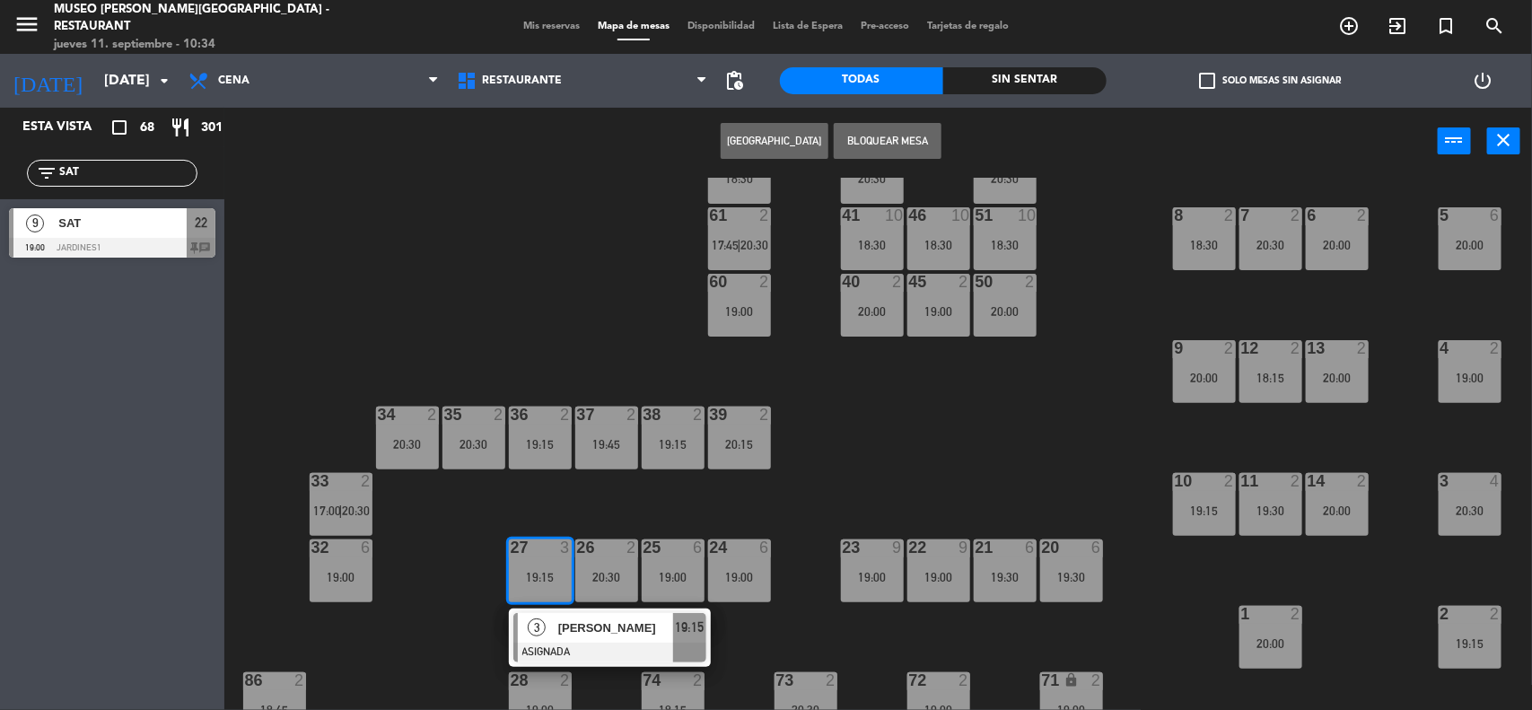
scroll to position [0, 0]
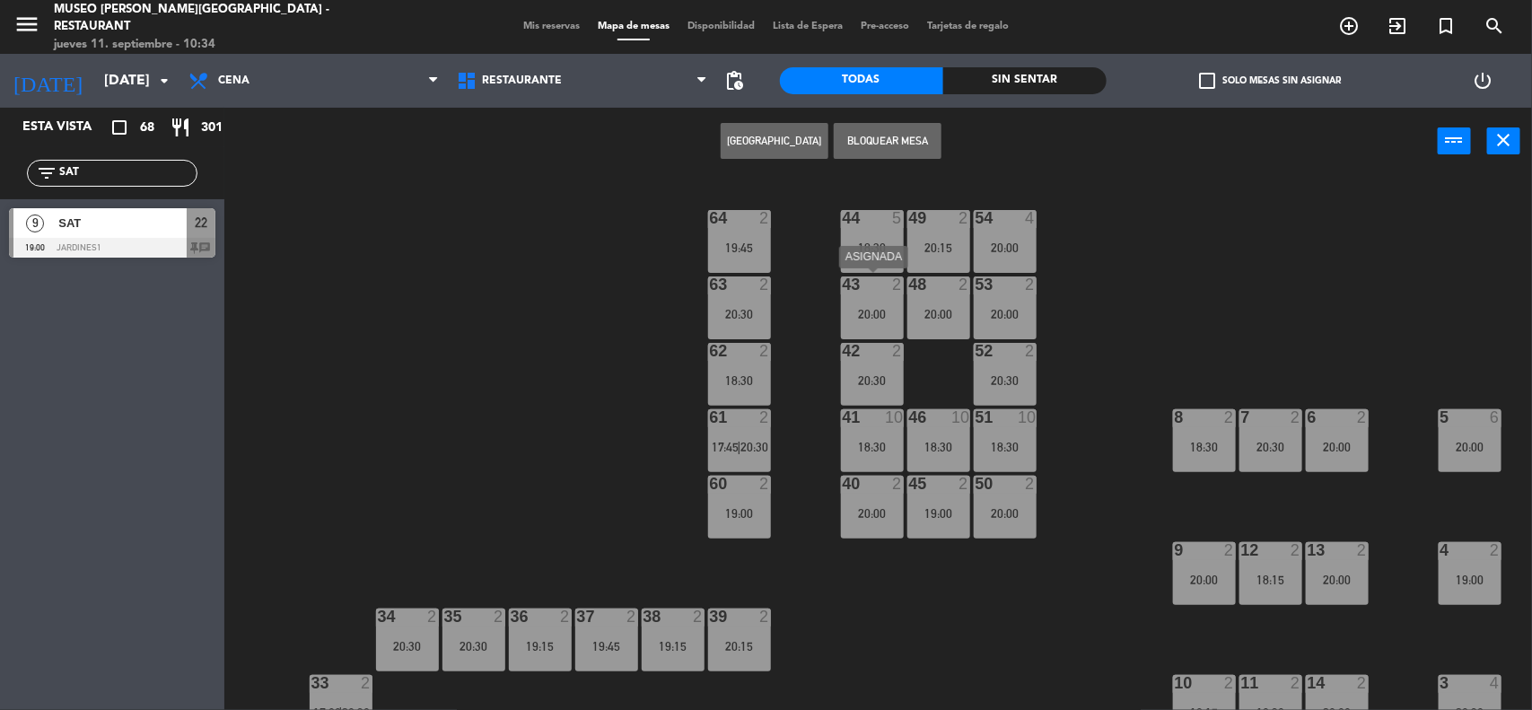
click at [872, 308] on div "20:00" at bounding box center [872, 314] width 63 height 13
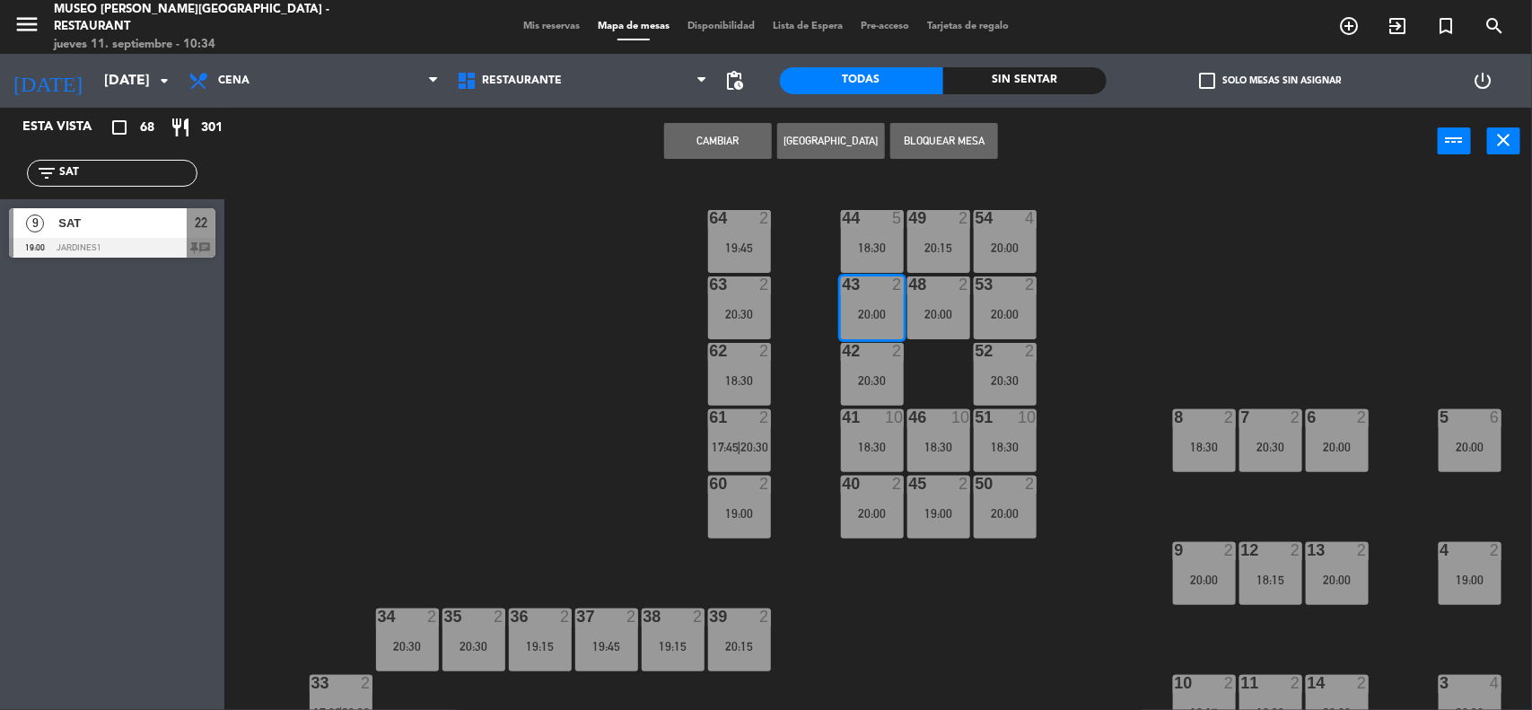
click at [715, 139] on button "Cambiar" at bounding box center [718, 141] width 108 height 36
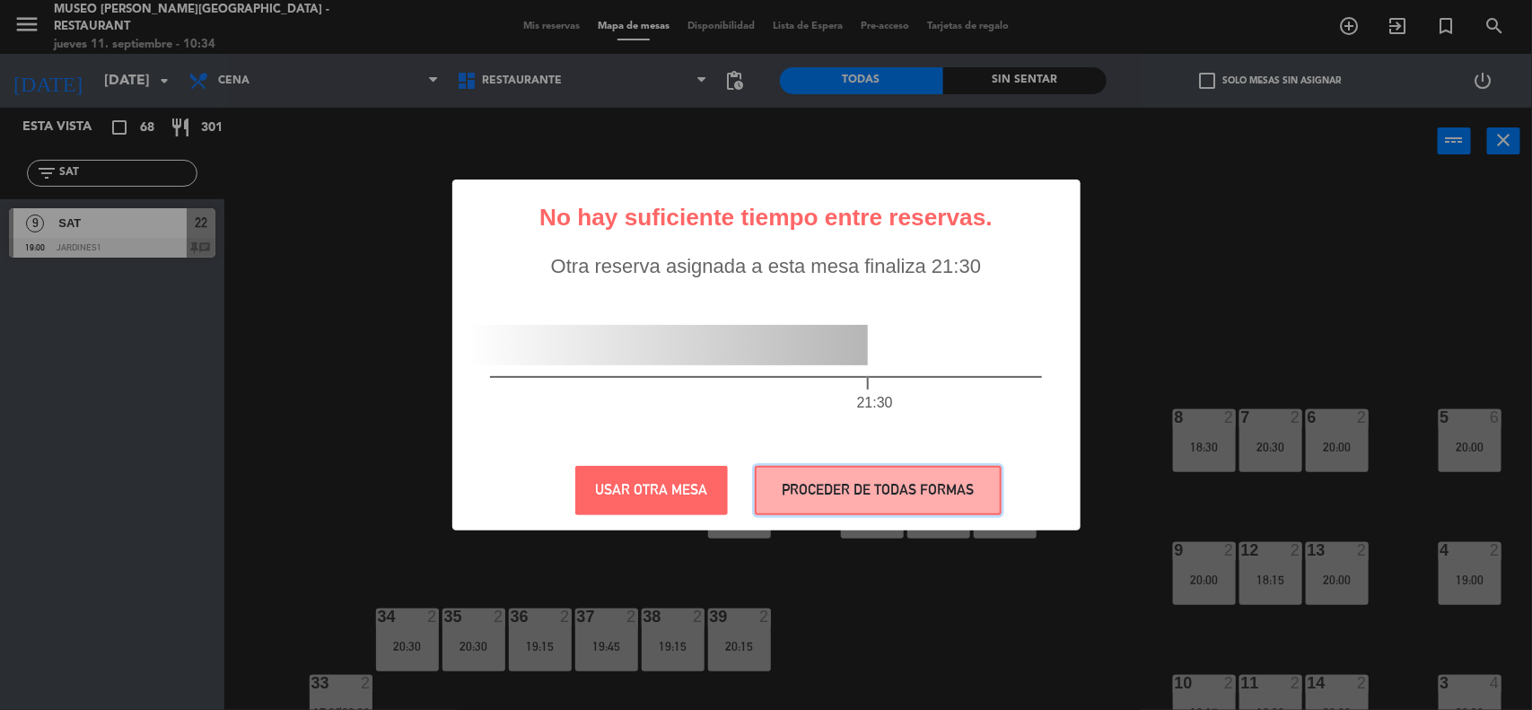
click at [792, 491] on button "PROCEDER DE TODAS FORMAS" at bounding box center [878, 490] width 247 height 49
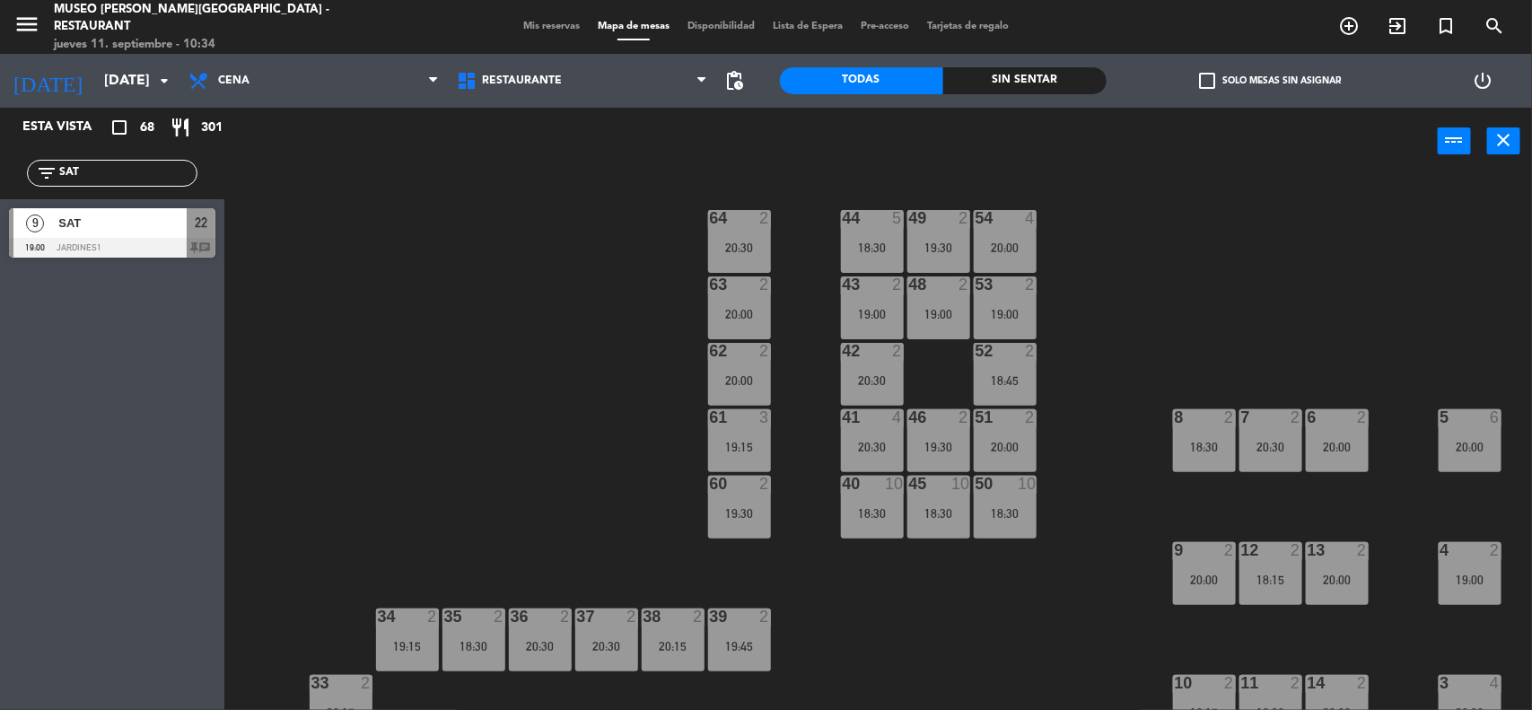
scroll to position [337, 0]
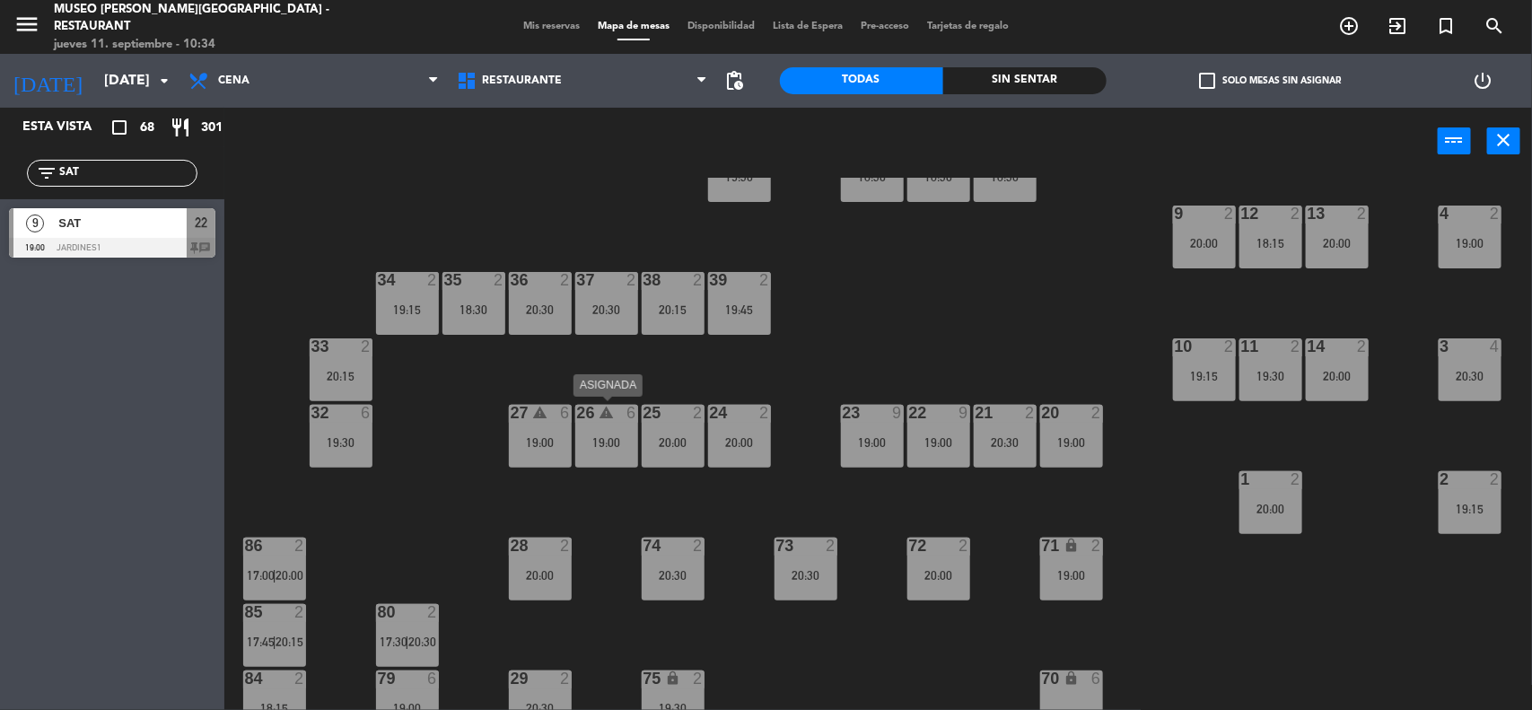
click at [598, 444] on div "19:00" at bounding box center [606, 442] width 63 height 13
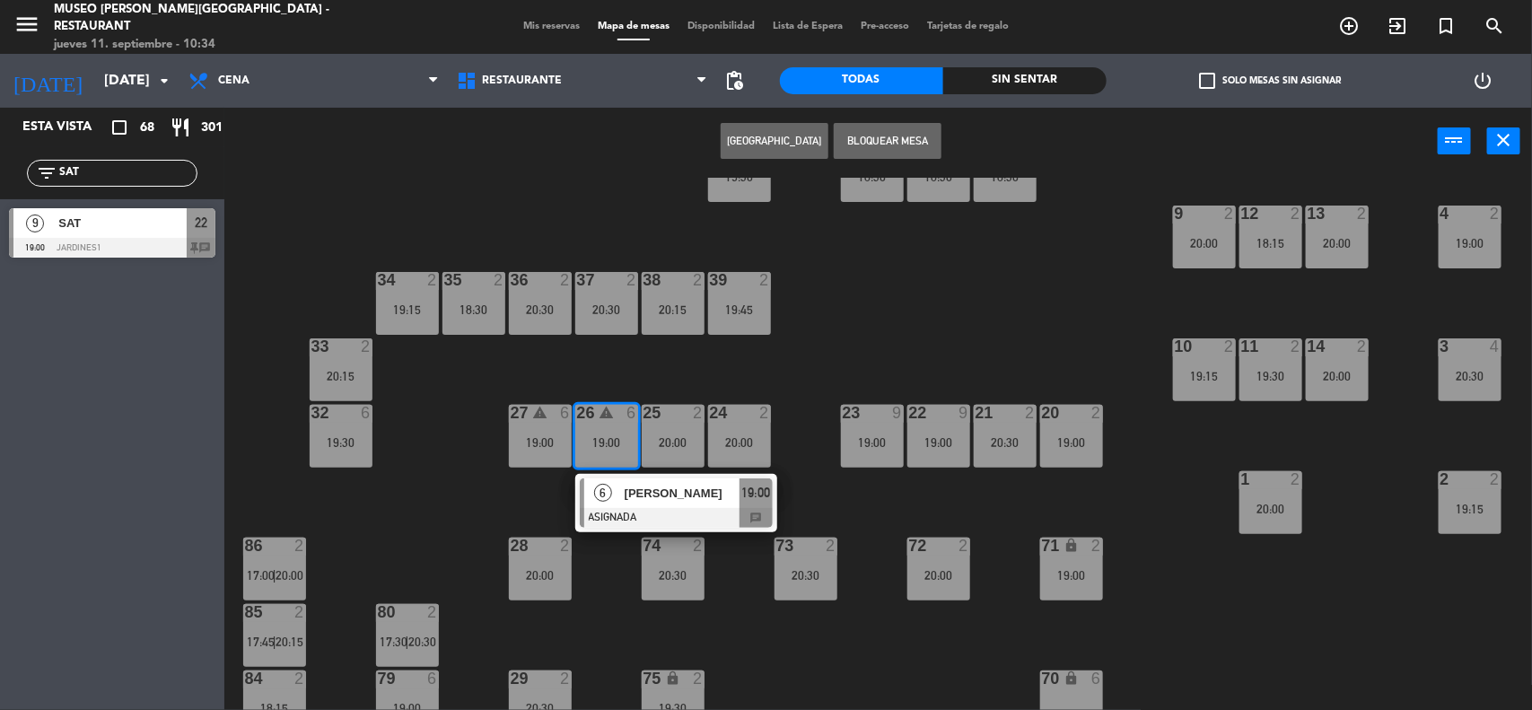
click at [625, 494] on span "[PERSON_NAME]" at bounding box center [682, 493] width 115 height 19
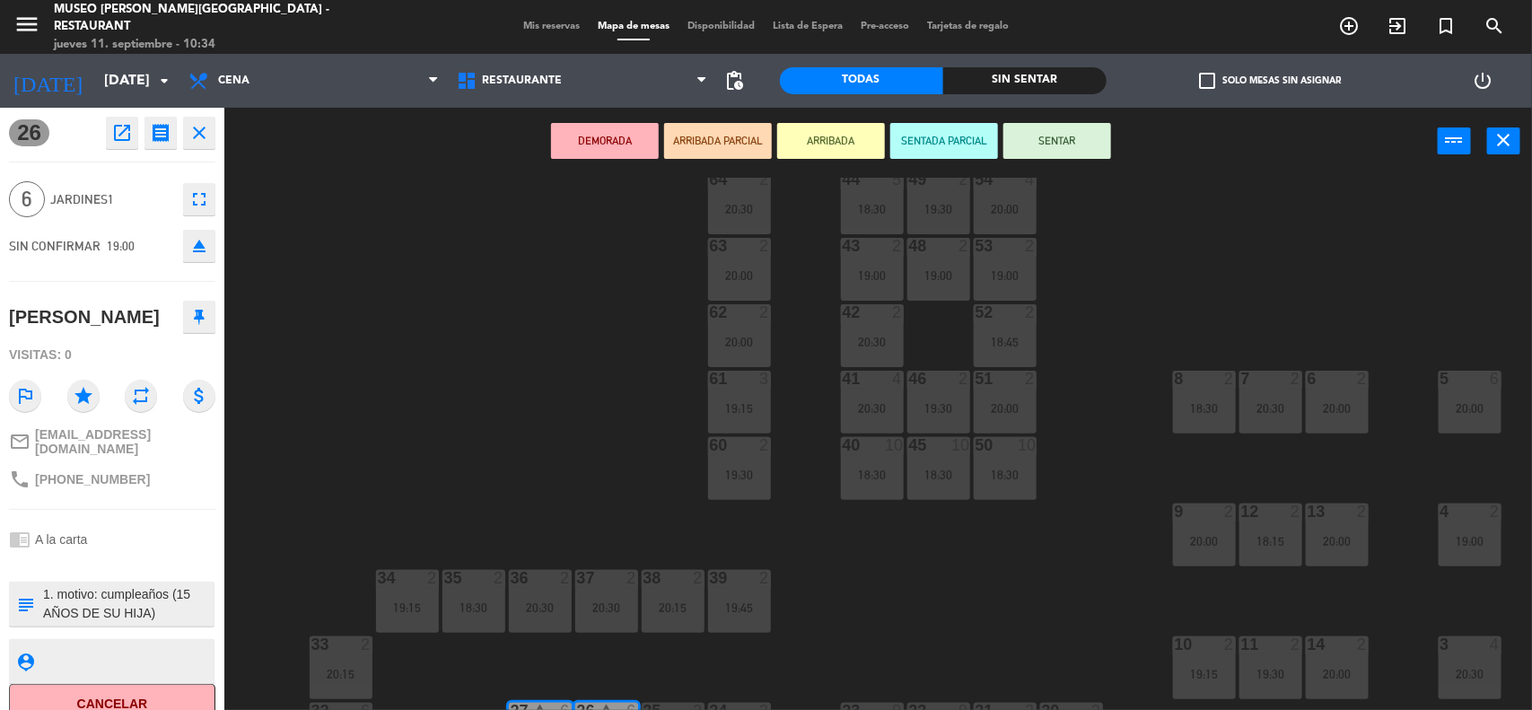
scroll to position [0, 0]
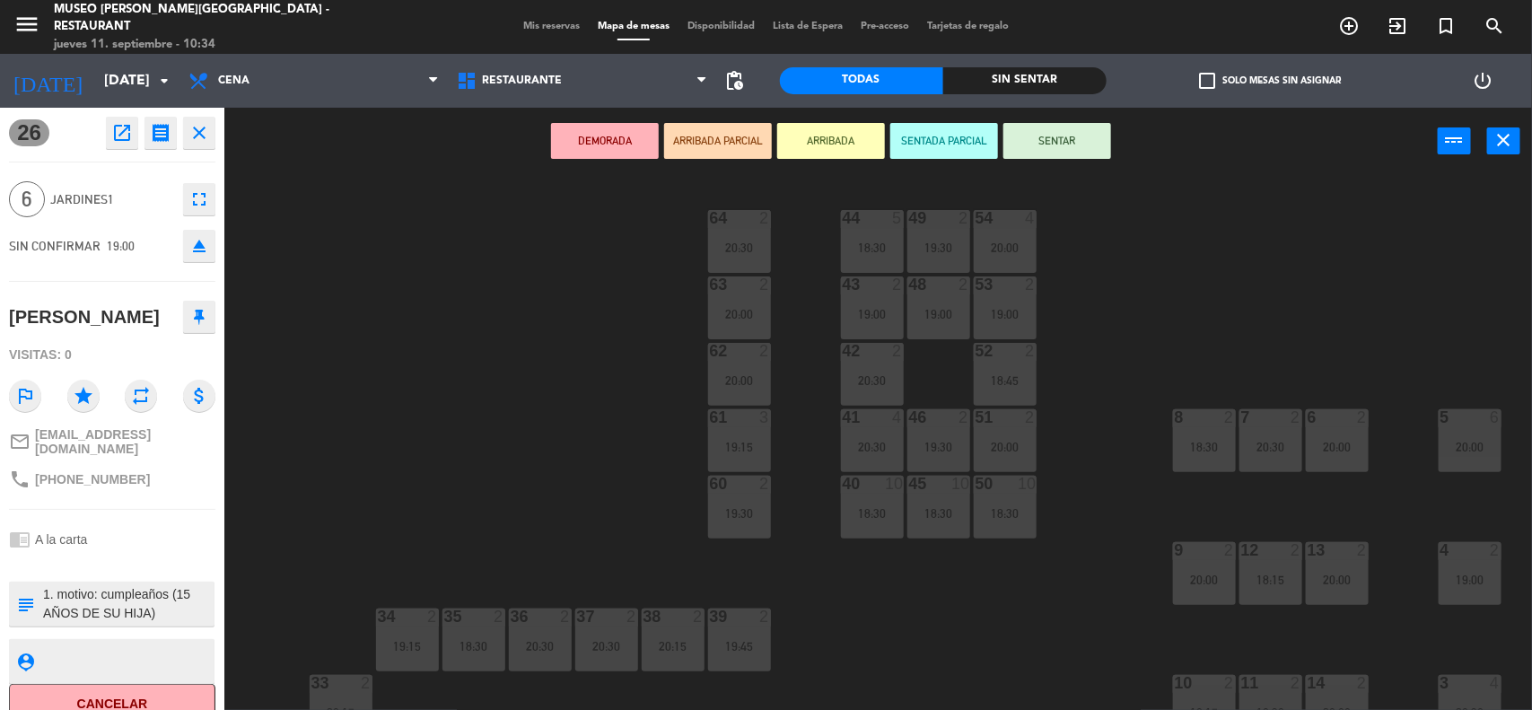
click at [1088, 508] on div "44 5 18:30 49 2 19:30 54 4 20:00 64 2 20:30 48 2 19:00 53 2 19:00 63 2 20:00 43…" at bounding box center [886, 445] width 1292 height 535
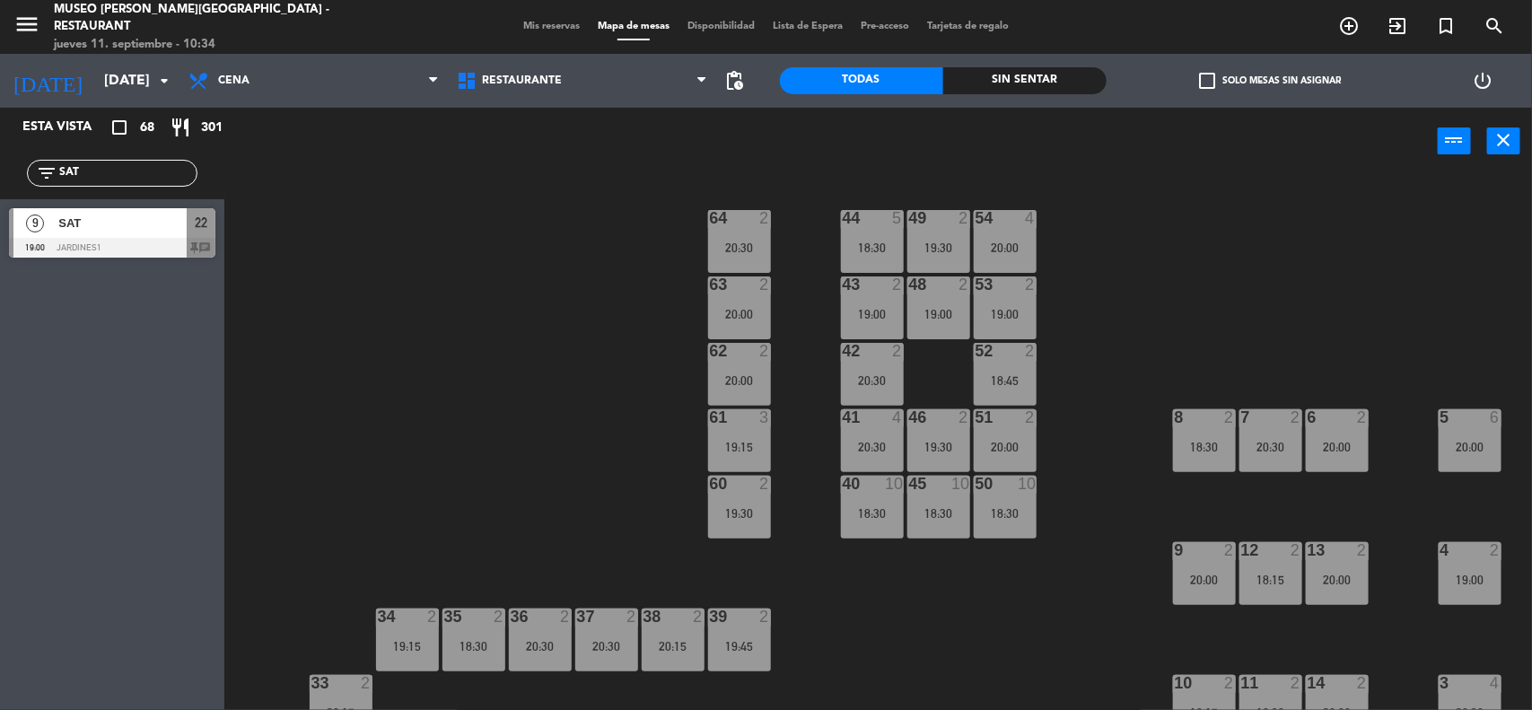
click at [882, 310] on div "19:00" at bounding box center [872, 314] width 63 height 13
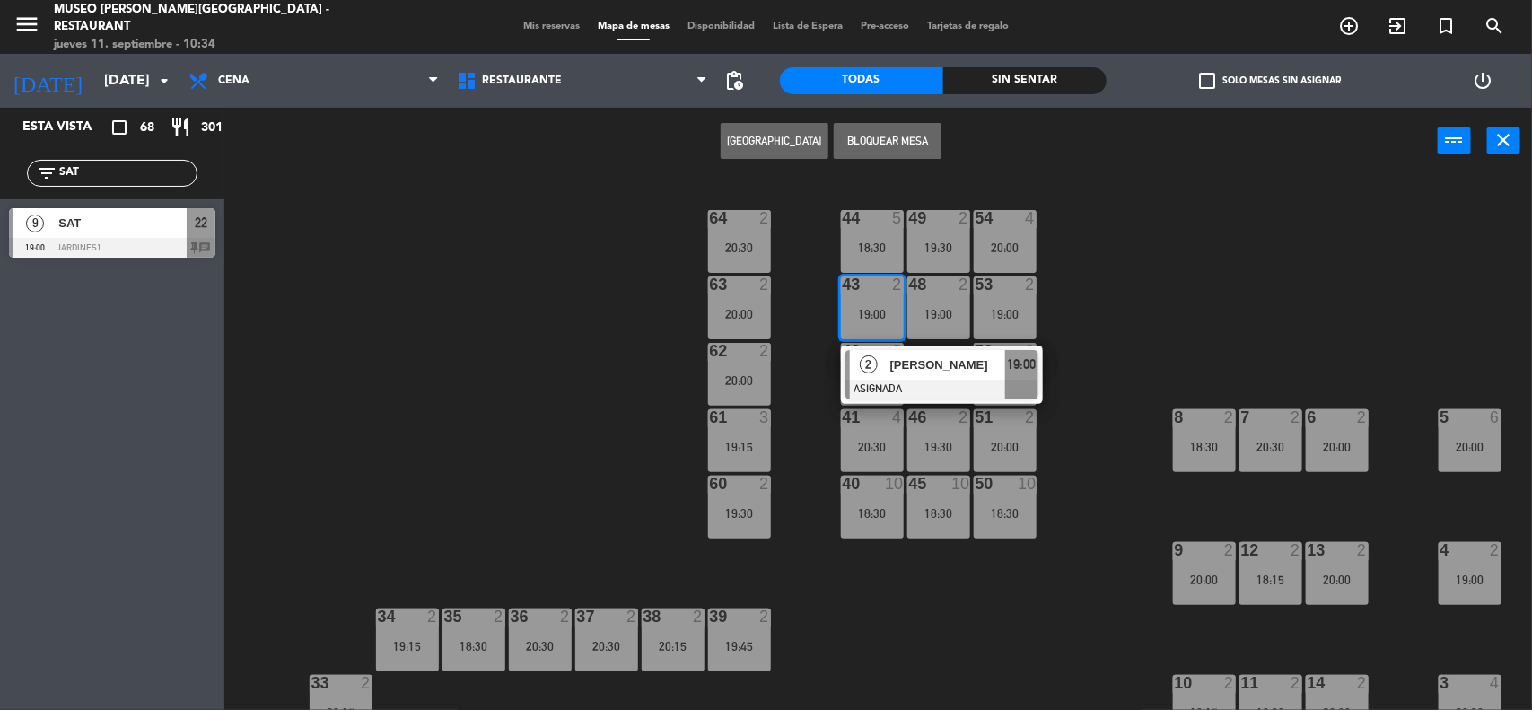
click at [931, 310] on div "19:00" at bounding box center [938, 314] width 63 height 13
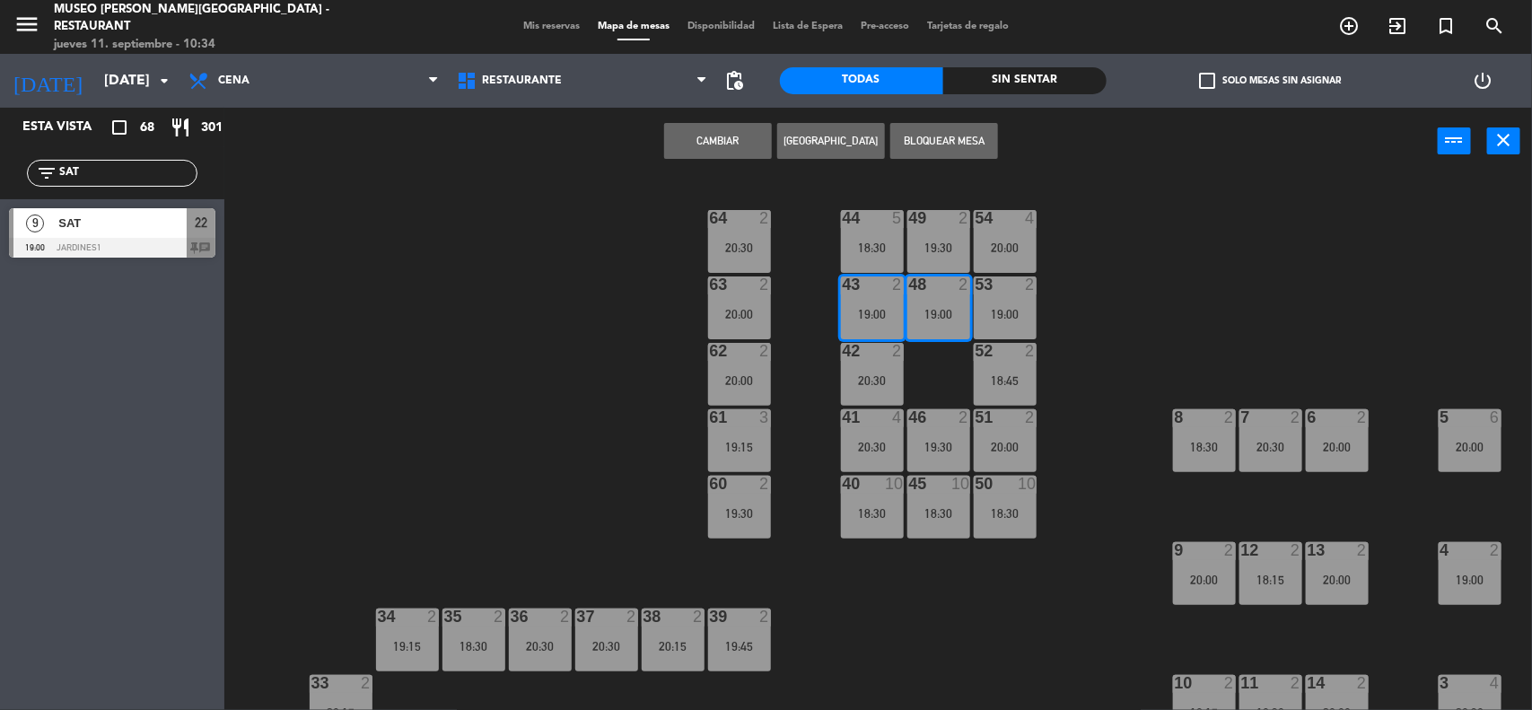
click at [976, 308] on div "19:00" at bounding box center [1005, 314] width 63 height 13
click at [866, 132] on button "Bloquear Mesa" at bounding box center [888, 141] width 108 height 36
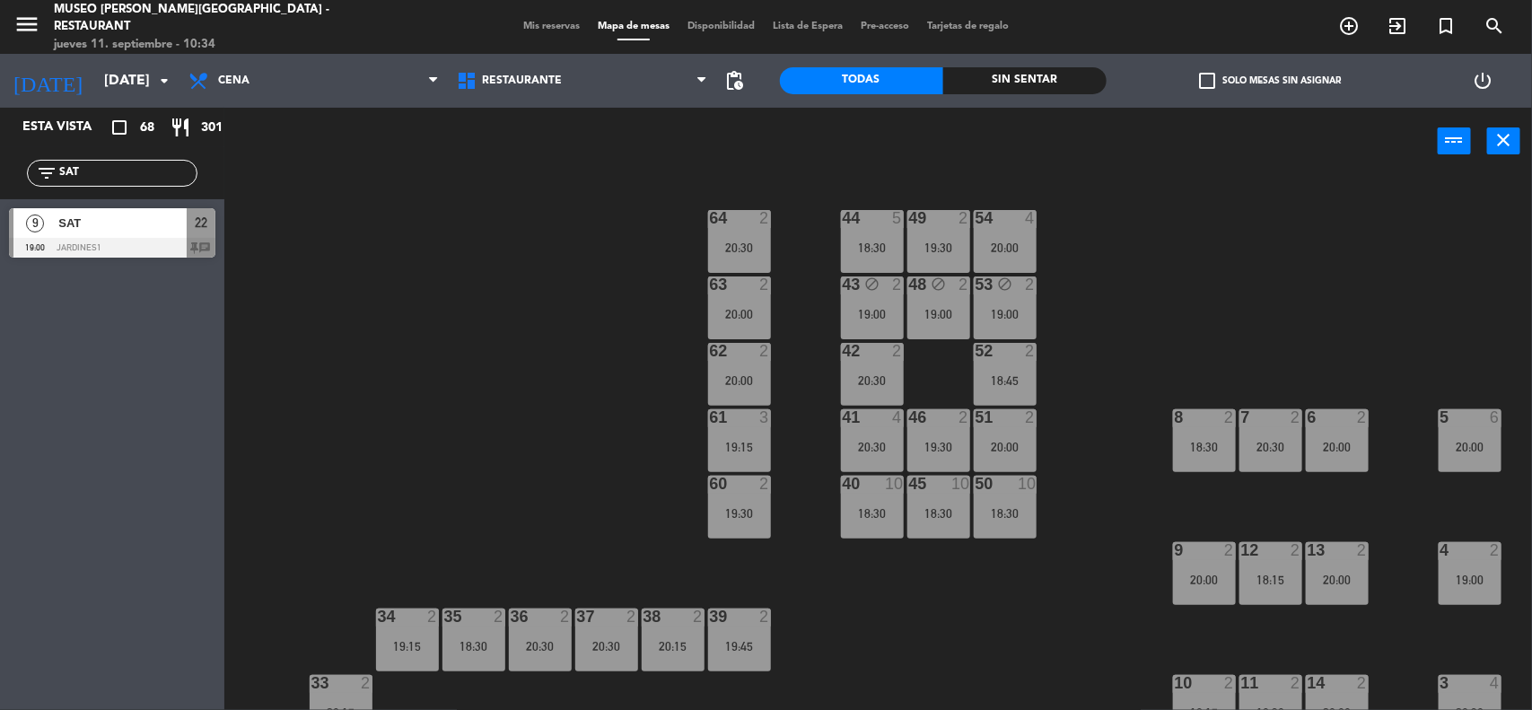
click at [1012, 298] on div "53 block 2 19:00" at bounding box center [1005, 307] width 63 height 63
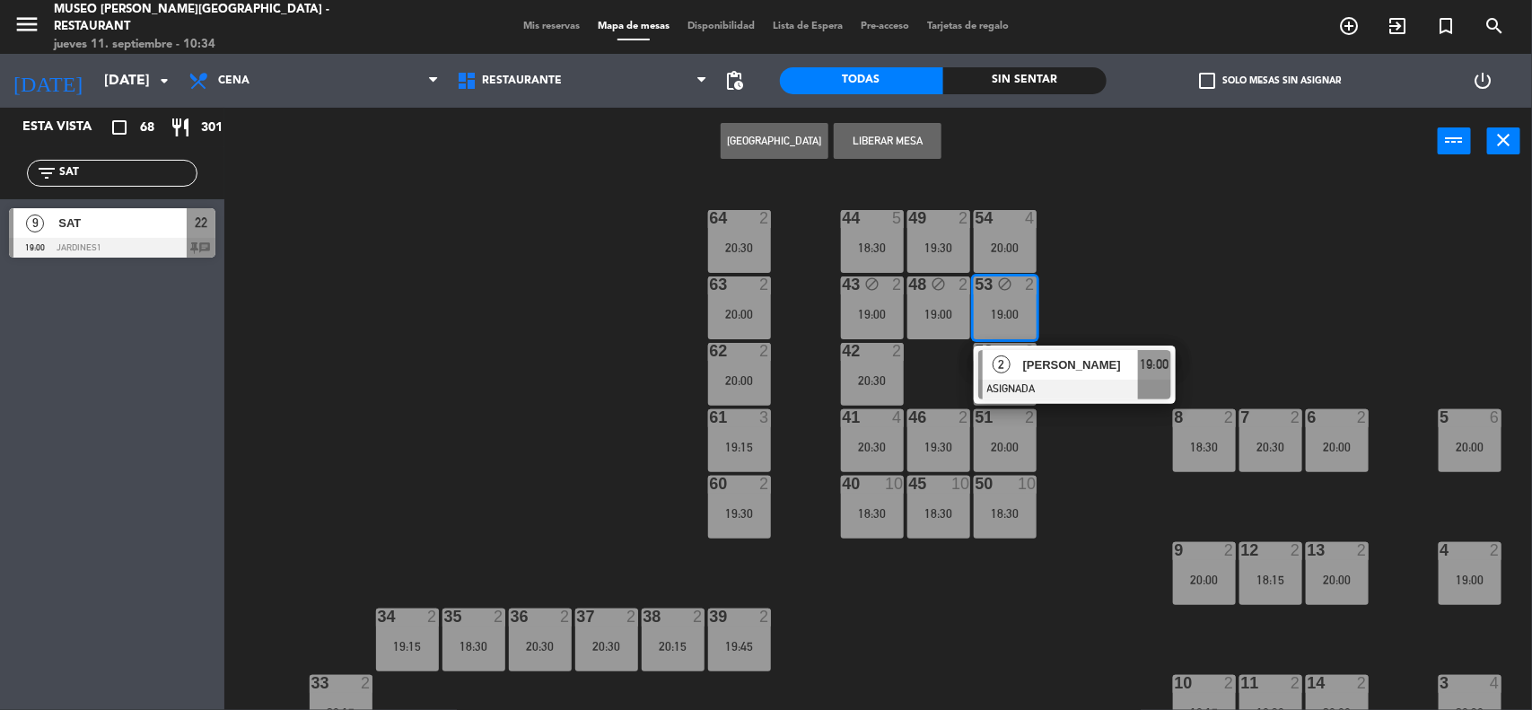
click at [1053, 360] on div "2 [PERSON_NAME] ASIGNADA 19:00" at bounding box center [1074, 374] width 229 height 58
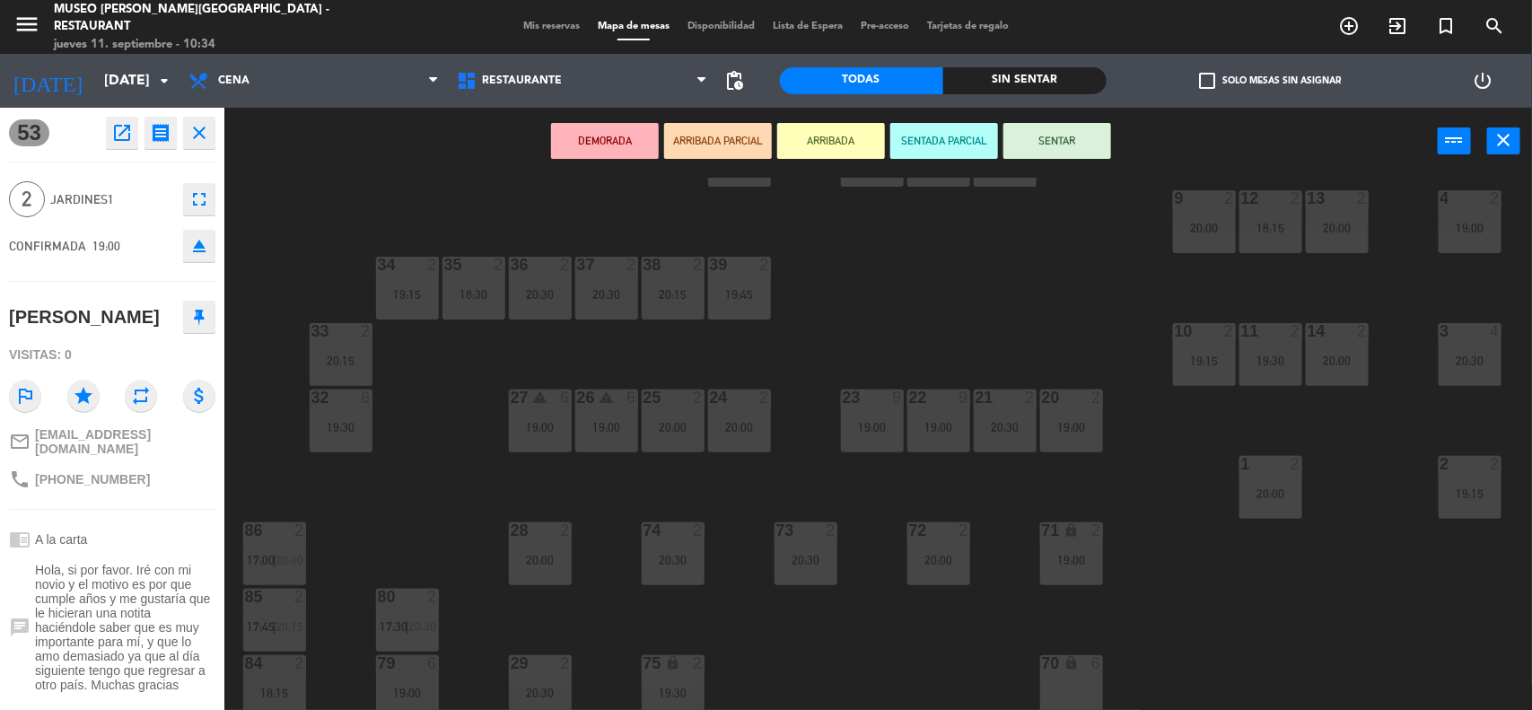
scroll to position [561, 0]
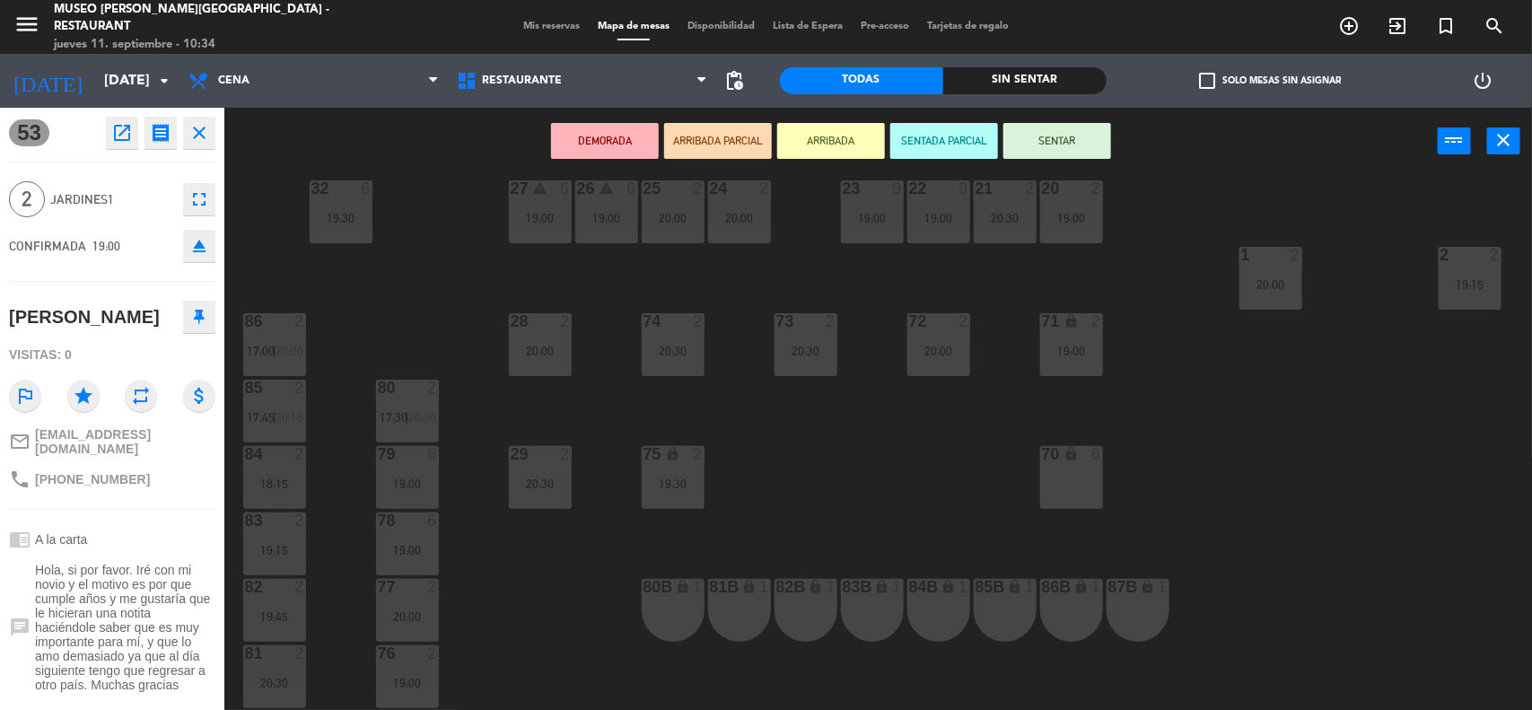
click at [1079, 478] on div "70 lock 6" at bounding box center [1071, 477] width 63 height 63
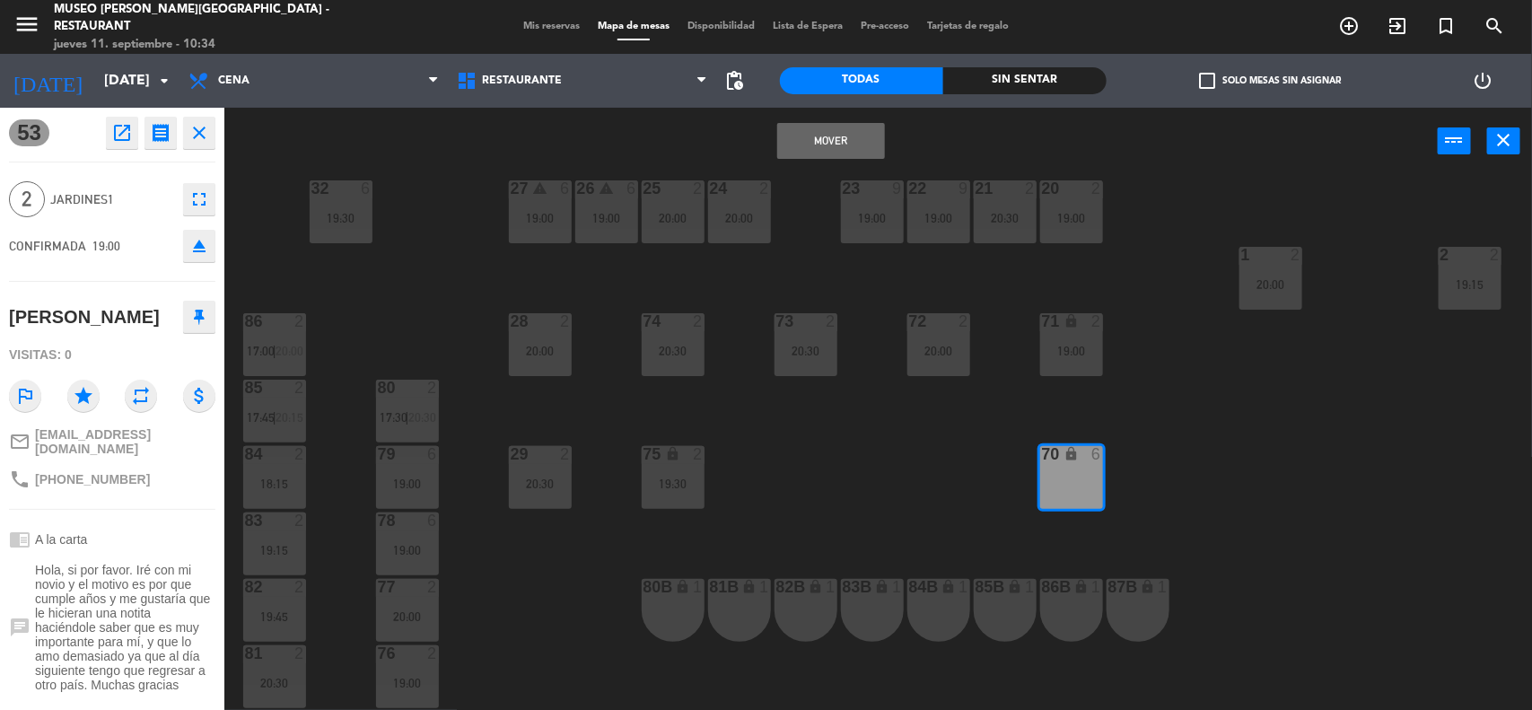
click at [828, 136] on button "Mover" at bounding box center [831, 141] width 108 height 36
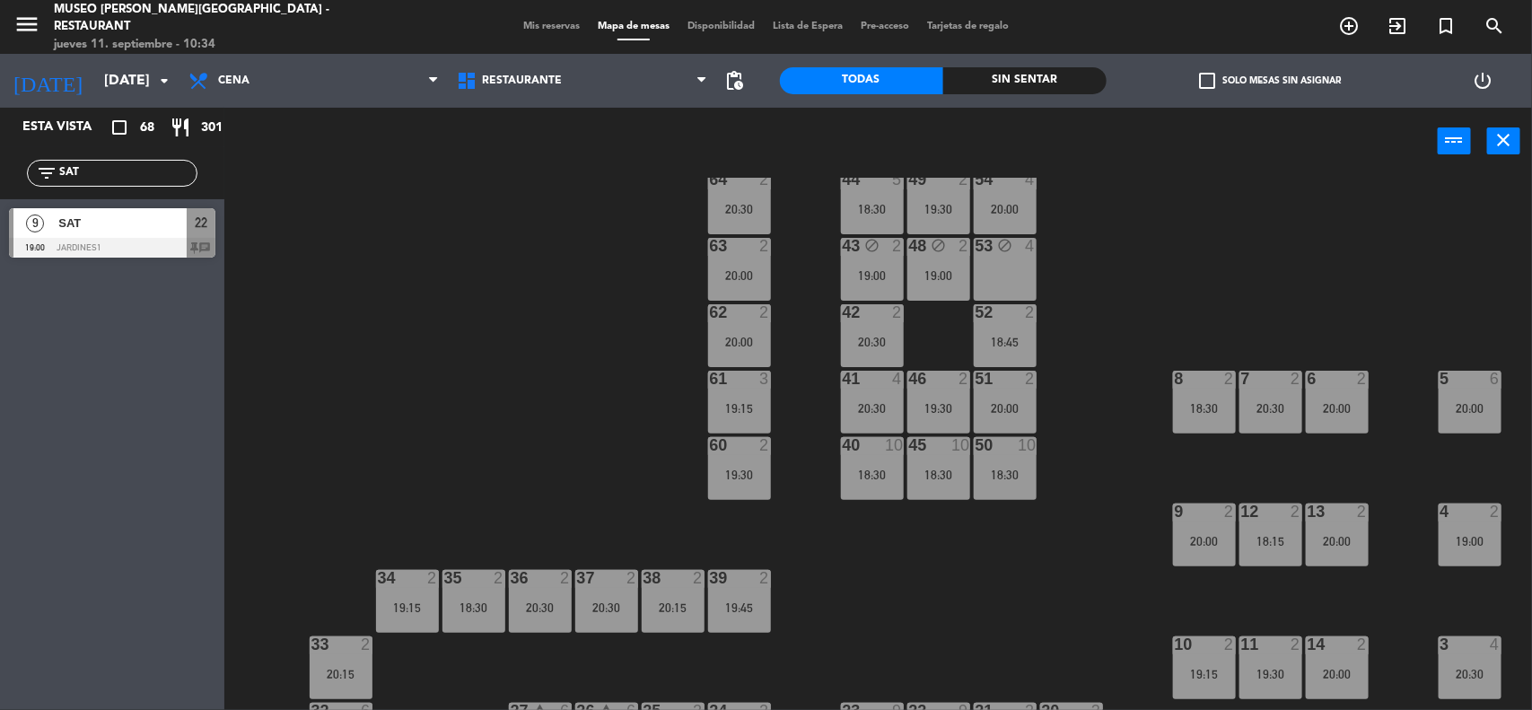
scroll to position [0, 0]
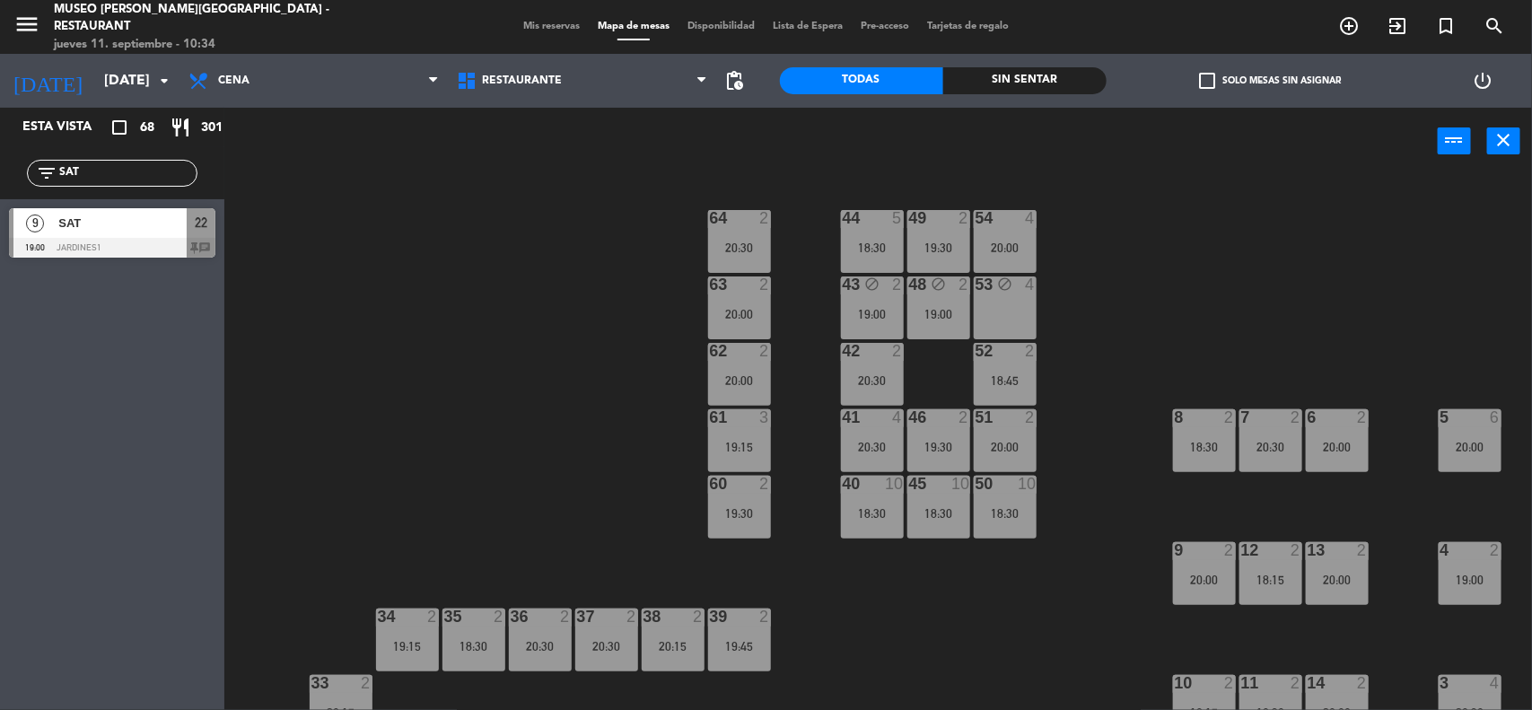
click at [924, 296] on div "48 block 2 19:00" at bounding box center [938, 307] width 63 height 63
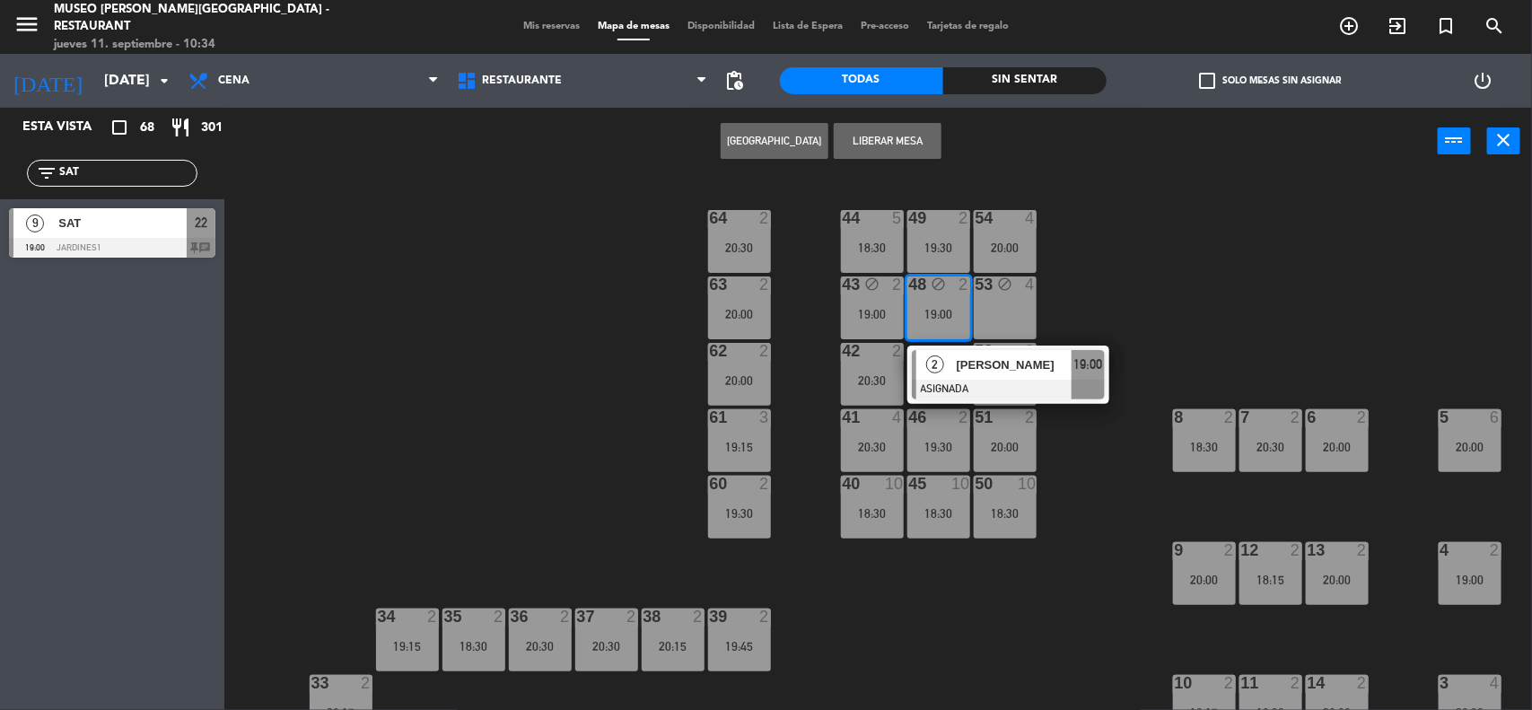
click at [957, 363] on span "[PERSON_NAME]" at bounding box center [1014, 364] width 115 height 19
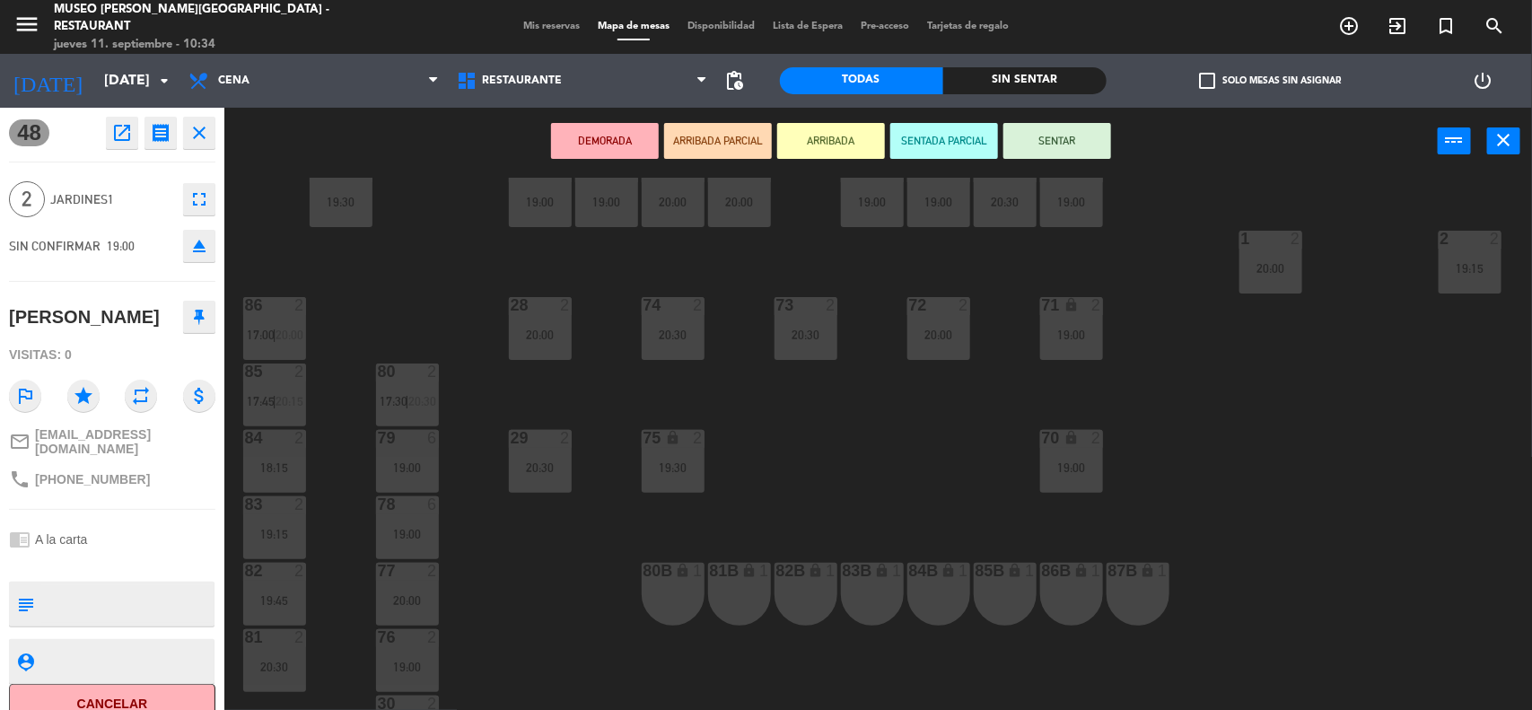
scroll to position [755, 0]
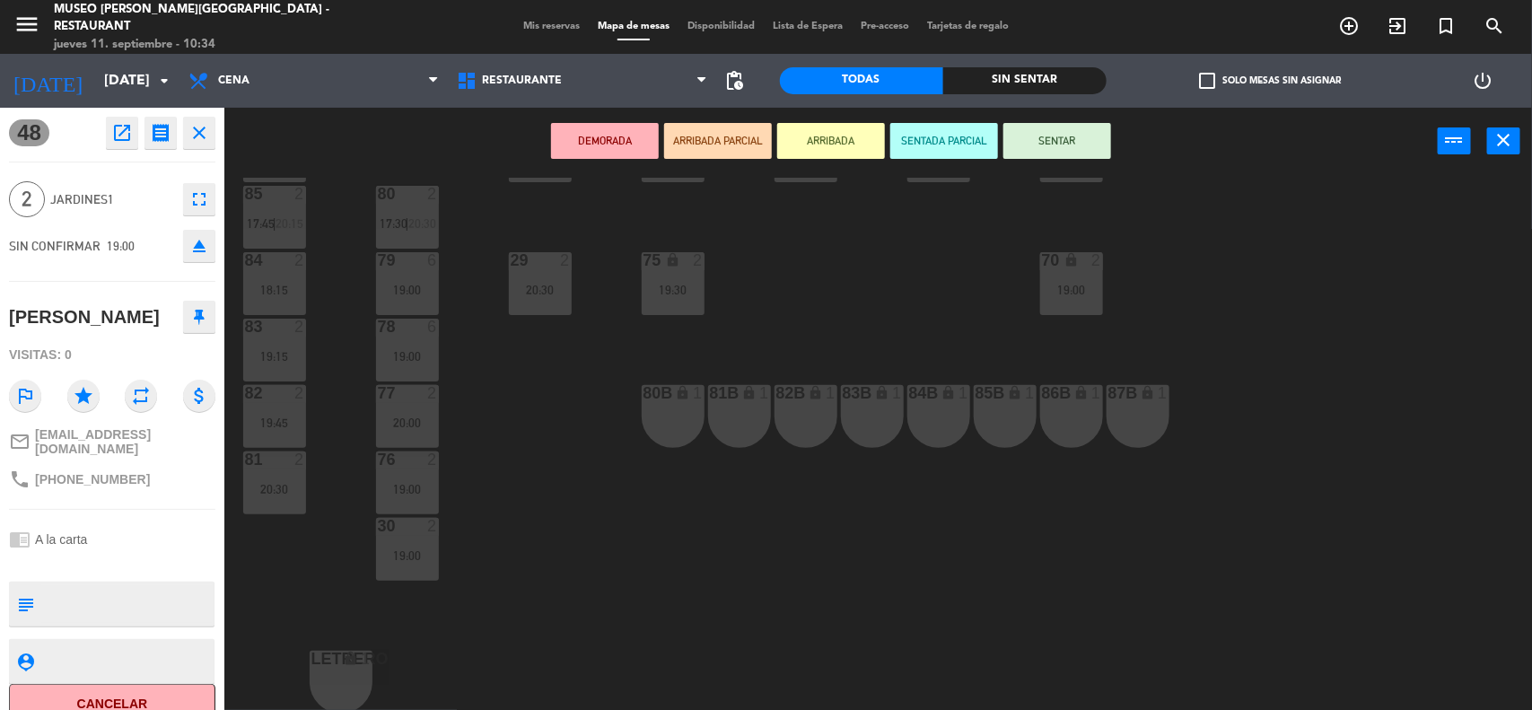
click at [1119, 404] on div "87B lock 1" at bounding box center [1137, 416] width 63 height 63
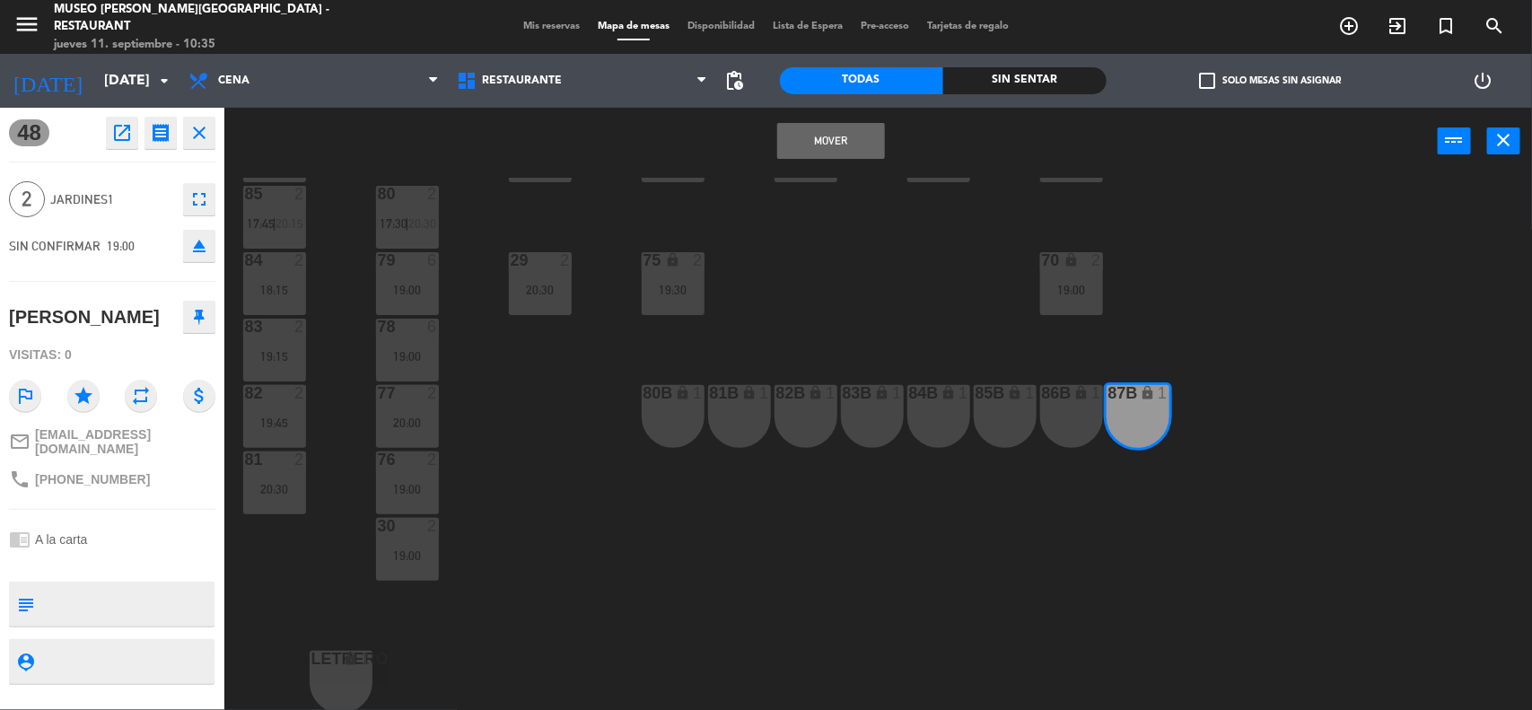
click at [819, 145] on button "Mover" at bounding box center [831, 141] width 108 height 36
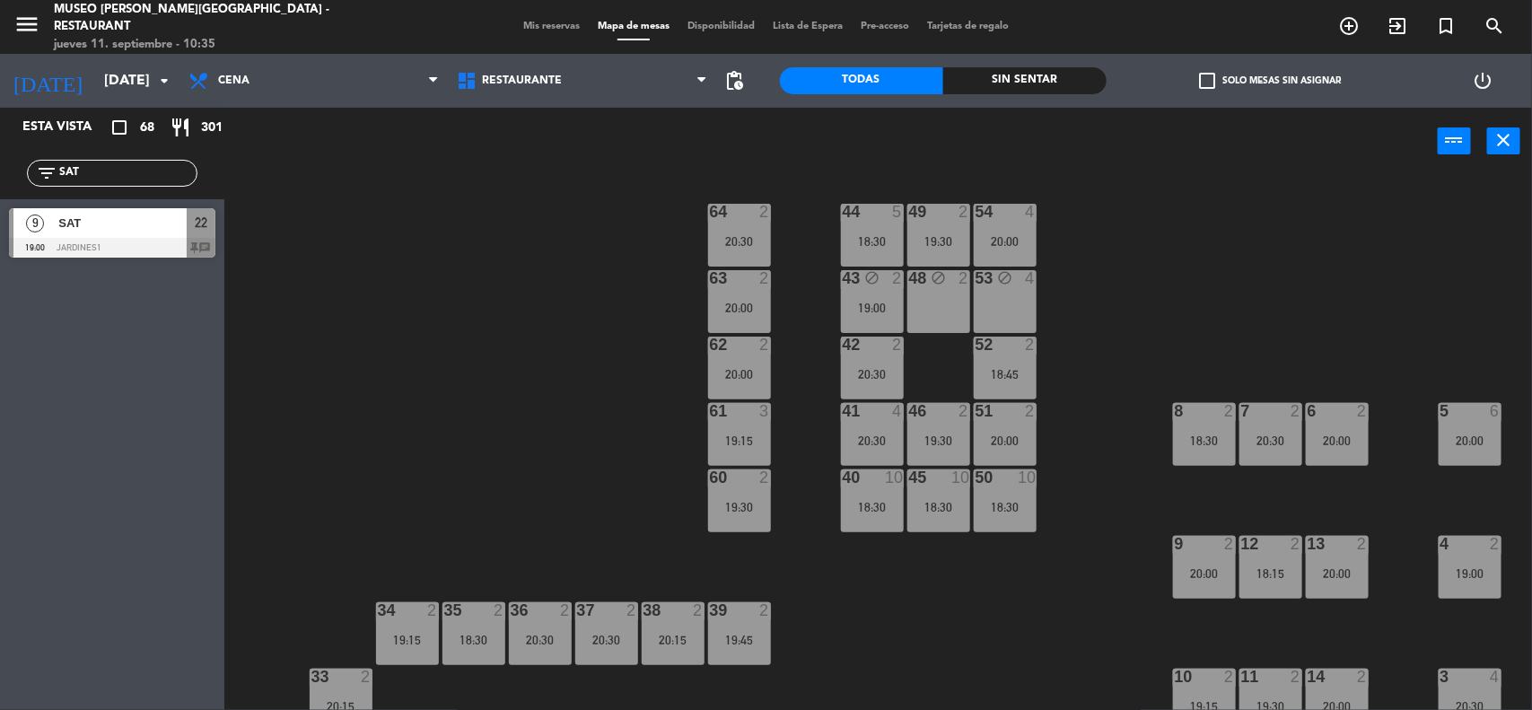
scroll to position [0, 0]
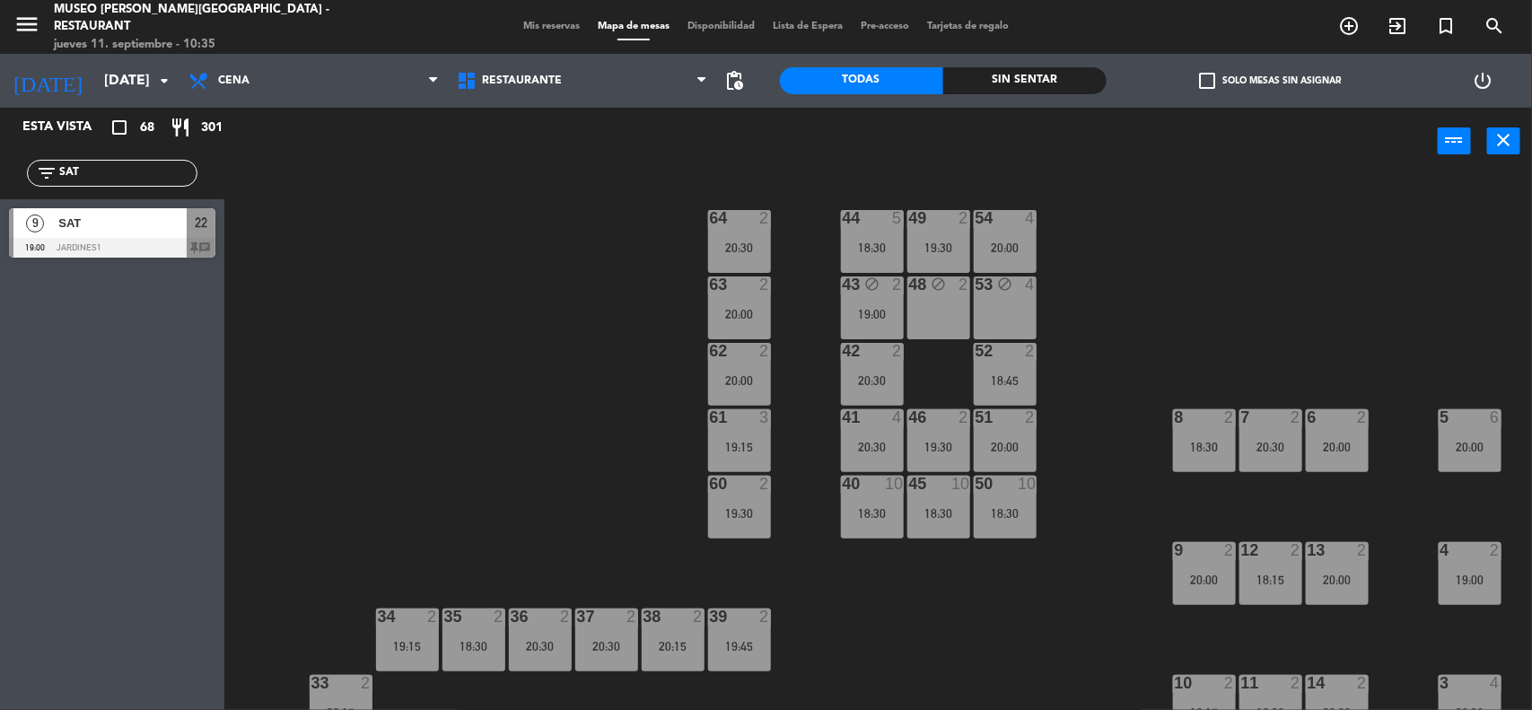
click at [879, 308] on div "19:00" at bounding box center [872, 314] width 63 height 13
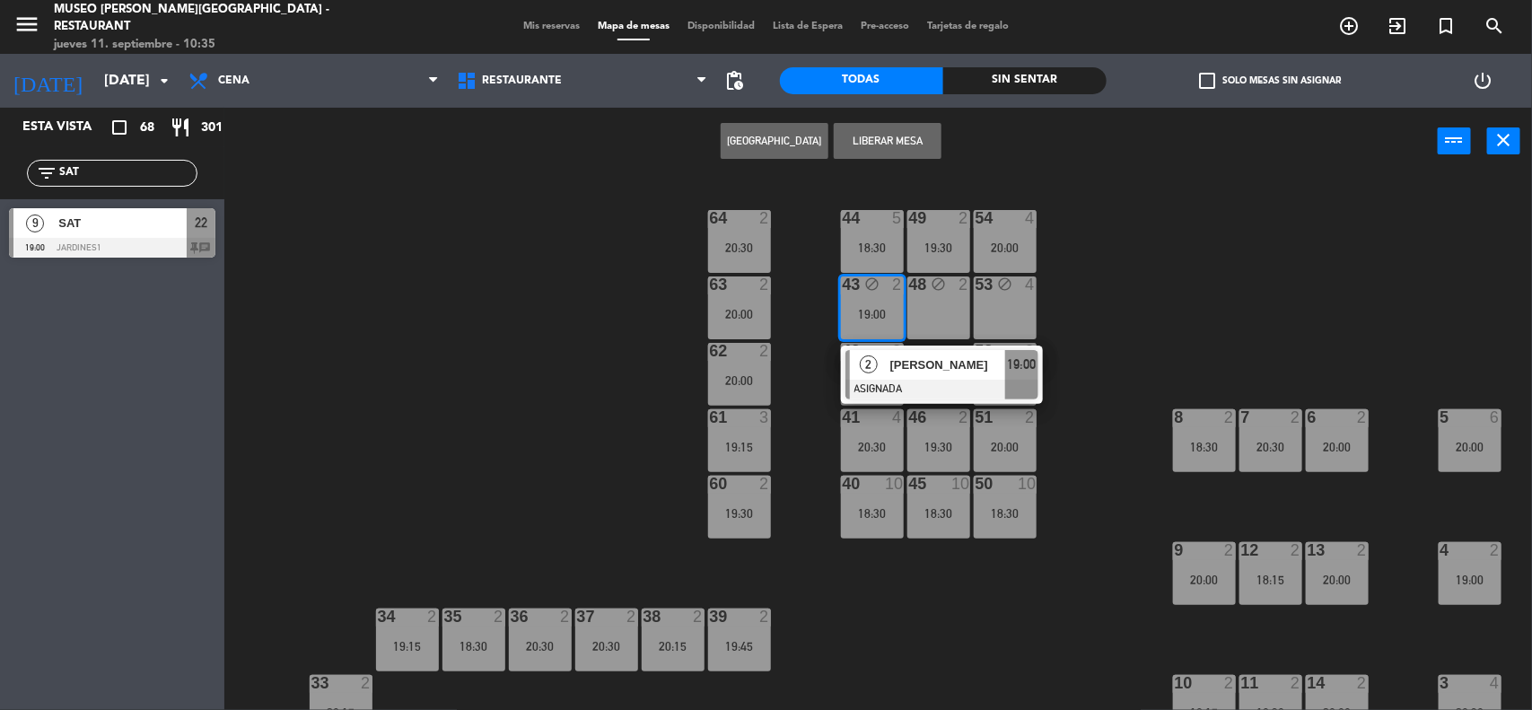
click at [923, 365] on span "[PERSON_NAME]" at bounding box center [947, 364] width 115 height 19
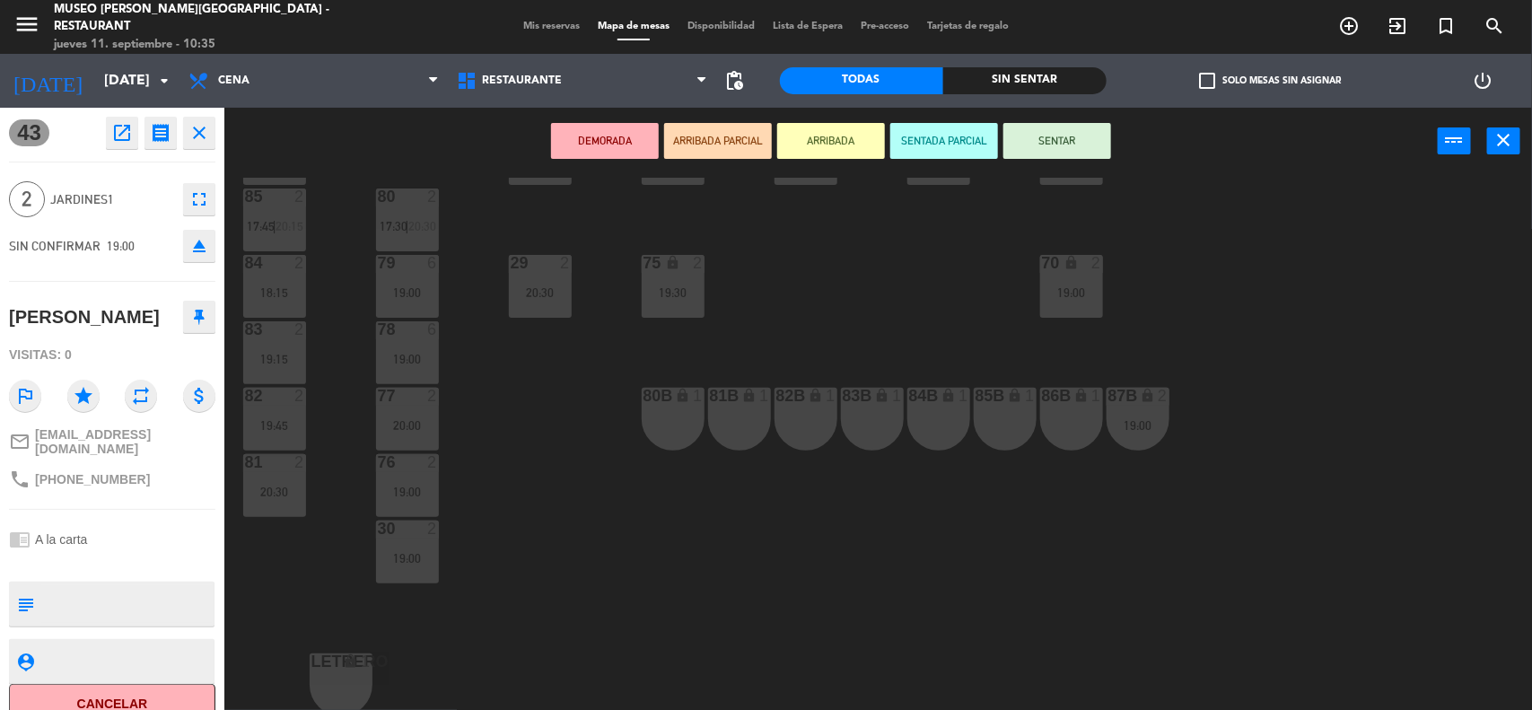
scroll to position [755, 0]
click at [1060, 413] on div "86B lock 1" at bounding box center [1071, 416] width 63 height 63
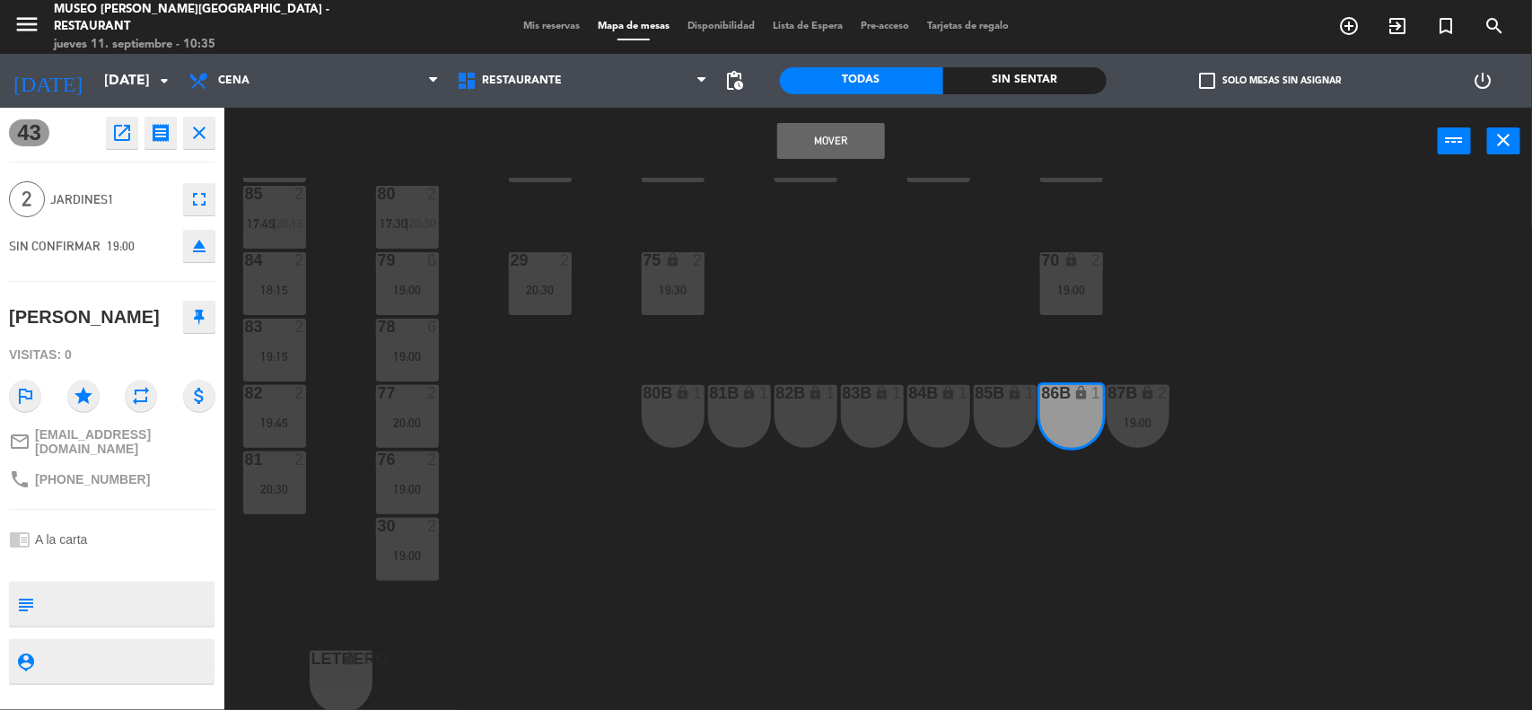
click at [839, 141] on button "Mover" at bounding box center [831, 141] width 108 height 36
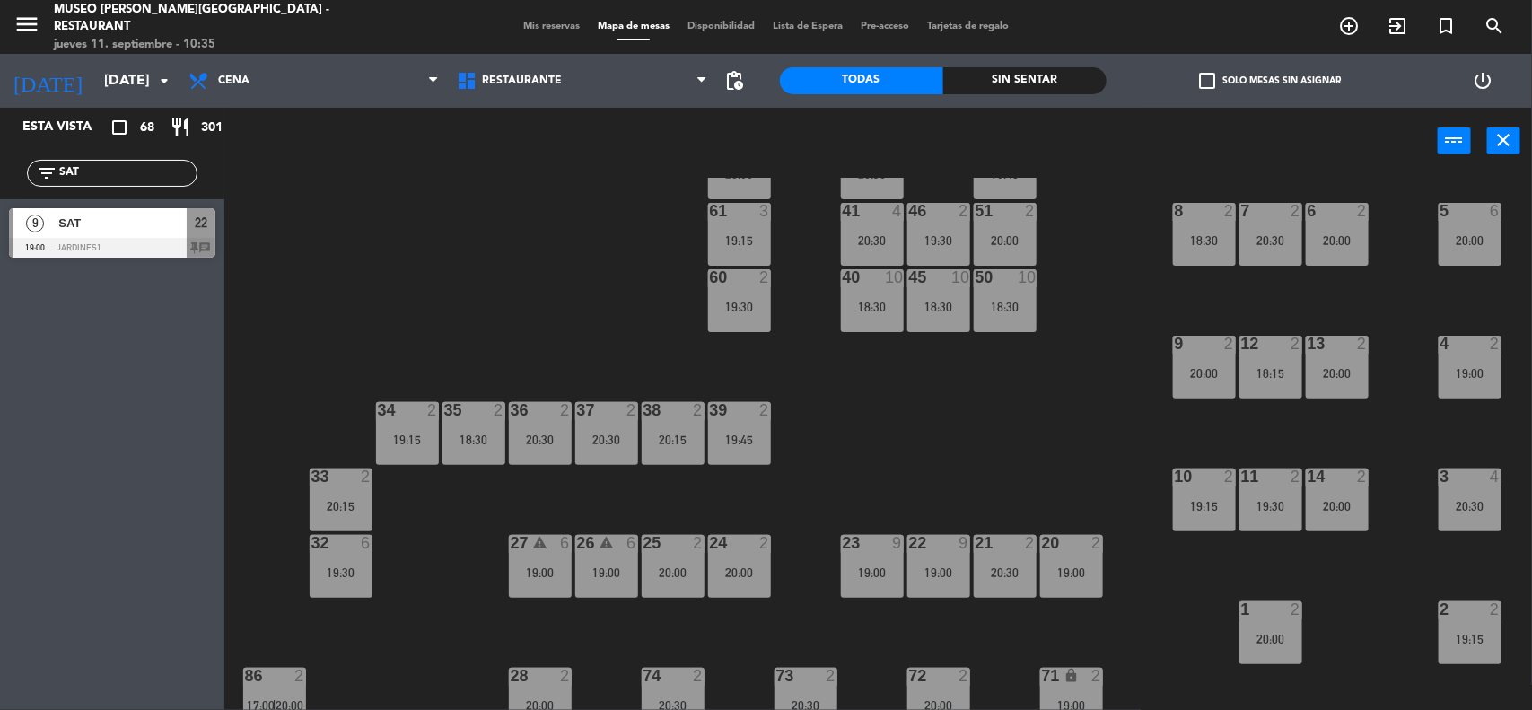
scroll to position [194, 0]
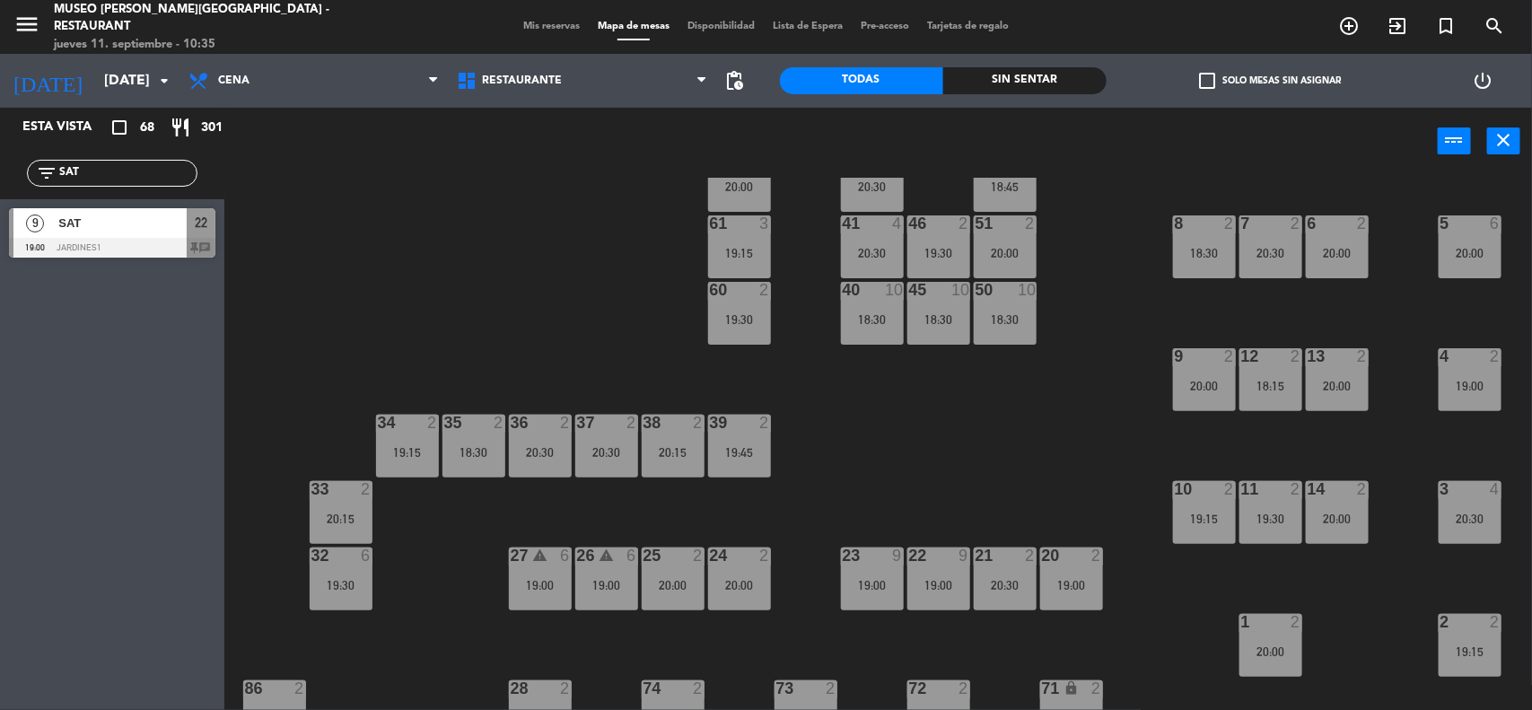
click at [887, 317] on div "18:30" at bounding box center [872, 319] width 63 height 13
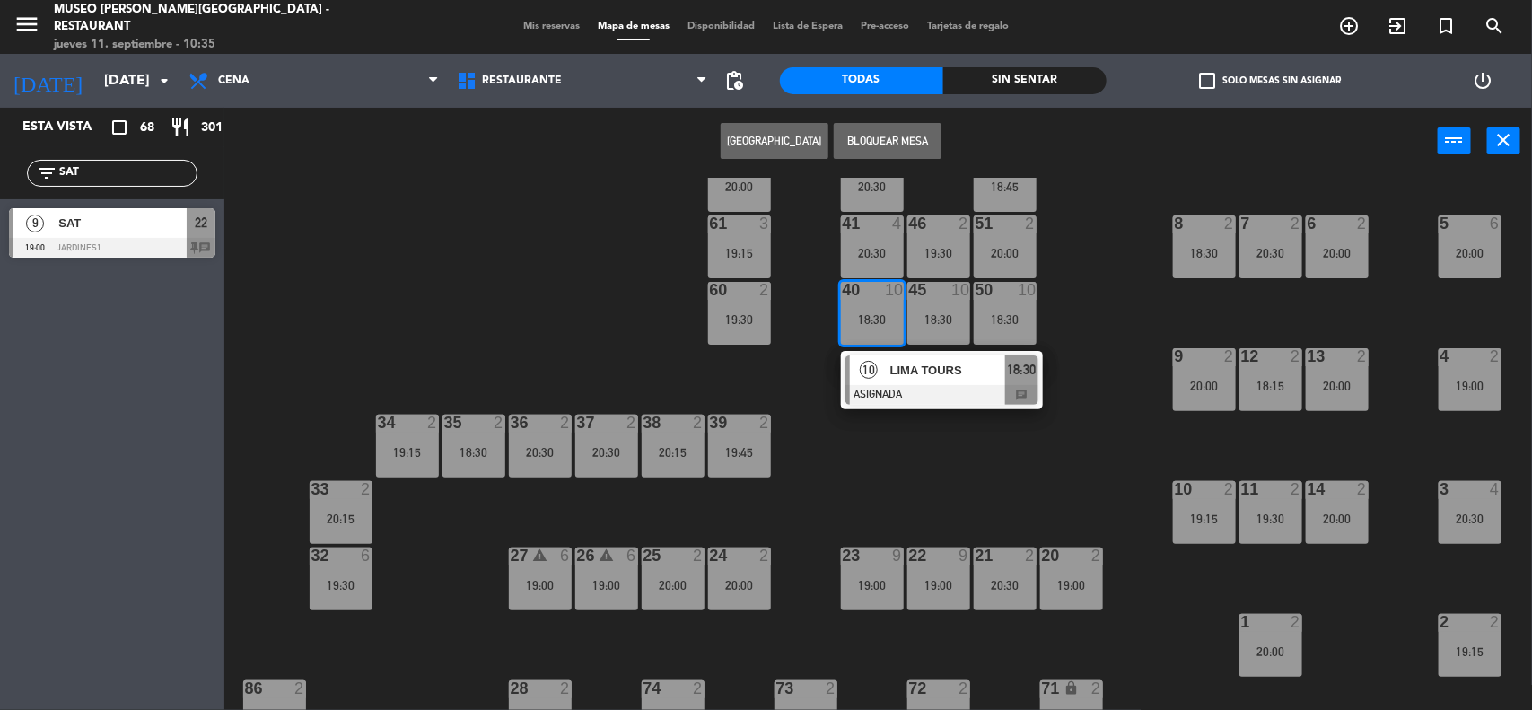
drag, startPoint x: 945, startPoint y: 323, endPoint x: 971, endPoint y: 323, distance: 26.0
click at [947, 323] on div "18:30" at bounding box center [938, 319] width 63 height 13
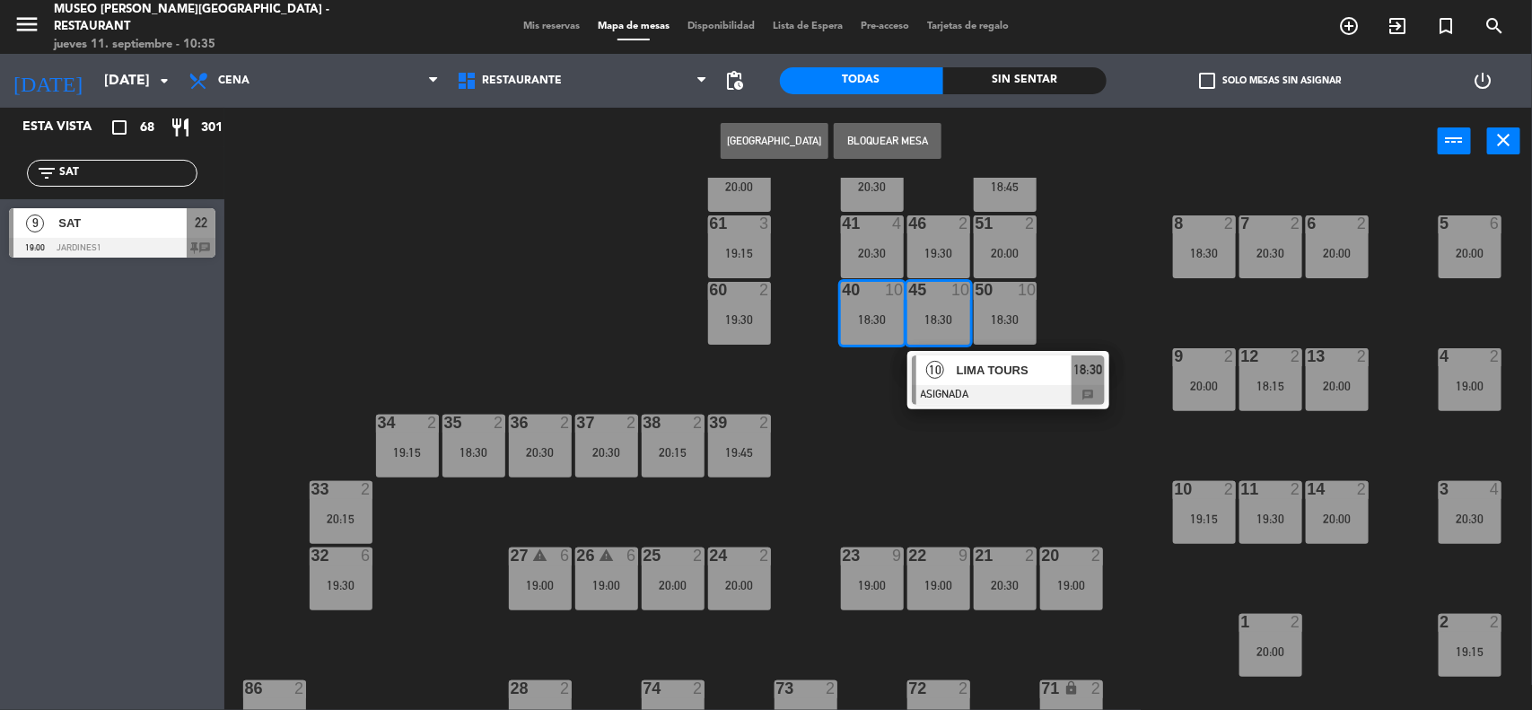
click at [1014, 324] on div "50 10 18:30" at bounding box center [1005, 313] width 63 height 63
click at [882, 144] on button "Bloquear Mesa" at bounding box center [888, 141] width 108 height 36
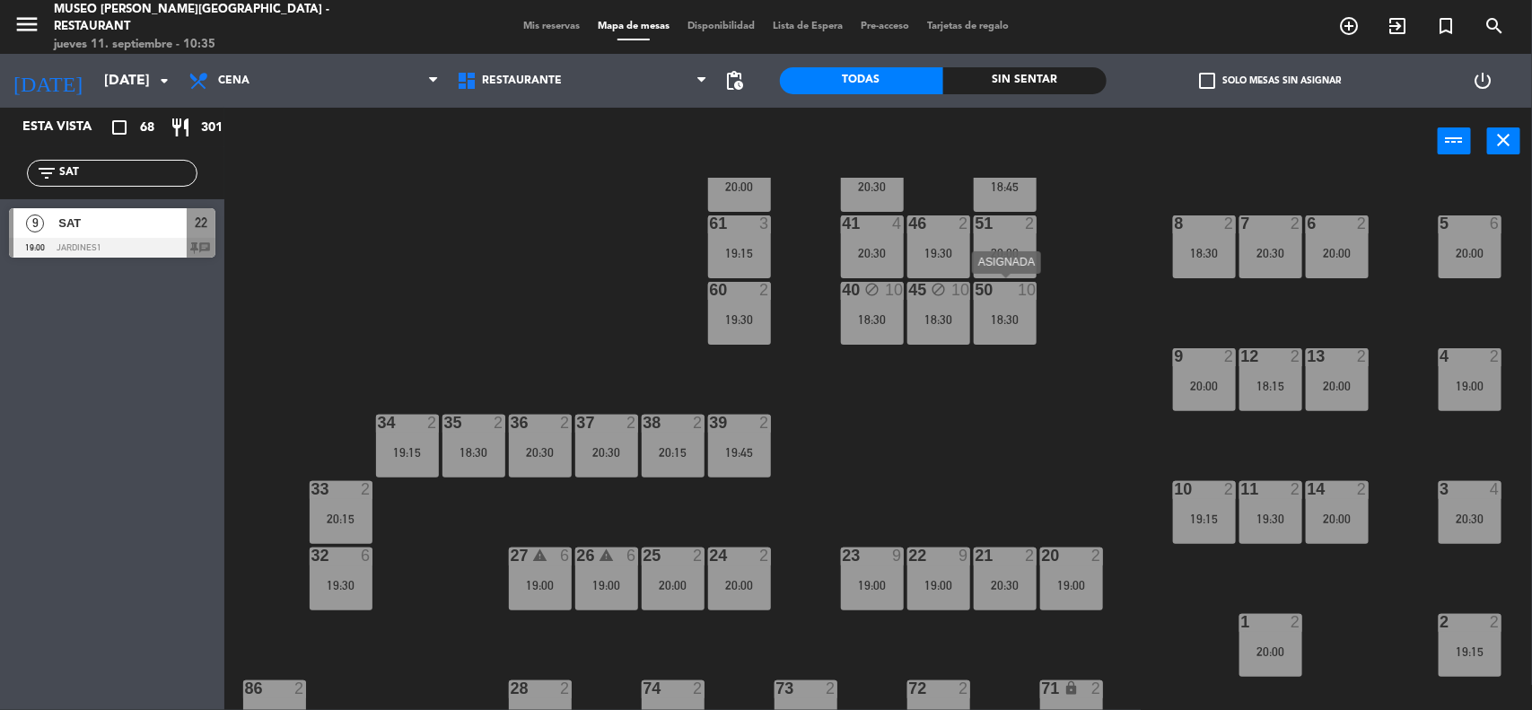
click at [1005, 313] on div "18:30" at bounding box center [1005, 319] width 63 height 13
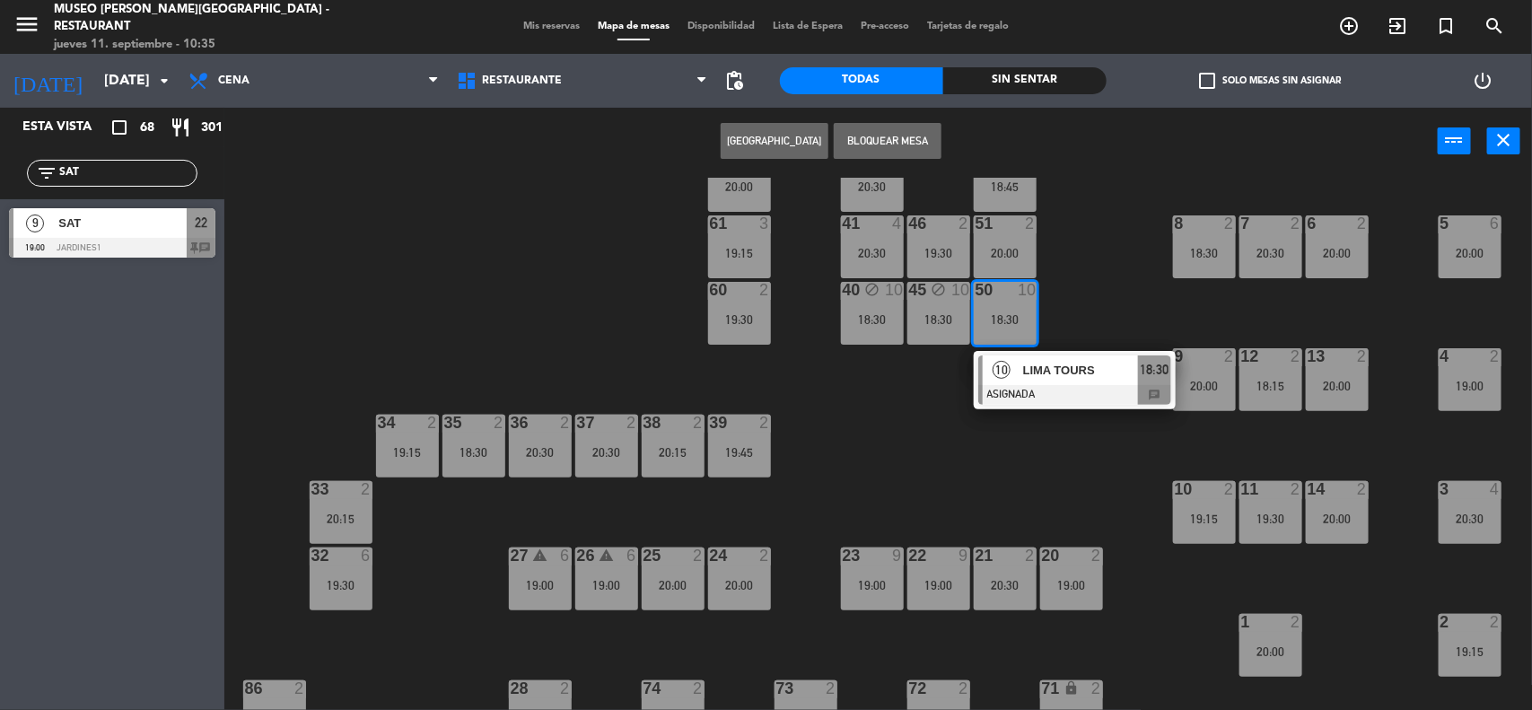
click at [891, 141] on button "Bloquear Mesa" at bounding box center [888, 141] width 108 height 36
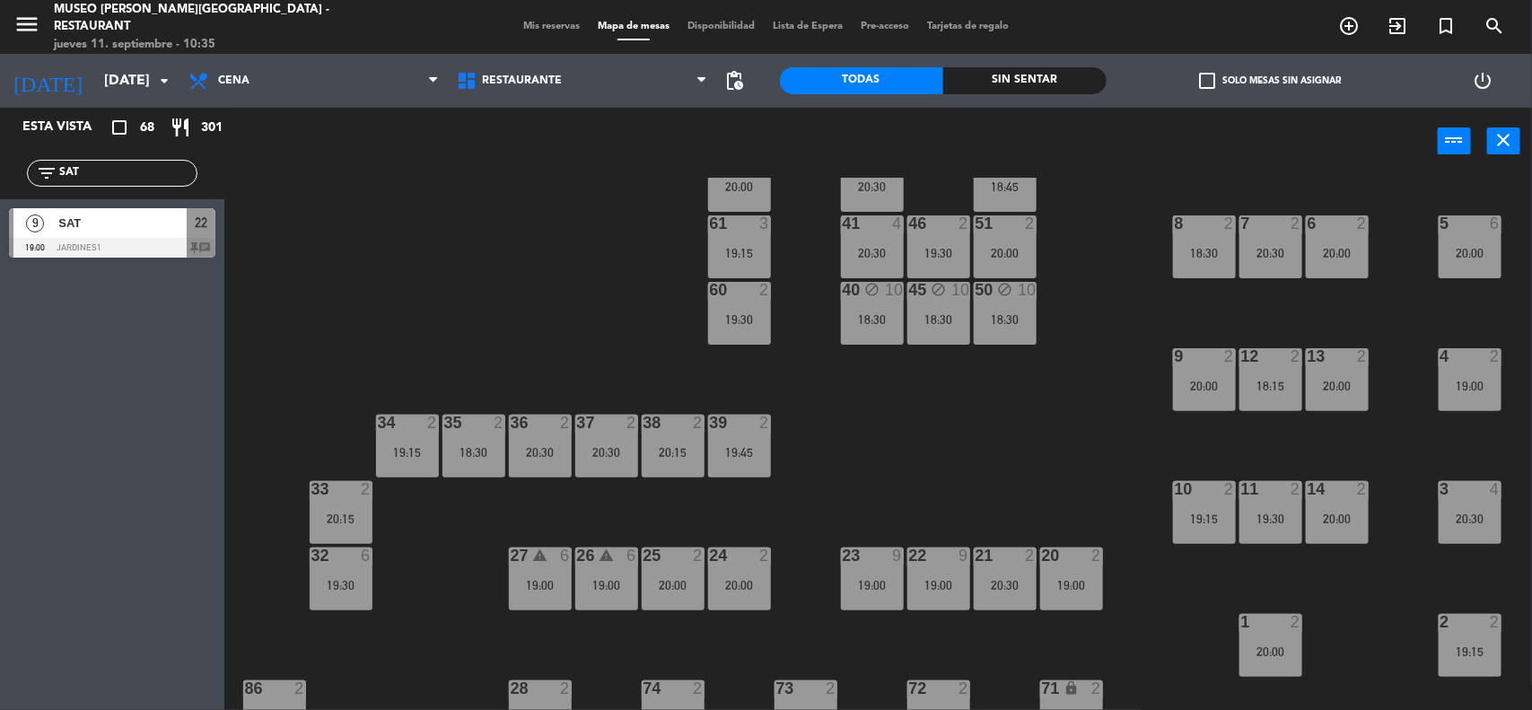
click at [1090, 283] on div "44 5 18:30 49 2 19:30 54 4 20:00 64 2 20:30 48 block 2 53 block 4 63 2 20:00 43…" at bounding box center [886, 445] width 1292 height 535
click at [1014, 320] on div "18:30" at bounding box center [1005, 319] width 63 height 13
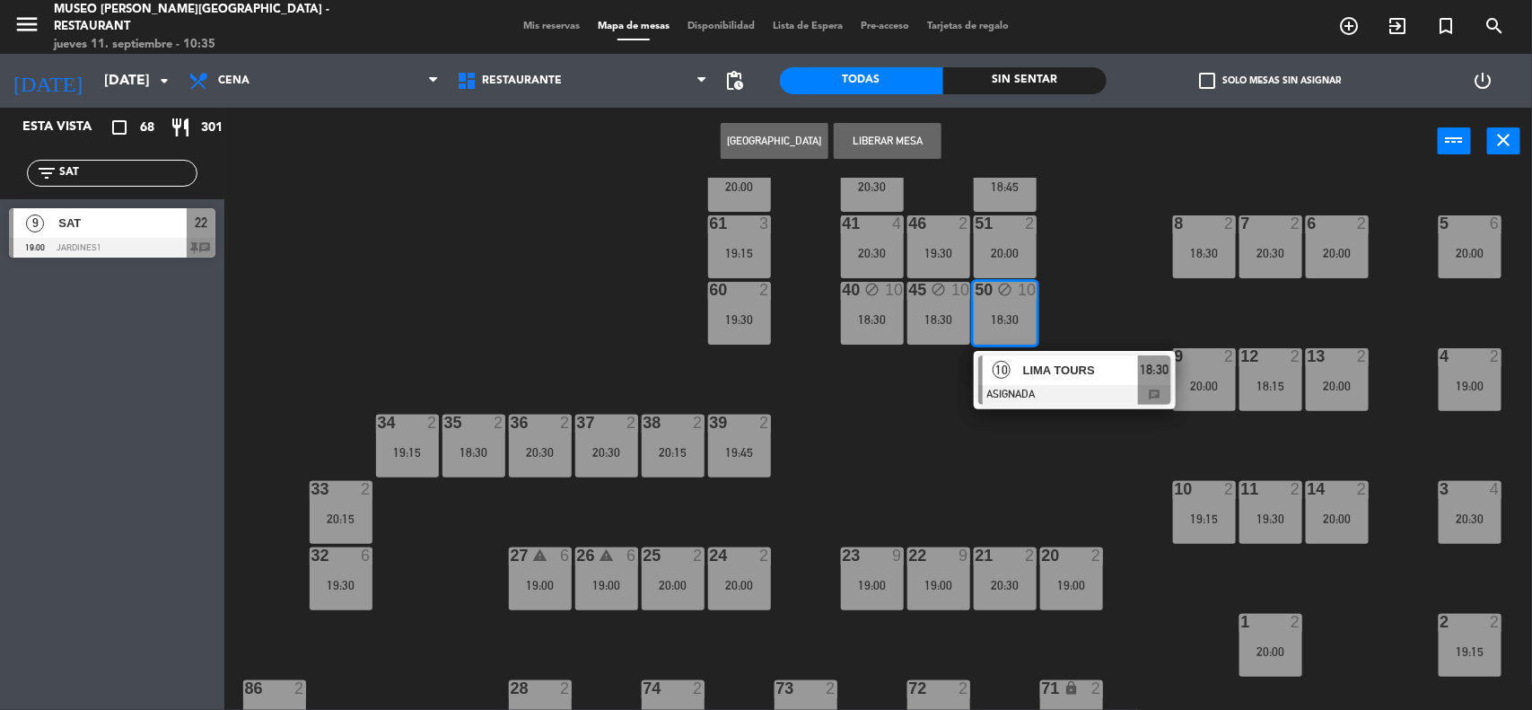
click at [1033, 369] on div "10 LIMA TOURS ASIGNADA 18:30 chat" at bounding box center [1074, 380] width 229 height 58
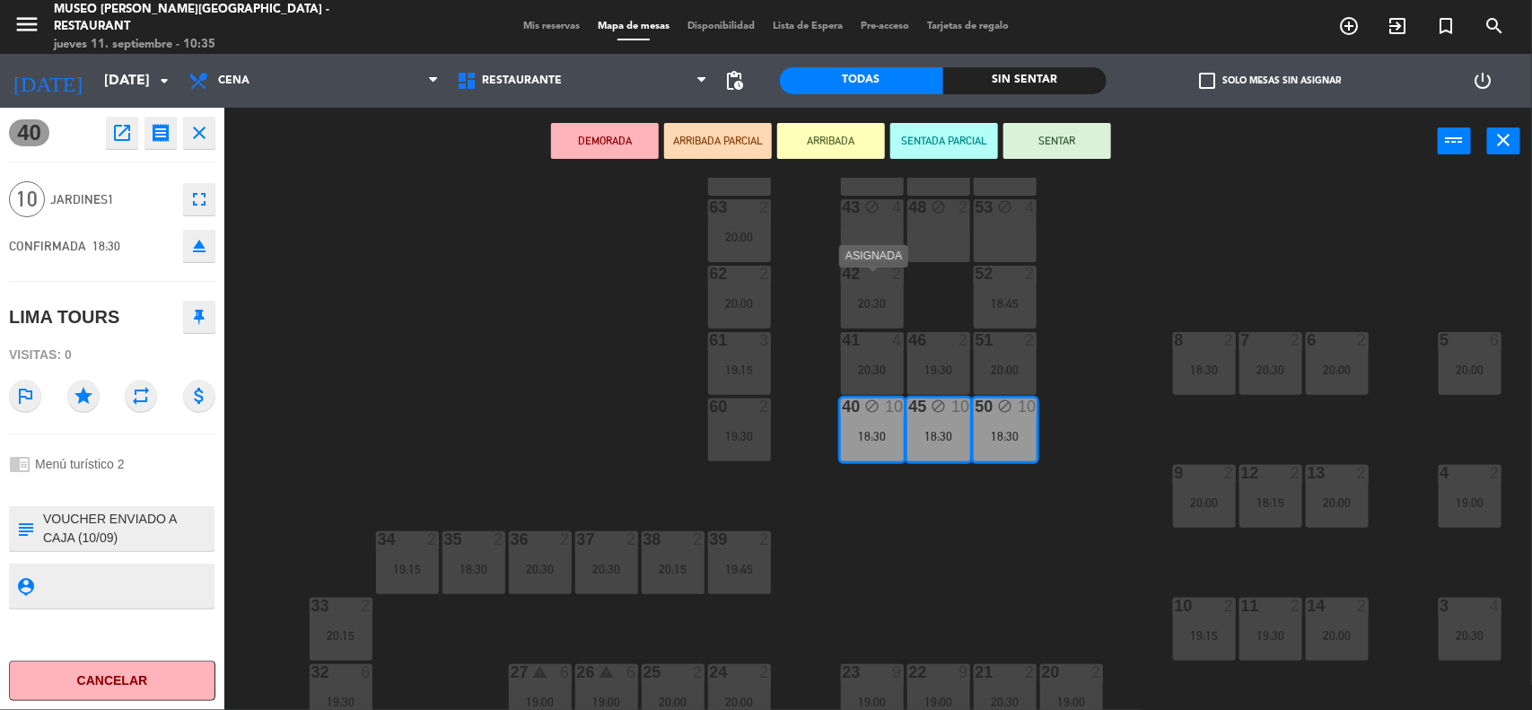
scroll to position [0, 0]
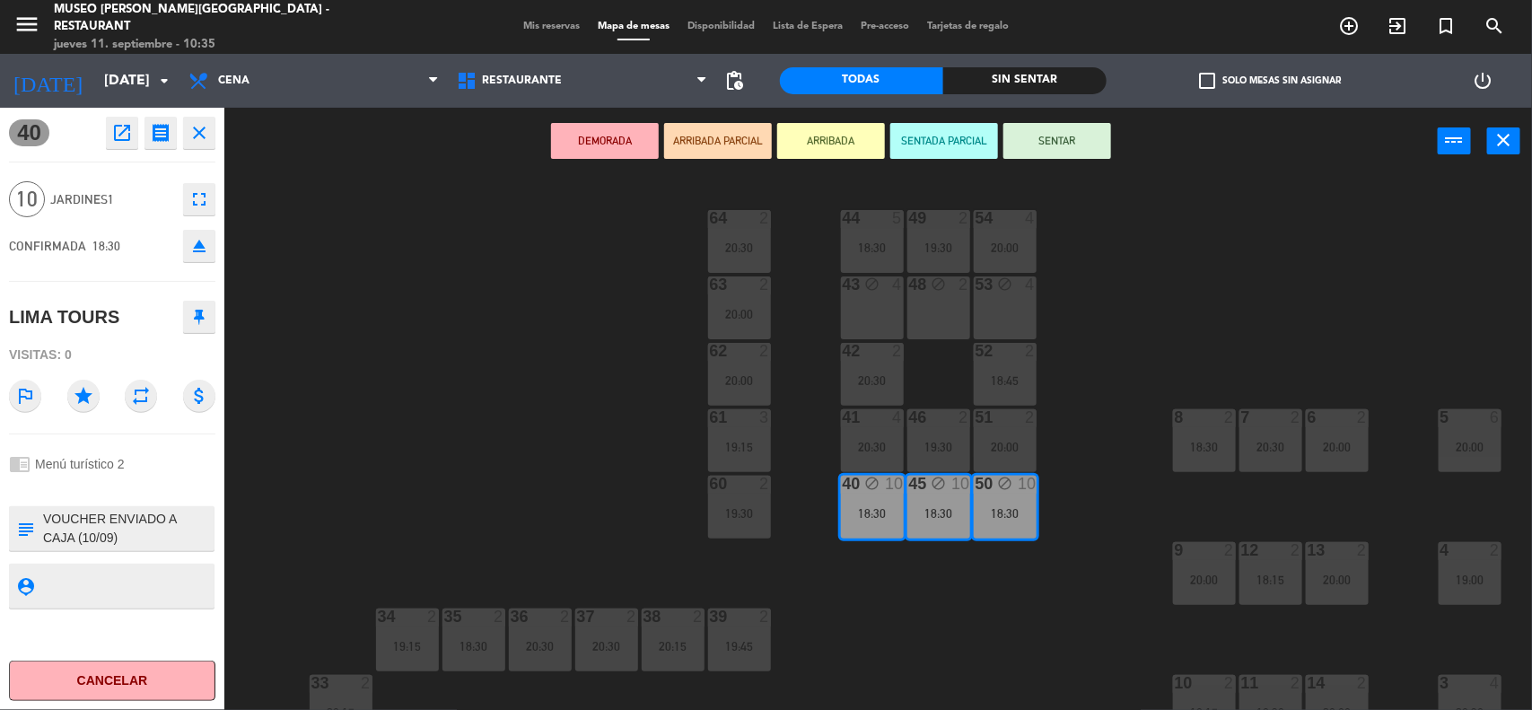
drag, startPoint x: 878, startPoint y: 290, endPoint x: 894, endPoint y: 293, distance: 16.5
click at [878, 292] on div "43 block 4" at bounding box center [872, 285] width 63 height 18
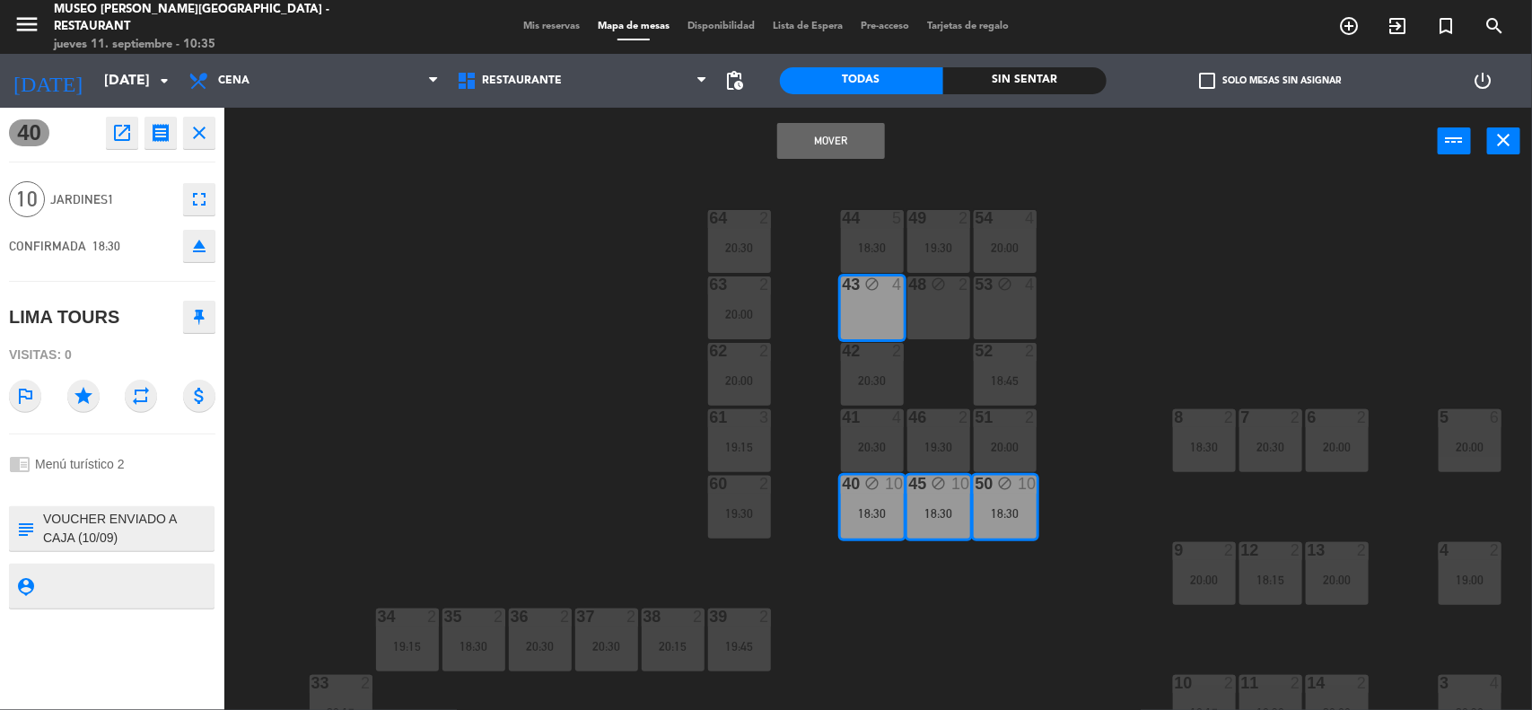
click at [927, 298] on div "48 block 2" at bounding box center [938, 307] width 63 height 63
click at [1010, 310] on div "53 block 4" at bounding box center [1005, 307] width 63 height 63
click at [826, 136] on button "Mover y Unir" at bounding box center [831, 141] width 108 height 36
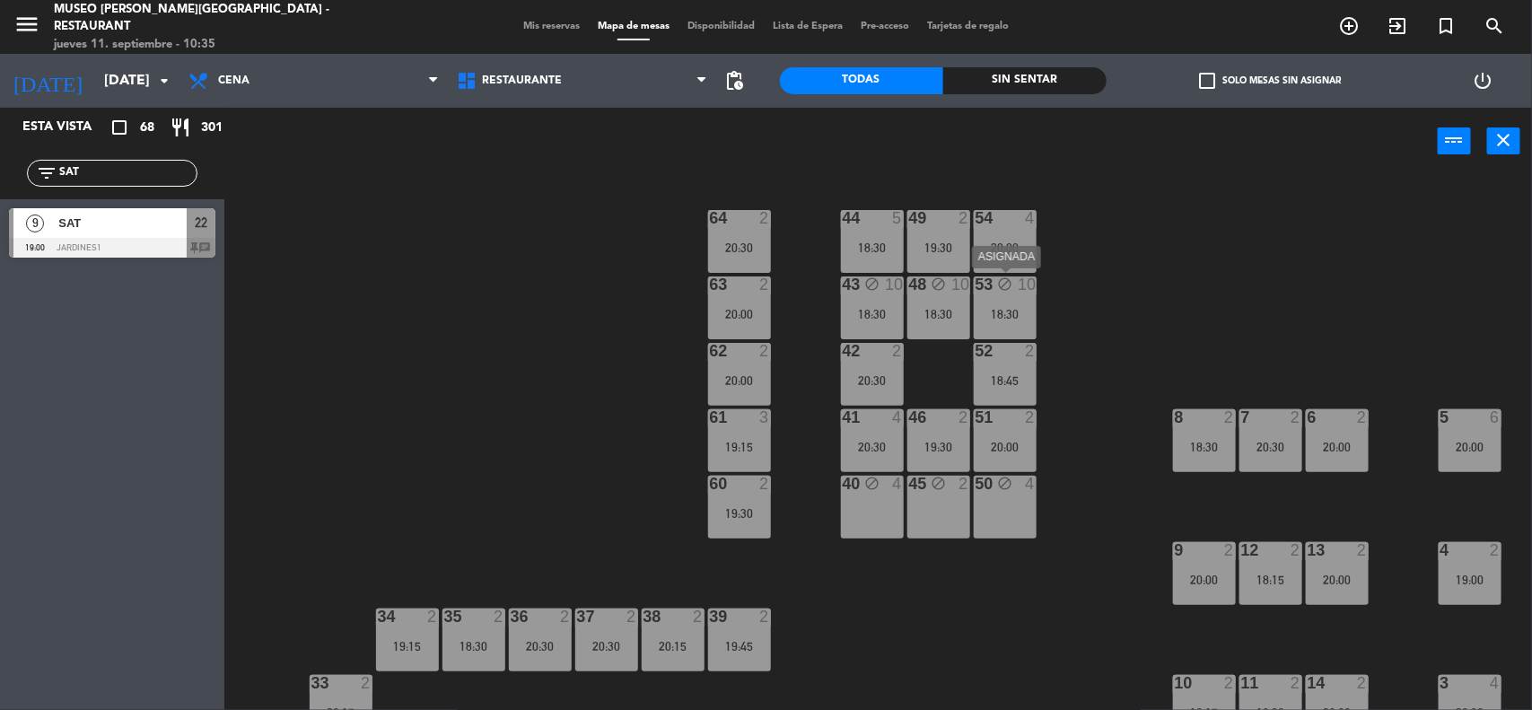
click at [984, 308] on div "18:30" at bounding box center [1005, 314] width 63 height 13
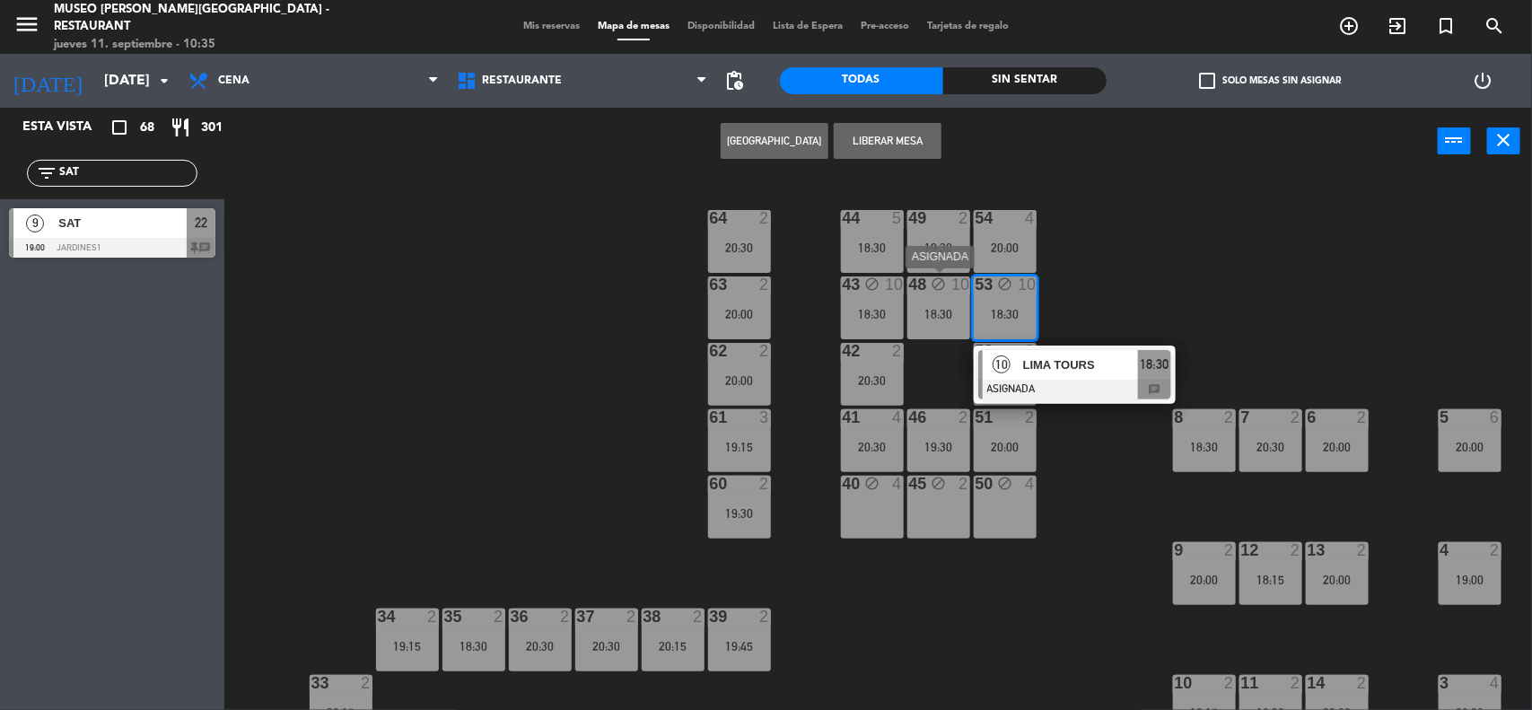
click at [927, 308] on div "18:30" at bounding box center [938, 314] width 63 height 13
click at [893, 308] on div "18:30" at bounding box center [872, 314] width 63 height 13
click at [872, 136] on button "Liberar Mesa" at bounding box center [888, 141] width 108 height 36
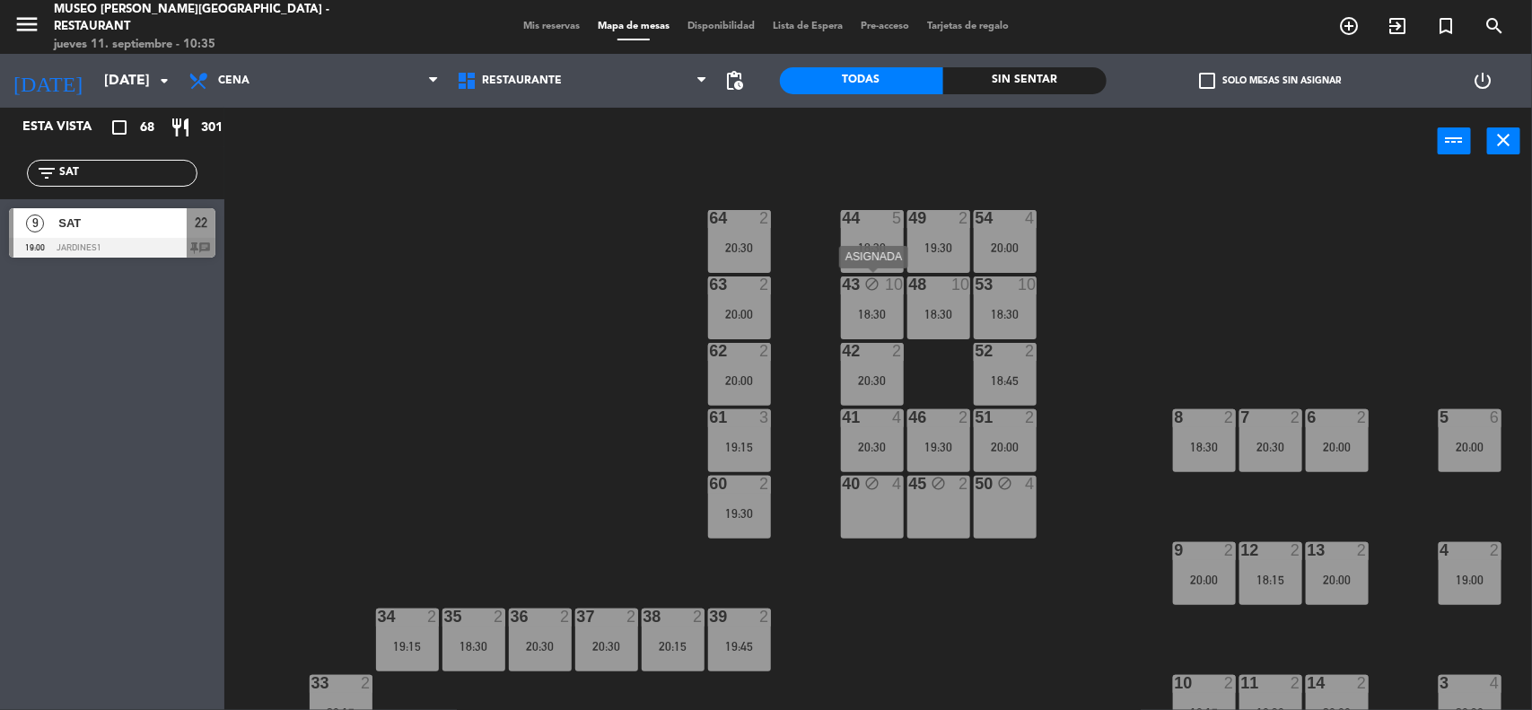
click at [885, 311] on div "18:30" at bounding box center [872, 314] width 63 height 13
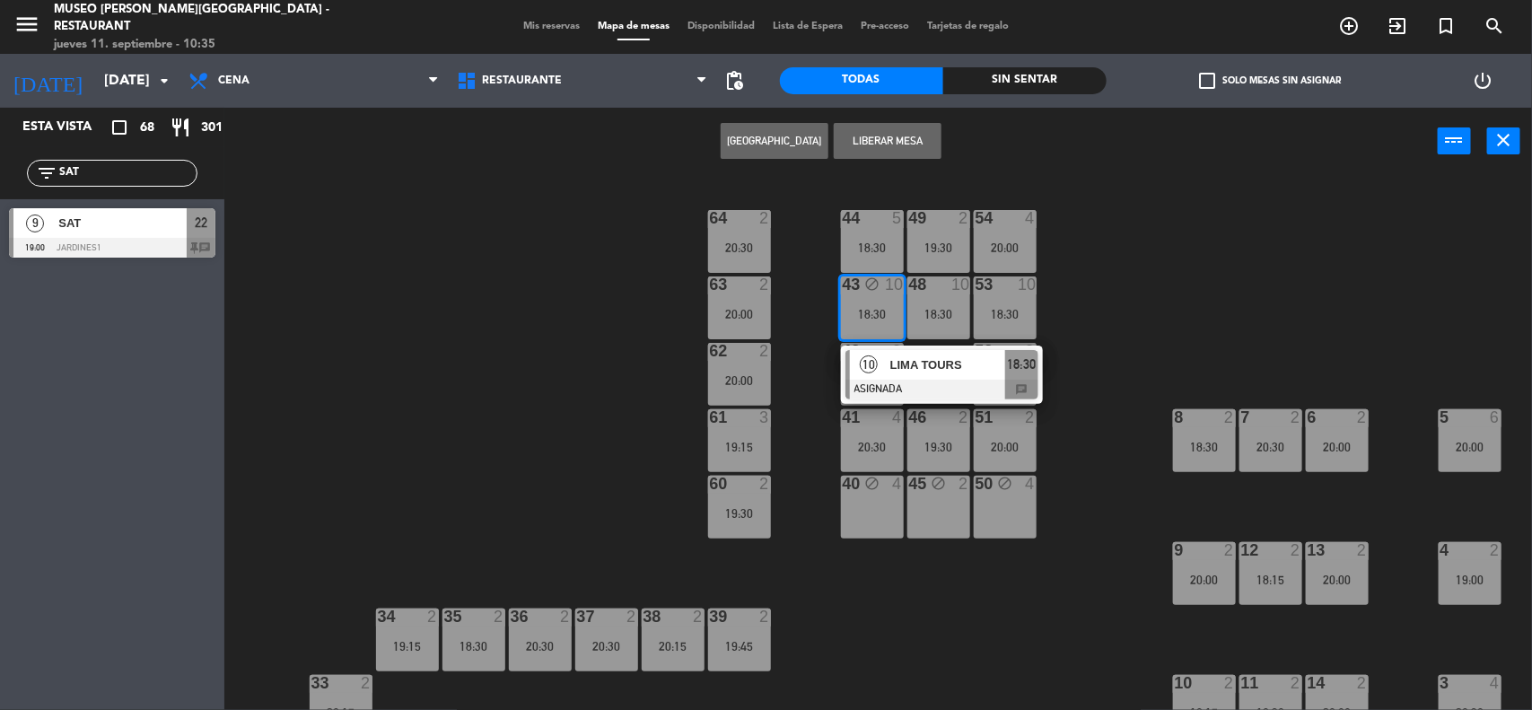
click at [872, 131] on button "Liberar Mesa" at bounding box center [888, 141] width 108 height 36
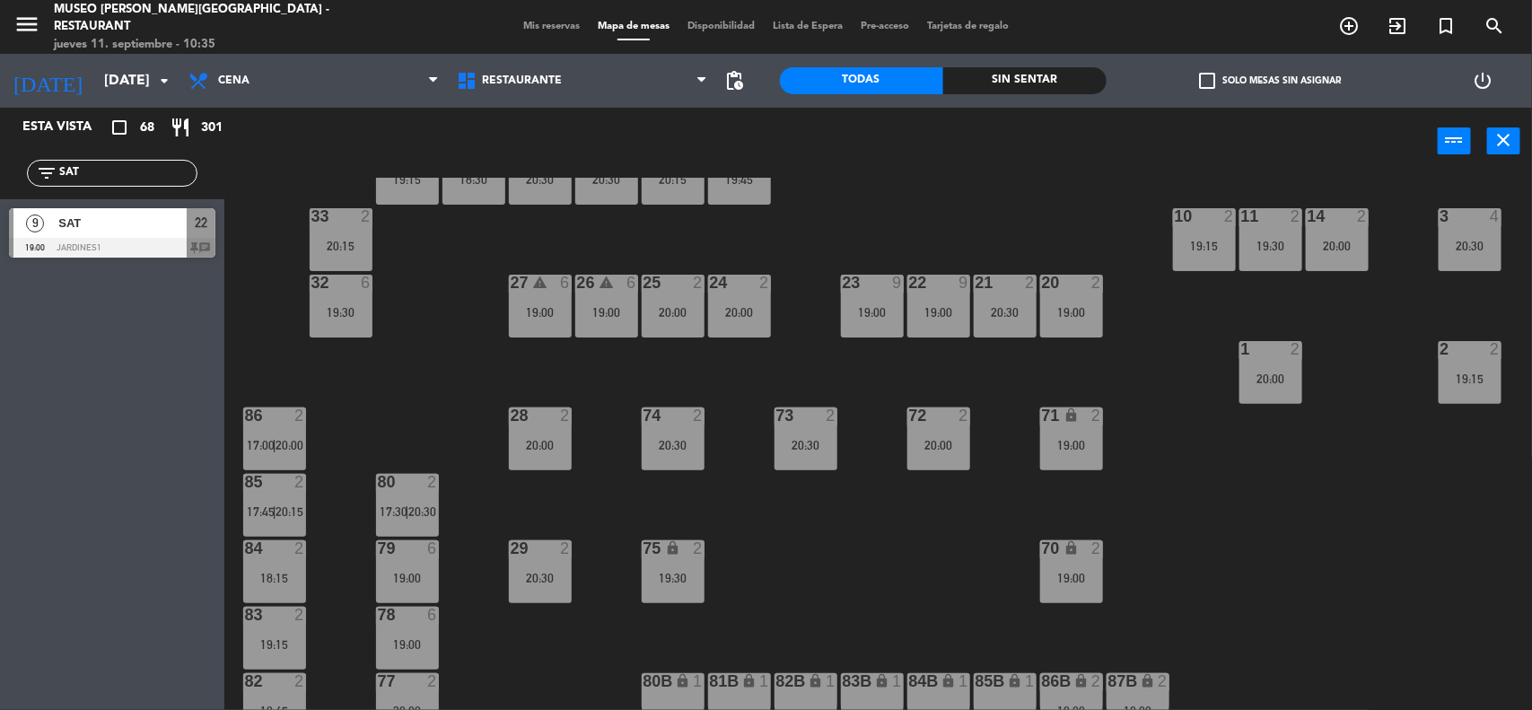
scroll to position [673, 0]
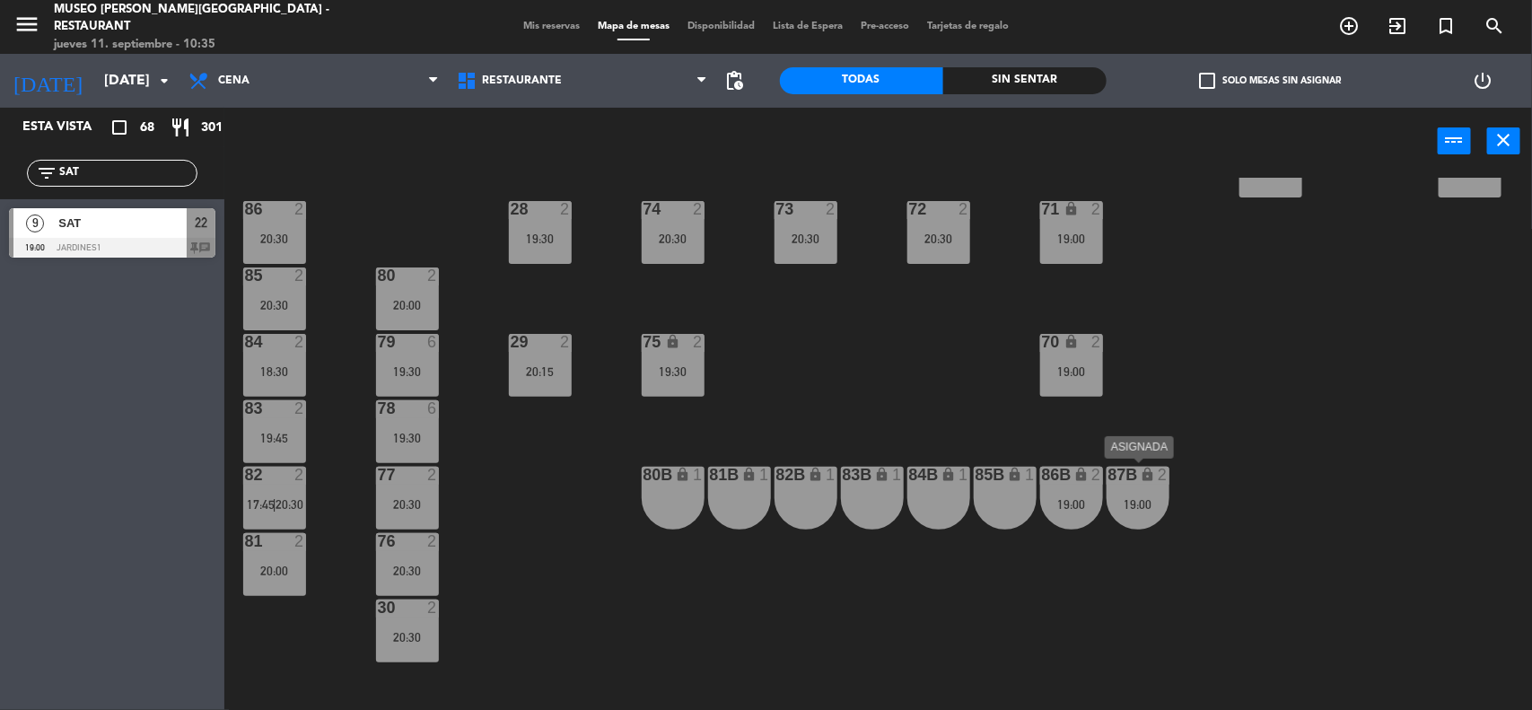
click at [1137, 507] on div "19:00" at bounding box center [1137, 504] width 63 height 13
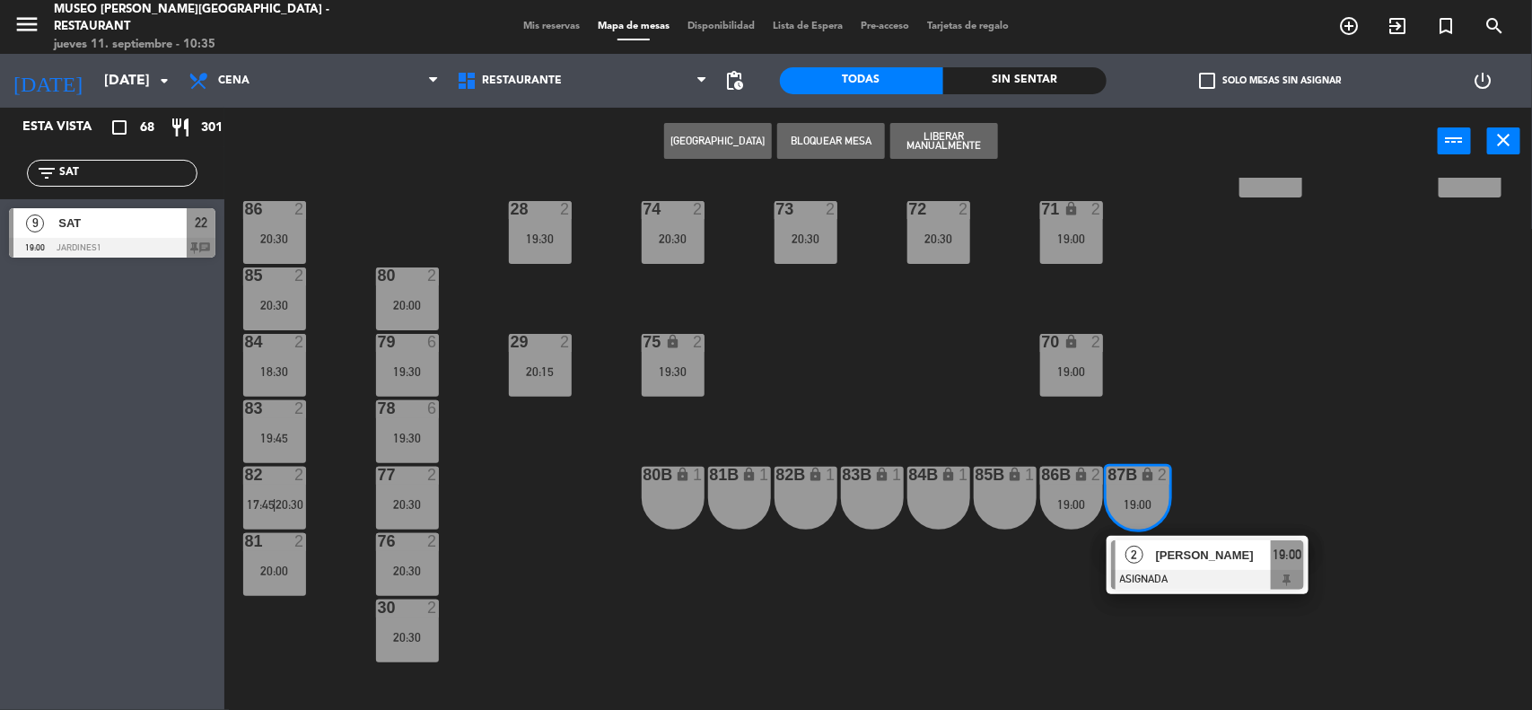
click at [1173, 554] on div "2 [PERSON_NAME] ASIGNADA 19:00" at bounding box center [1207, 565] width 229 height 58
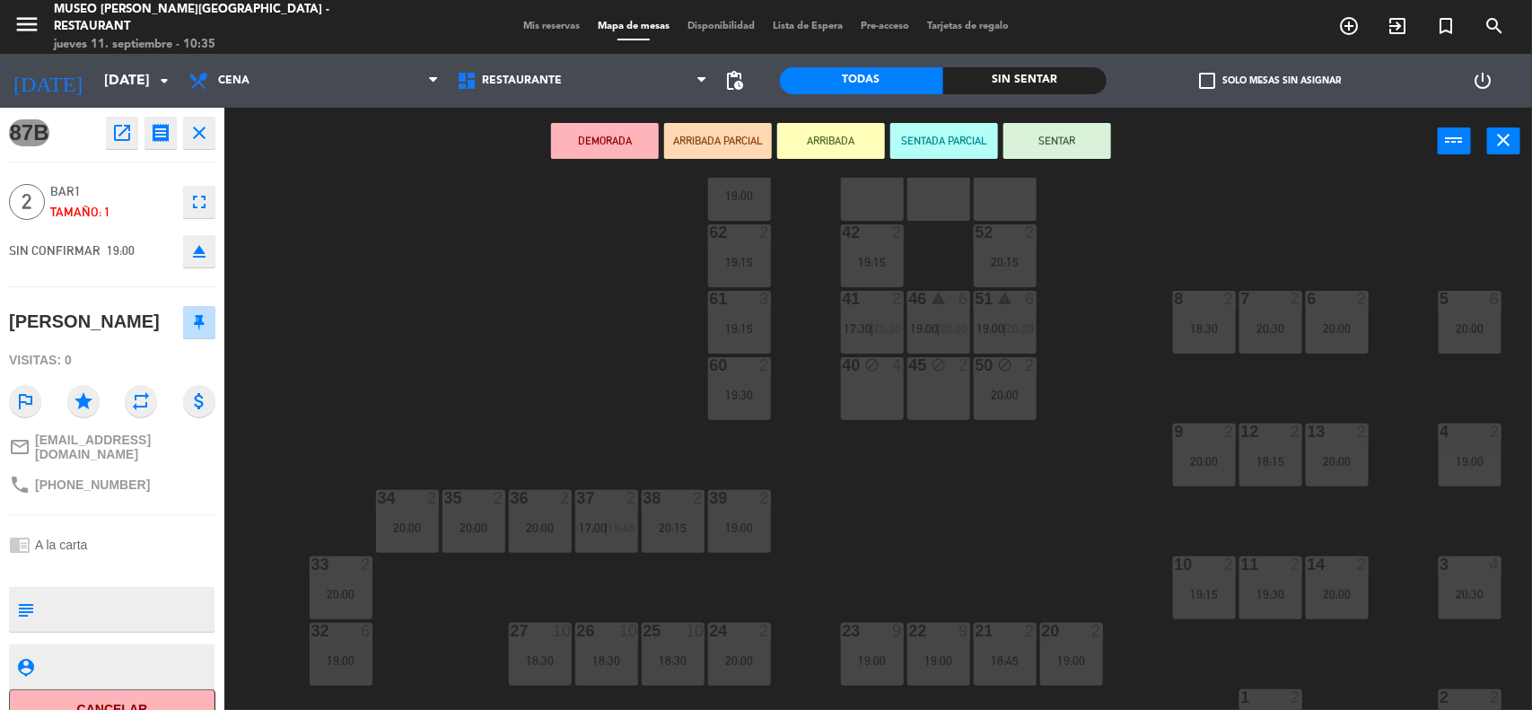
scroll to position [0, 0]
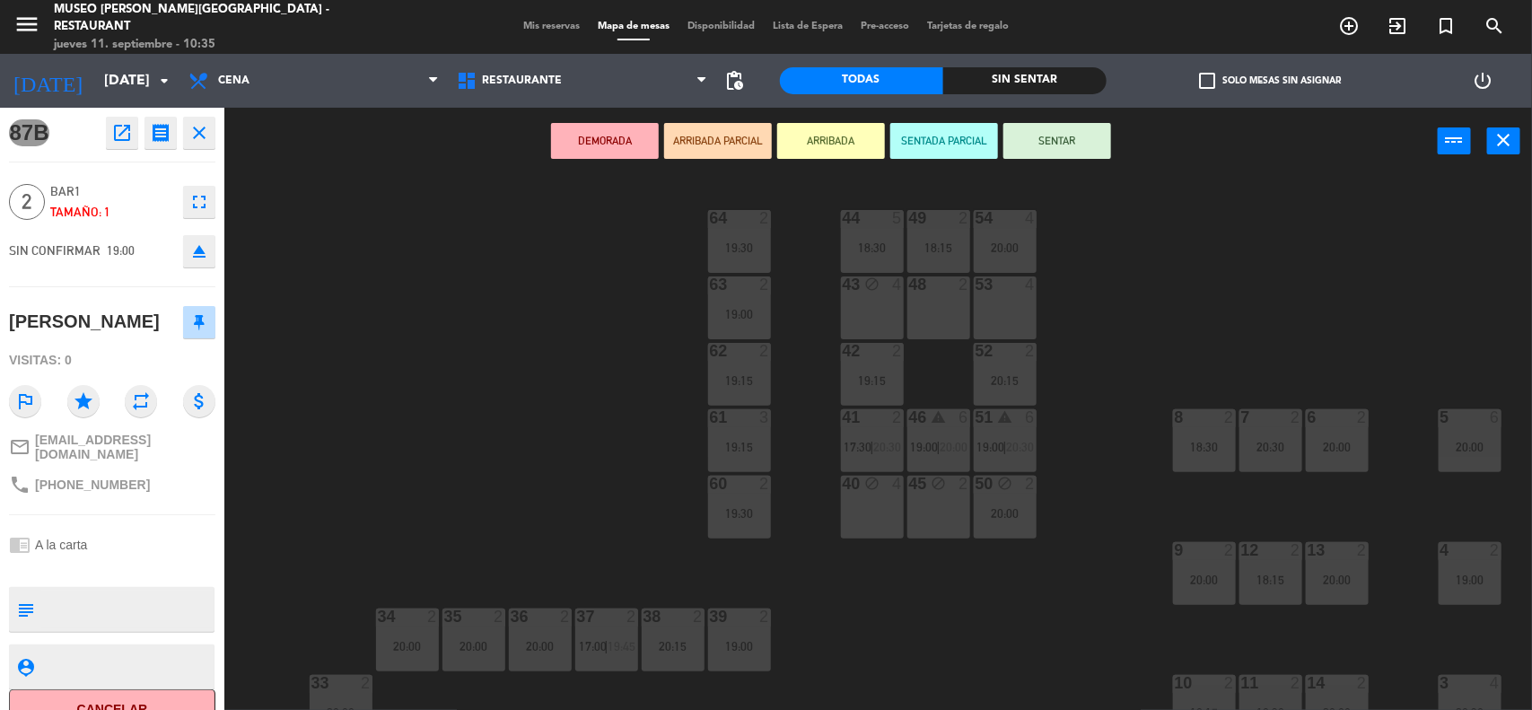
click at [888, 491] on div "40 block 4" at bounding box center [872, 507] width 63 height 63
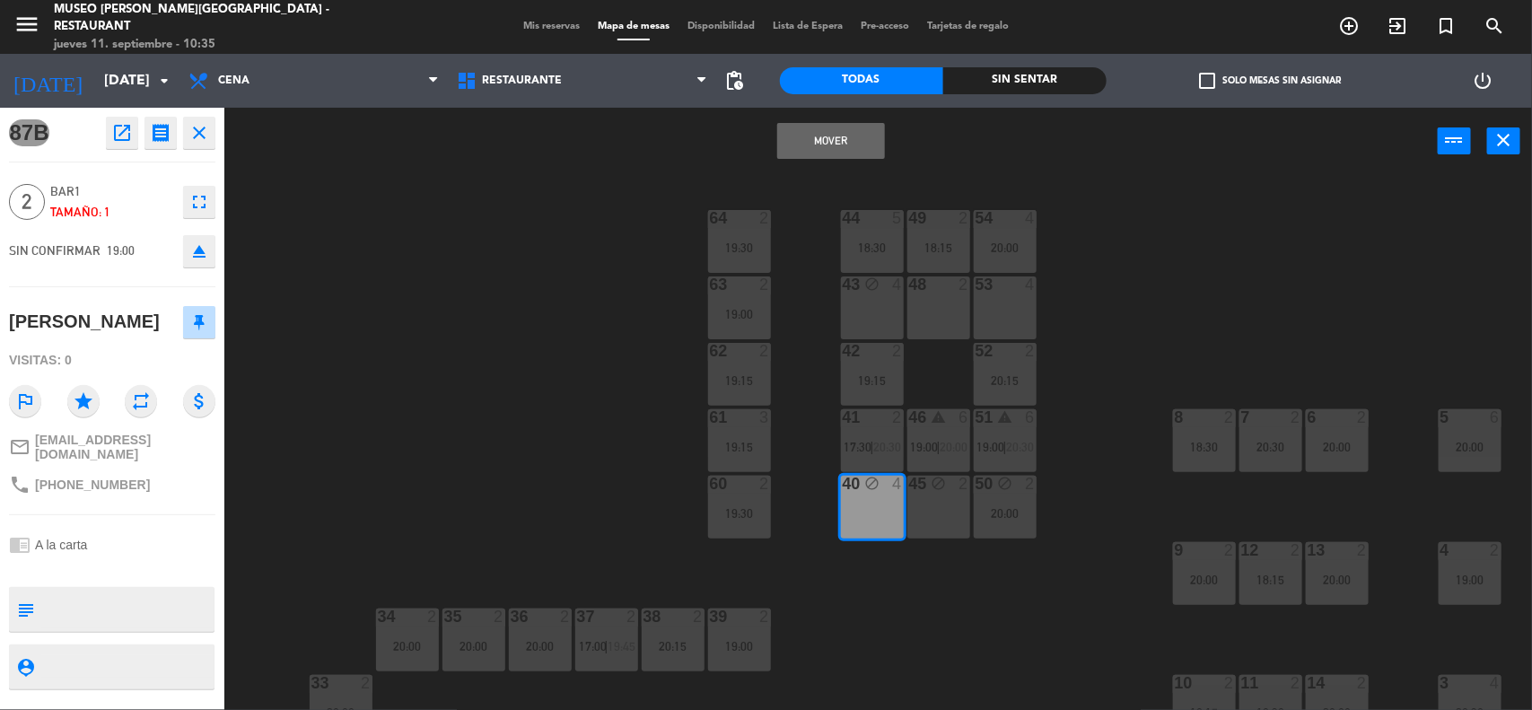
click at [853, 148] on button "Mover" at bounding box center [831, 141] width 108 height 36
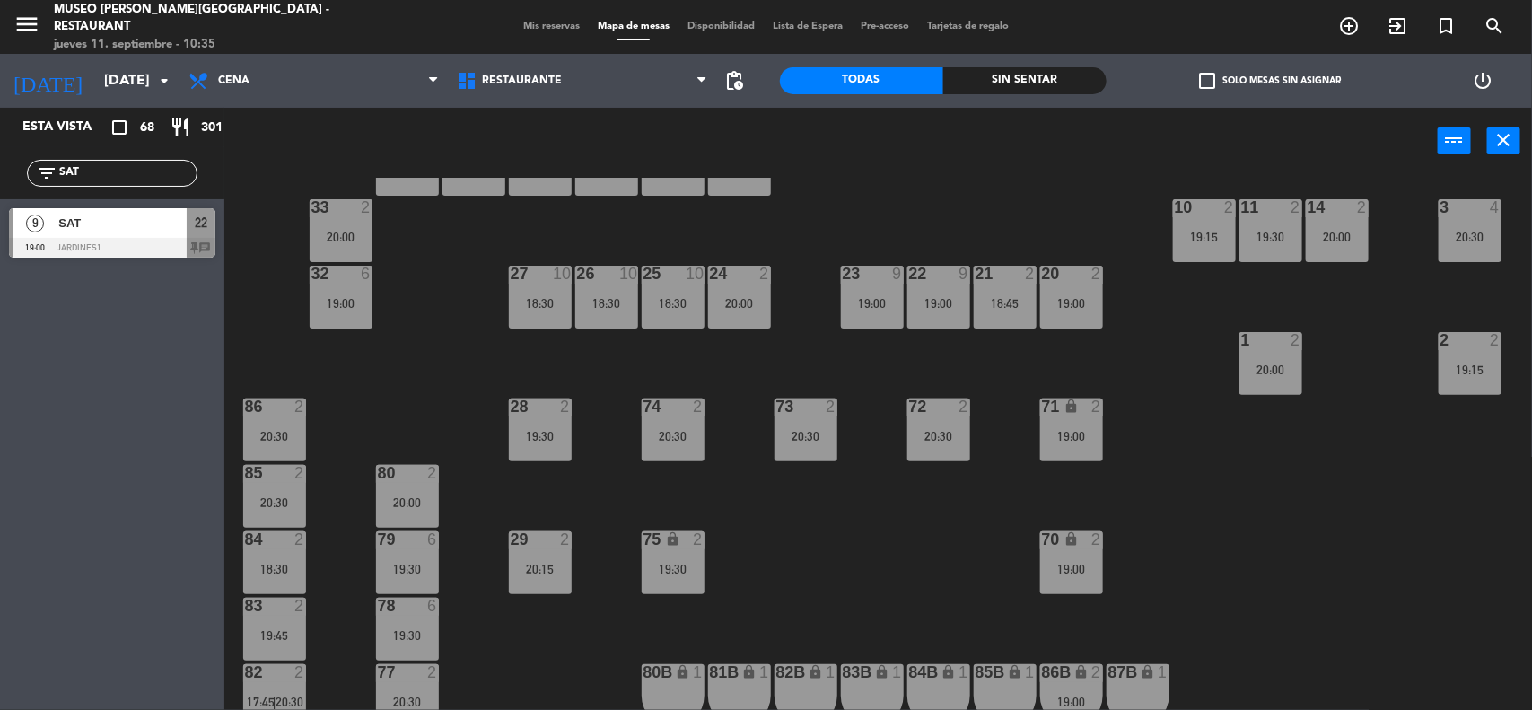
scroll to position [561, 0]
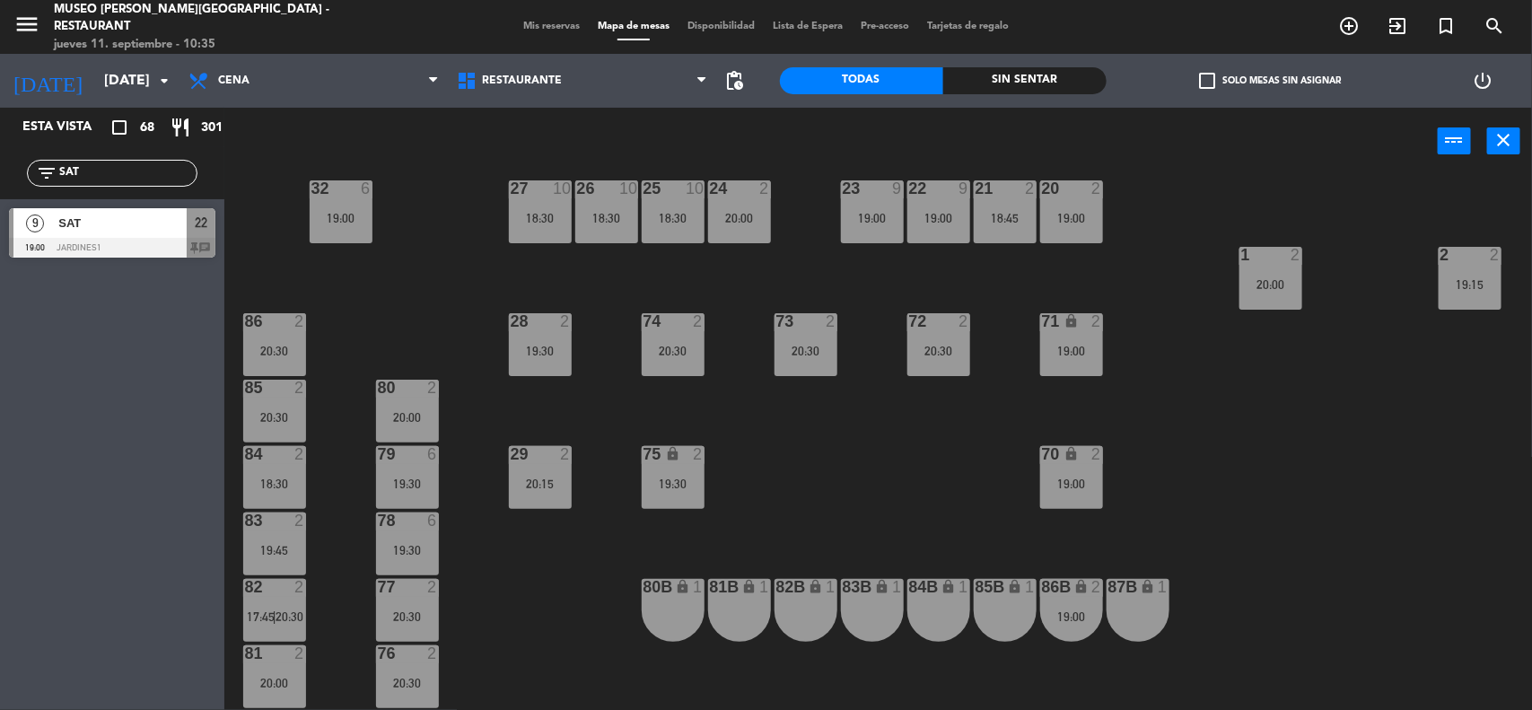
click at [1073, 610] on div "19:00" at bounding box center [1071, 616] width 63 height 13
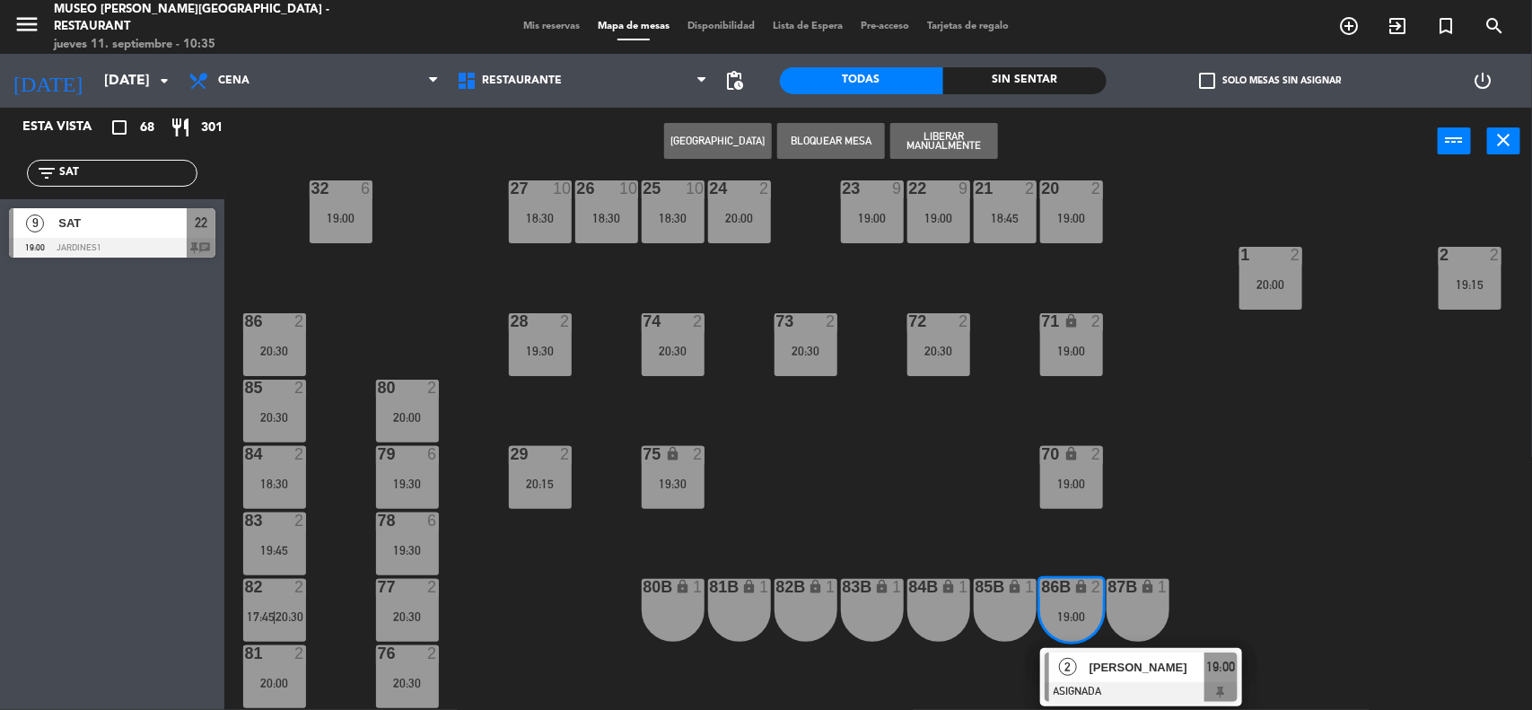
click at [1097, 670] on div "2 [PERSON_NAME] ASIGNADA 19:00" at bounding box center [1141, 677] width 229 height 58
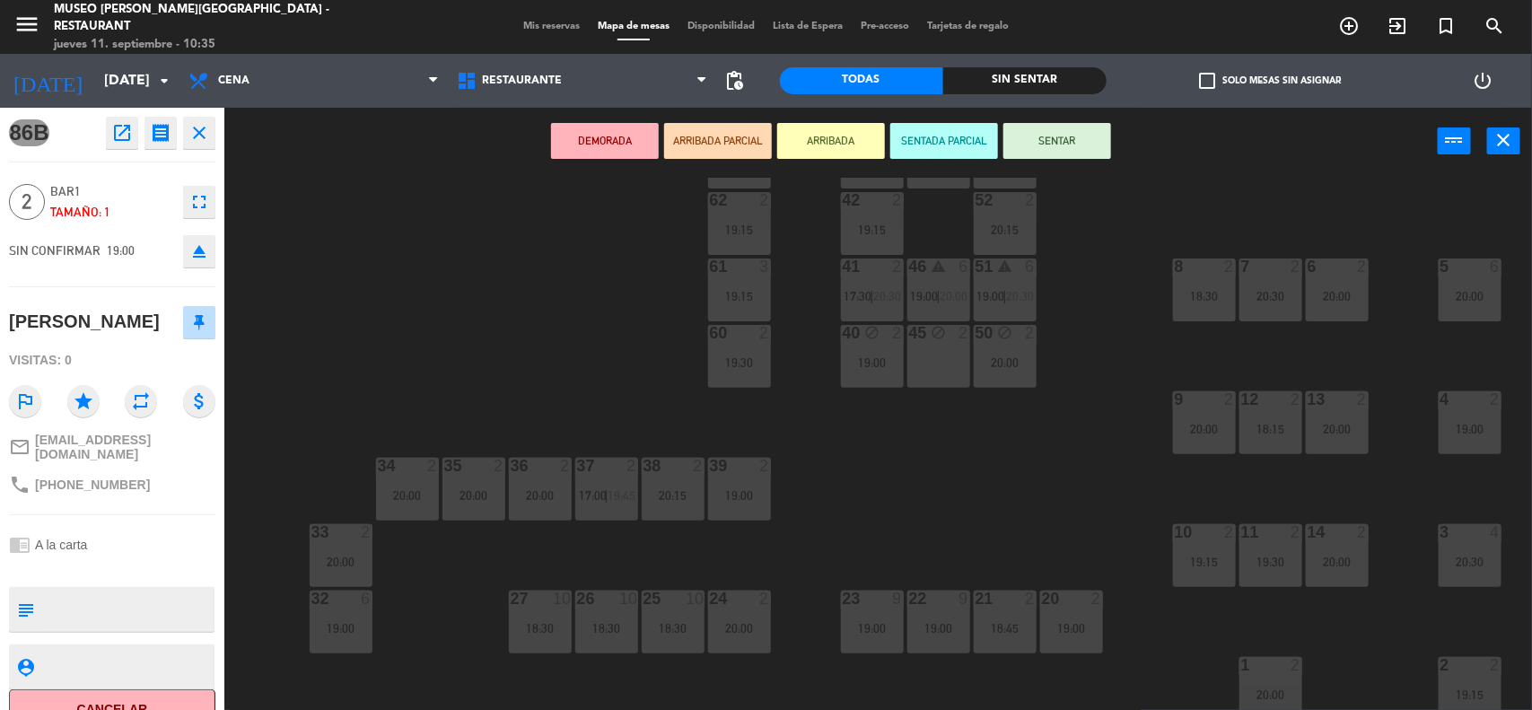
scroll to position [112, 0]
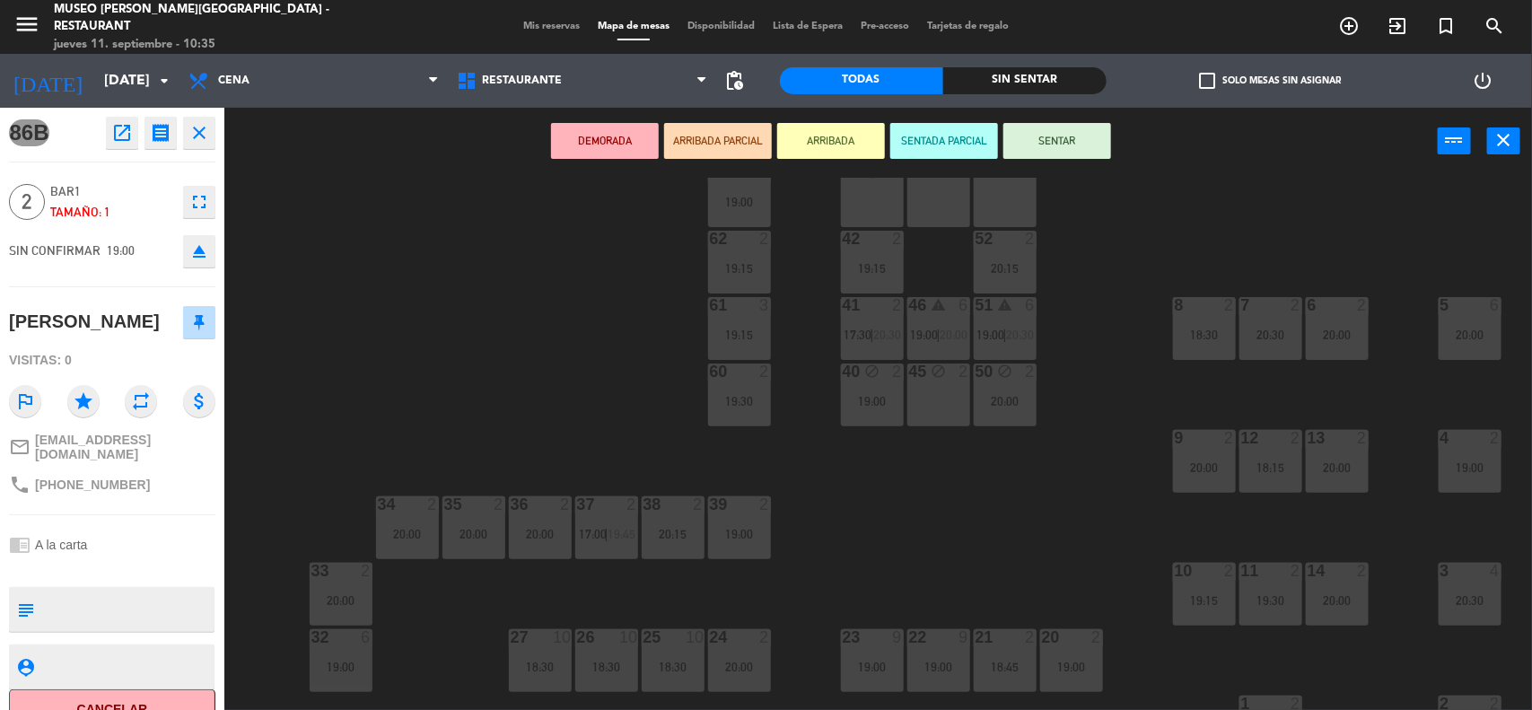
click at [935, 400] on div "45 block 2" at bounding box center [938, 394] width 63 height 63
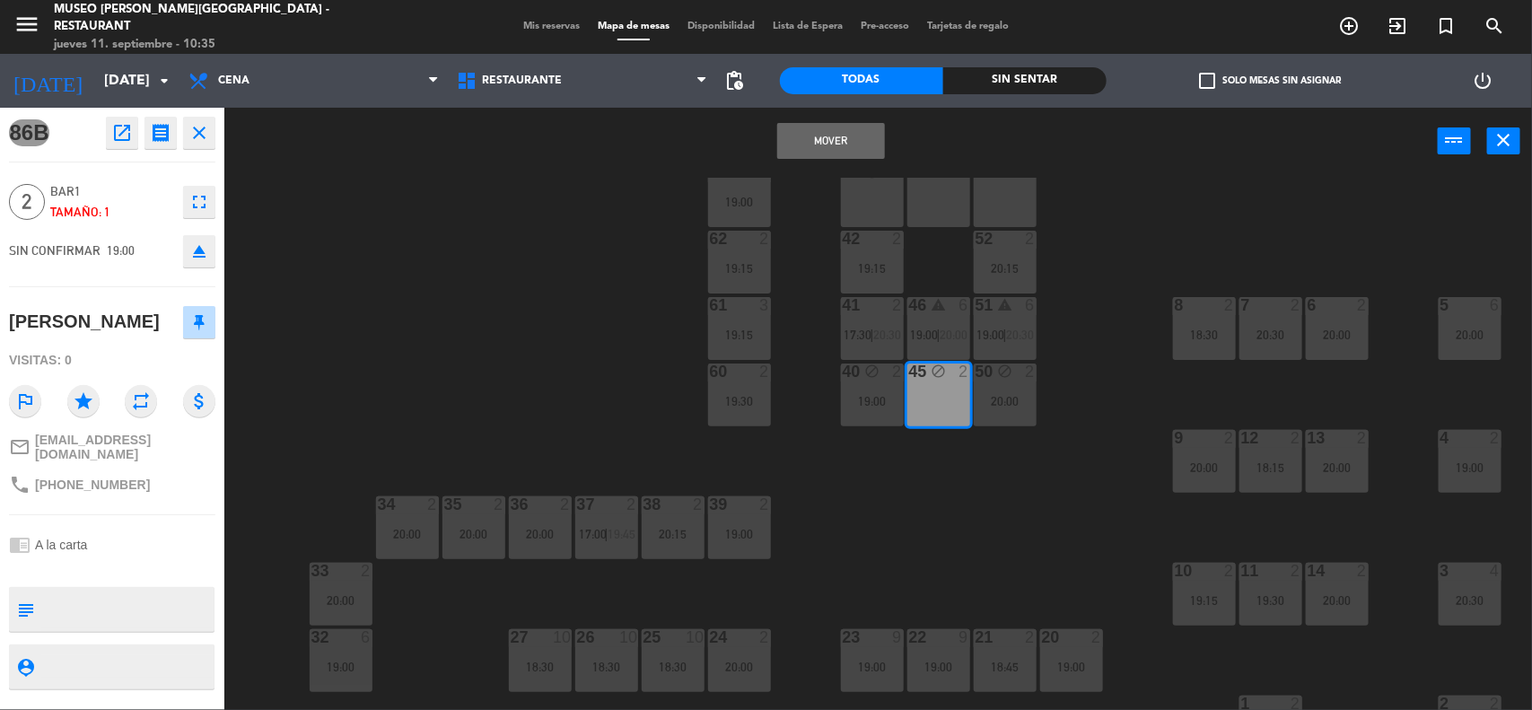
click at [808, 127] on button "Mover" at bounding box center [831, 141] width 108 height 36
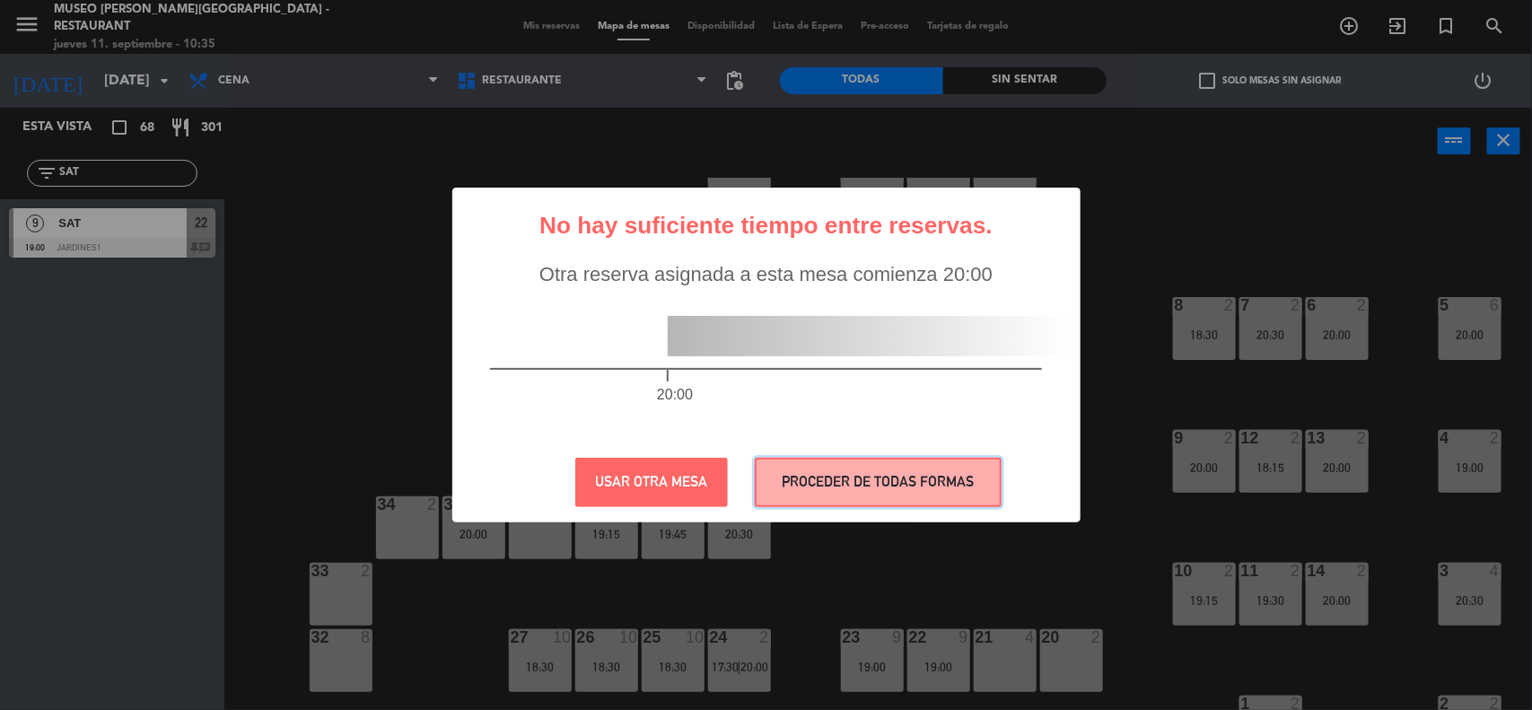
click at [809, 482] on button "PROCEDER DE TODAS FORMAS" at bounding box center [878, 482] width 247 height 49
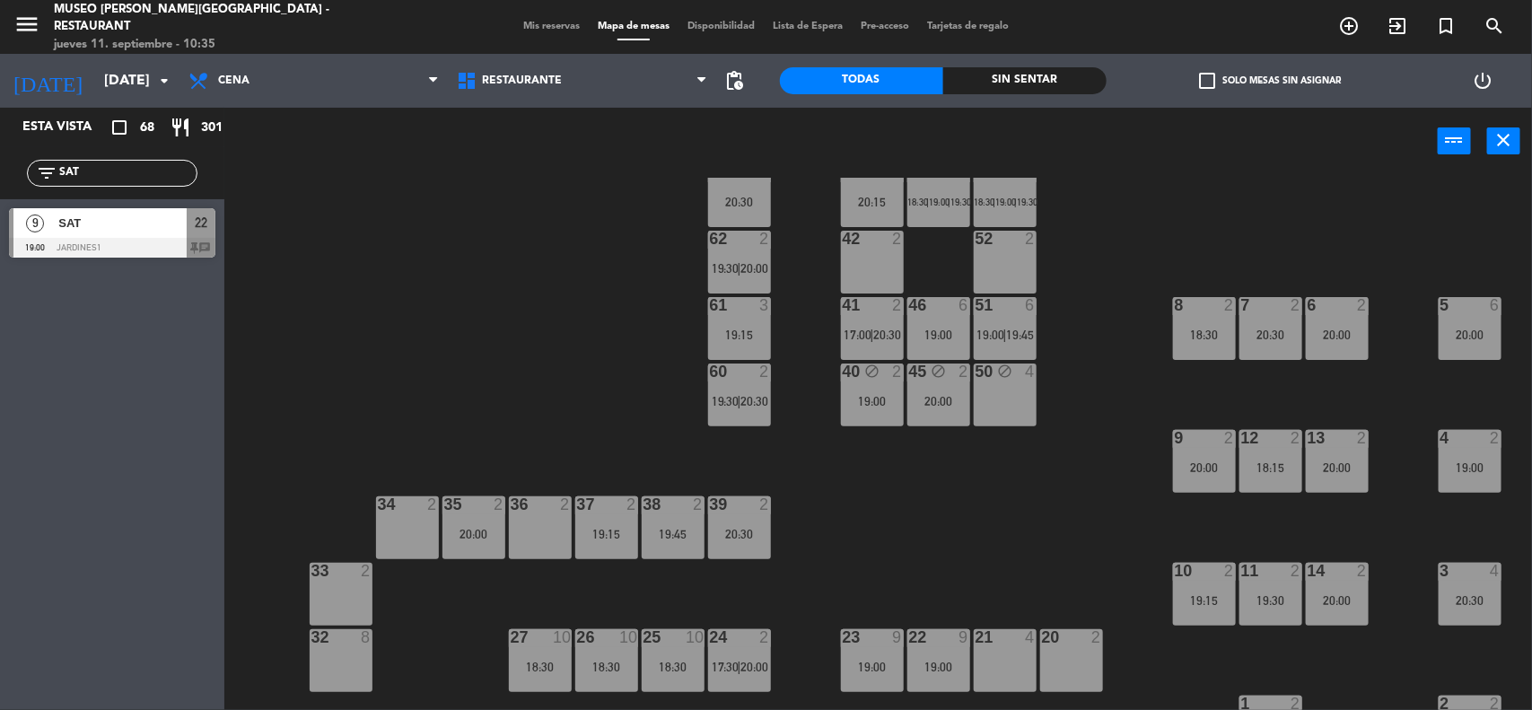
click at [1003, 516] on div "44 5 49 2 20:00 54 4 20:00 64 2 20:00 48 warning 5 18:30 | 19:00 | 19:30 53 war…" at bounding box center [886, 445] width 1292 height 535
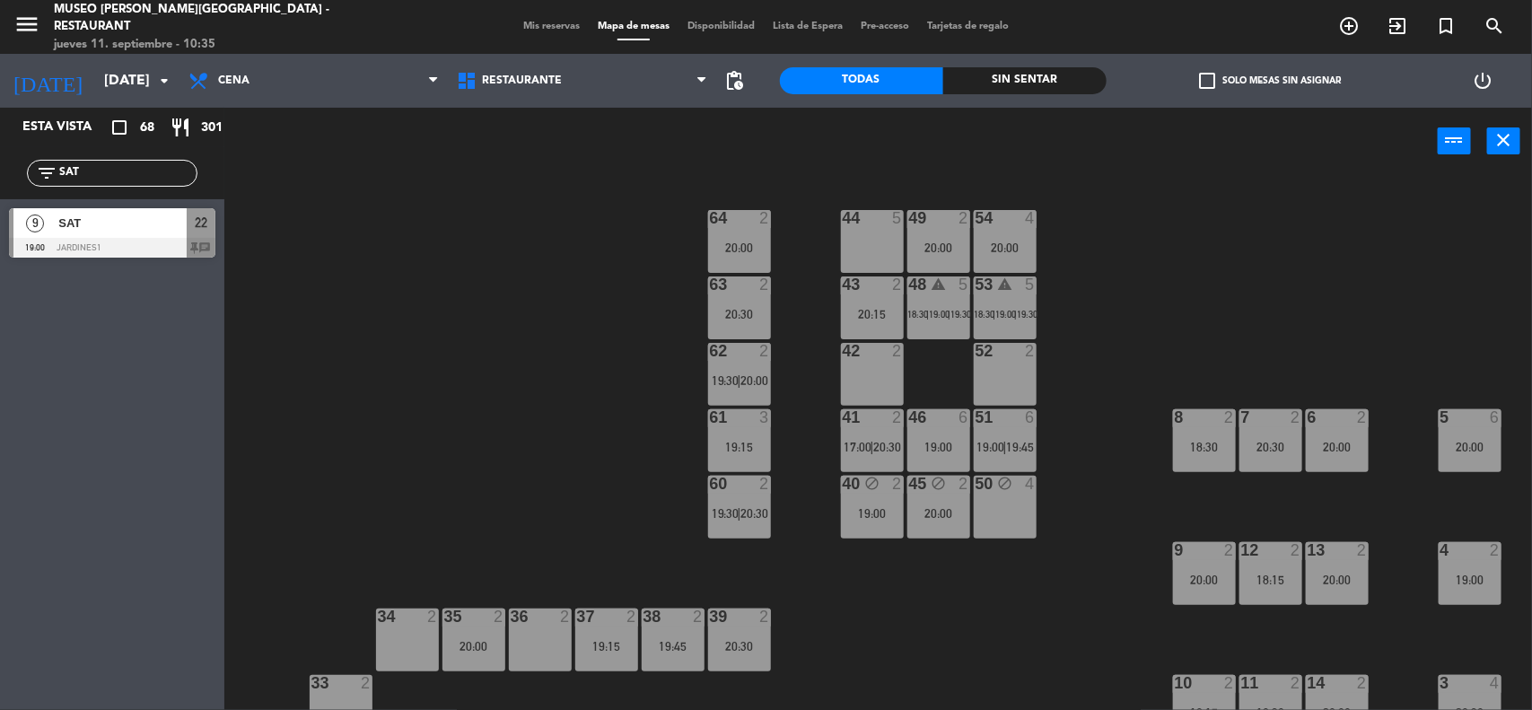
click at [1183, 276] on div "44 5 49 2 20:00 54 4 20:00 64 2 20:00 48 warning 5 18:30 | 19:00 | 19:30 53 war…" at bounding box center [886, 445] width 1292 height 535
